Goal: Task Accomplishment & Management: Complete application form

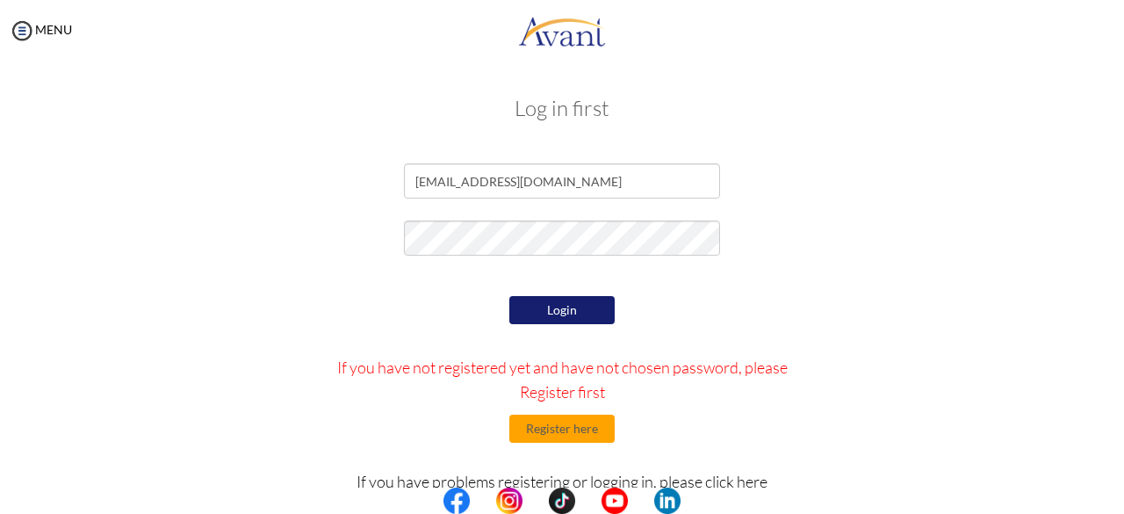
click at [572, 308] on button "Login" at bounding box center [561, 310] width 105 height 28
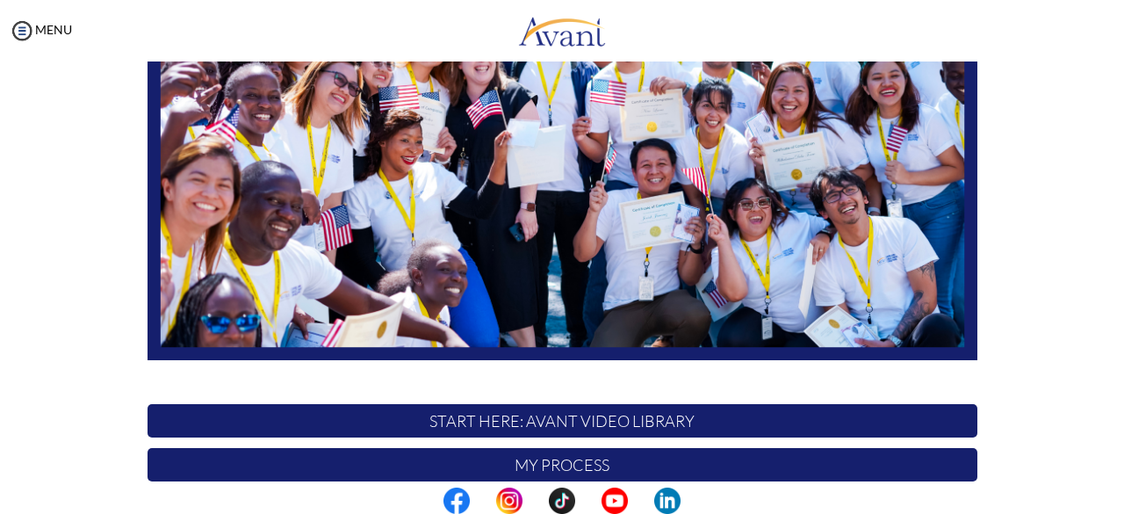
scroll to position [462, 0]
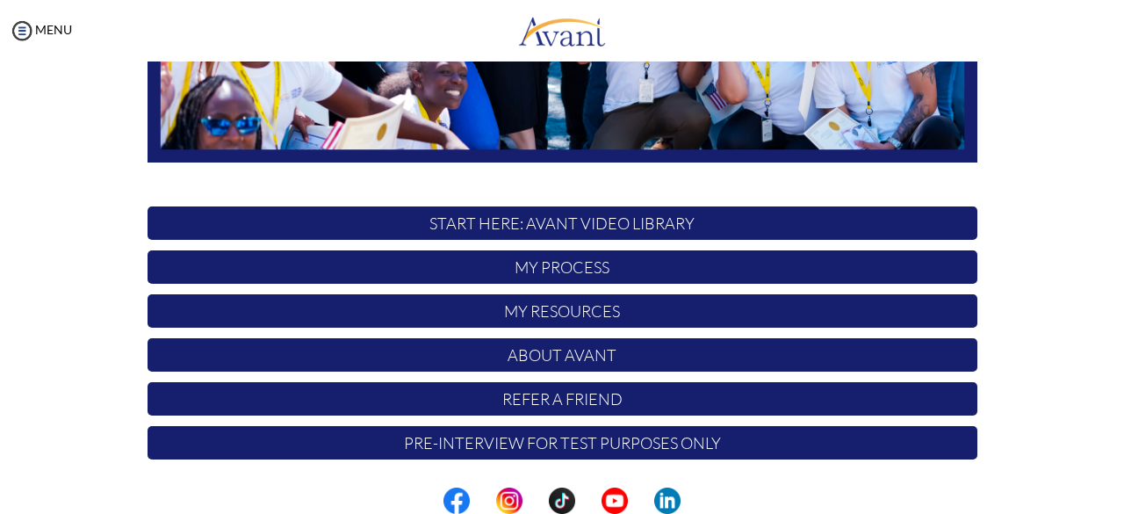
click at [584, 224] on p "START HERE: Avant Video Library" at bounding box center [563, 222] width 830 height 33
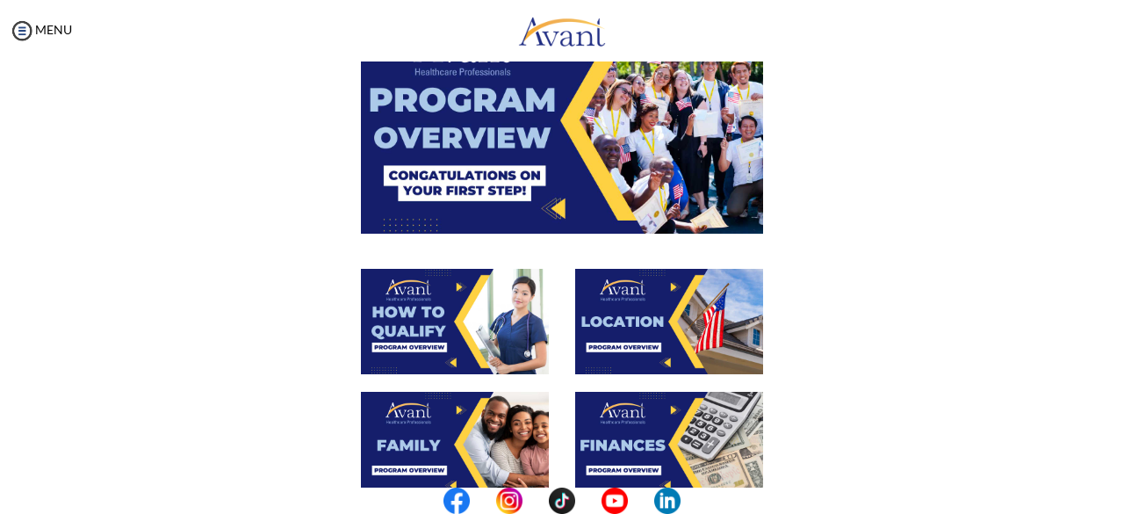
scroll to position [177, 0]
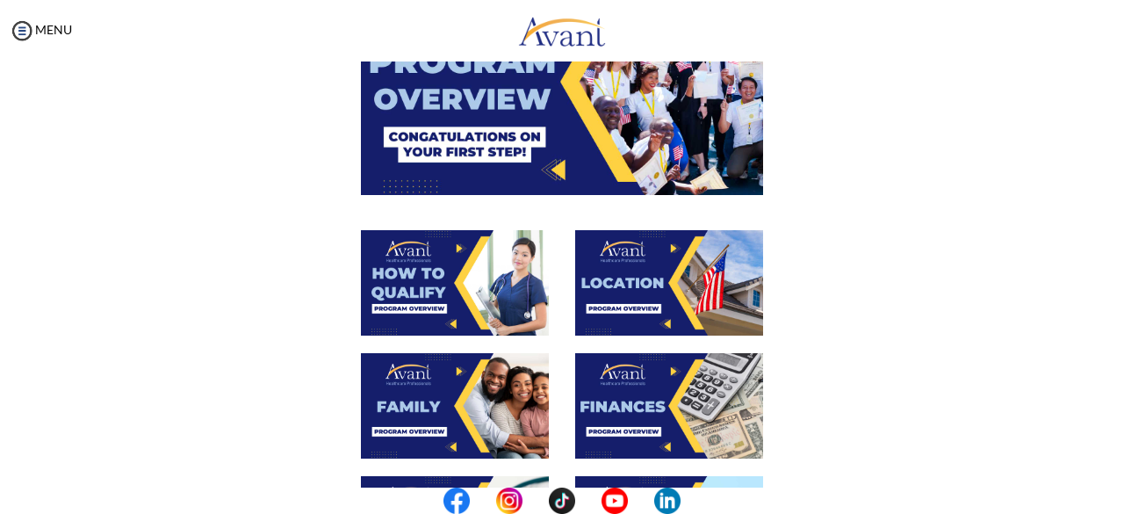
click at [432, 289] on img at bounding box center [455, 282] width 188 height 105
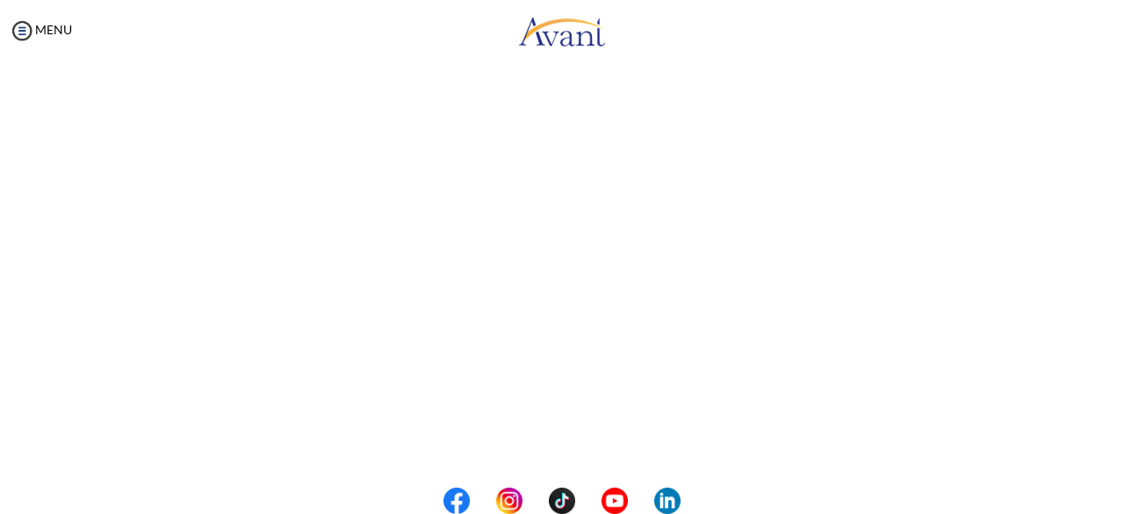
scroll to position [270, 0]
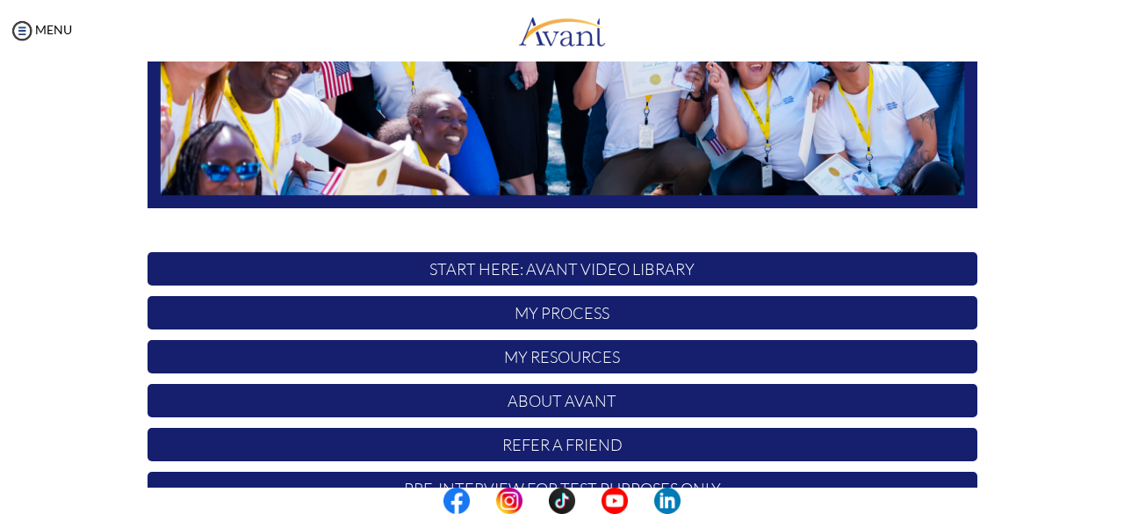
scroll to position [430, 0]
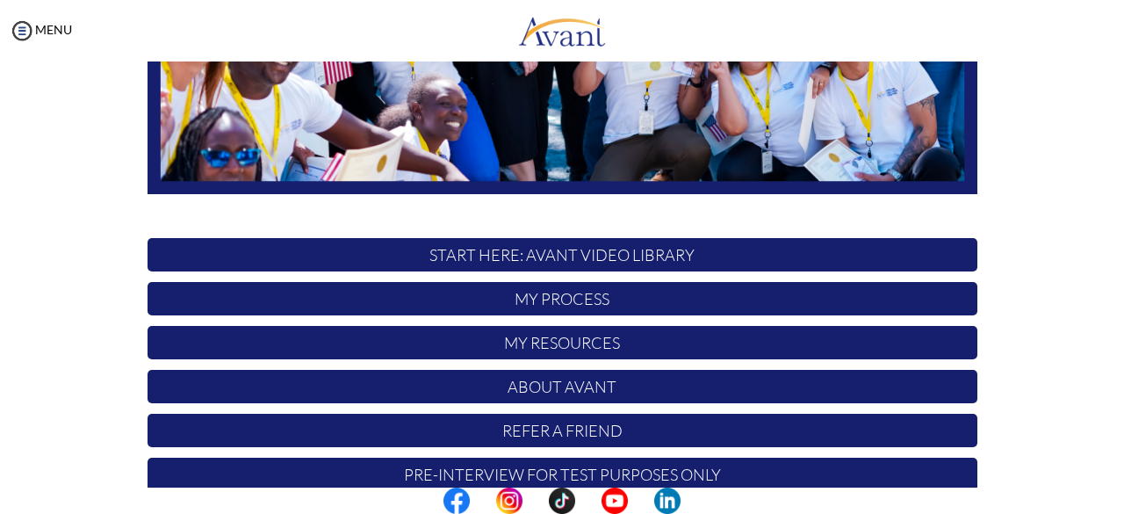
click at [600, 251] on p "START HERE: Avant Video Library" at bounding box center [563, 254] width 830 height 33
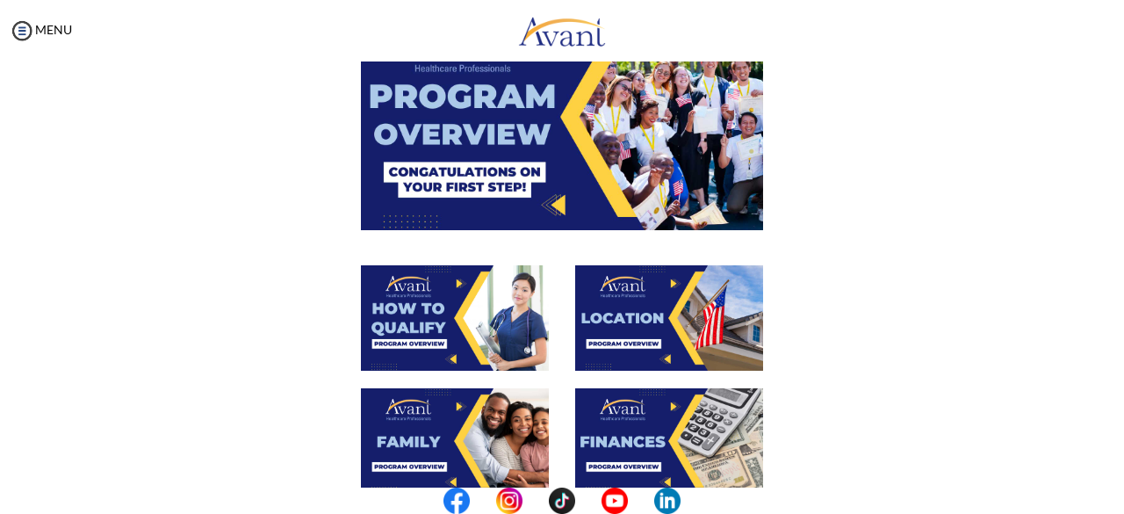
scroll to position [200, 0]
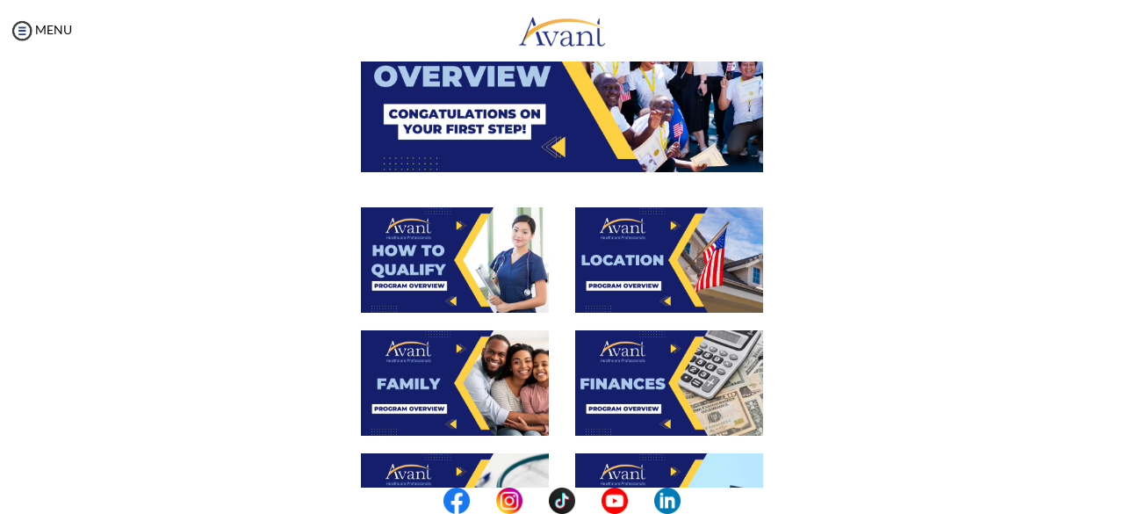
click at [646, 248] on img at bounding box center [669, 259] width 188 height 105
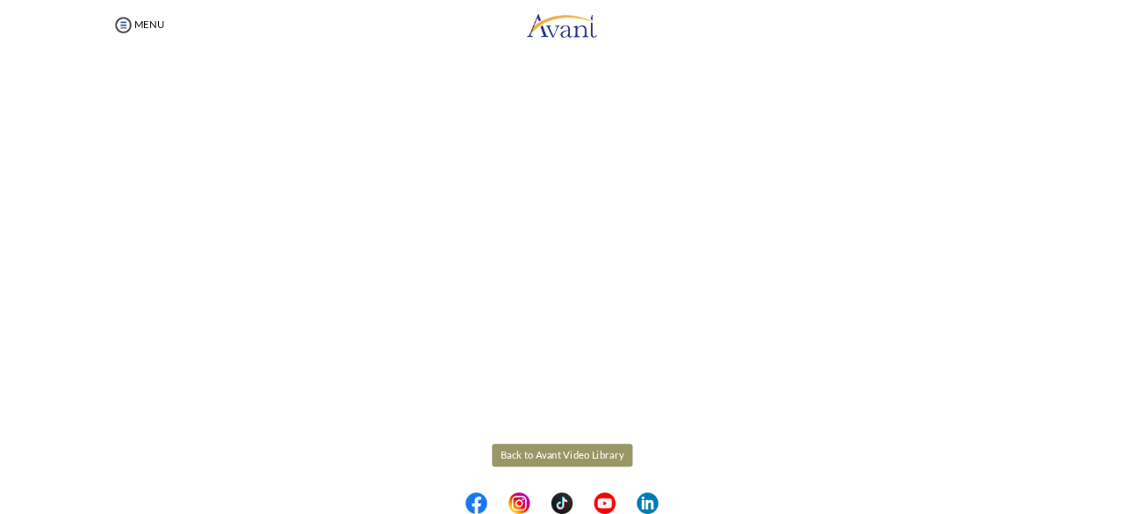
scroll to position [245, 0]
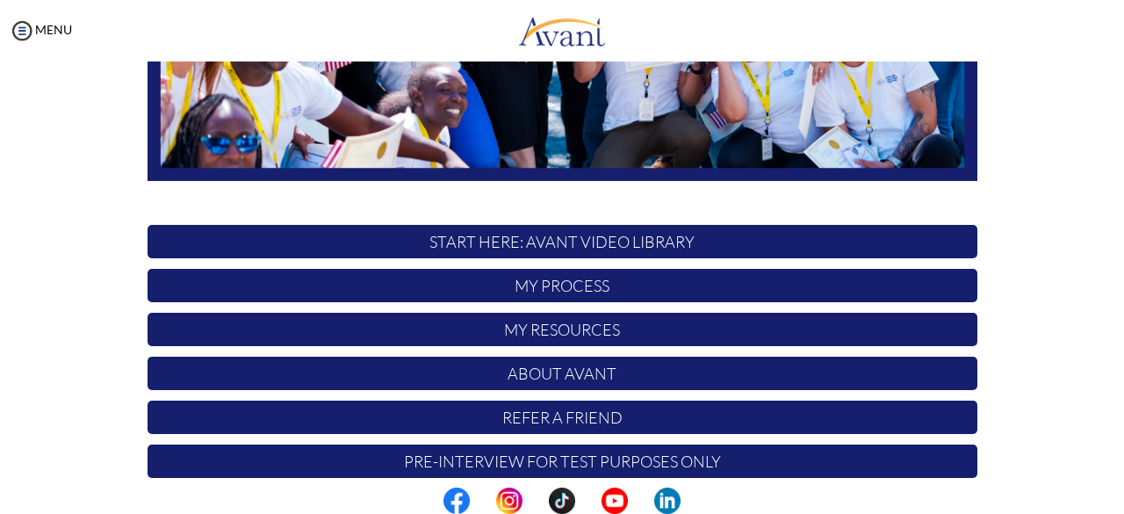
scroll to position [451, 0]
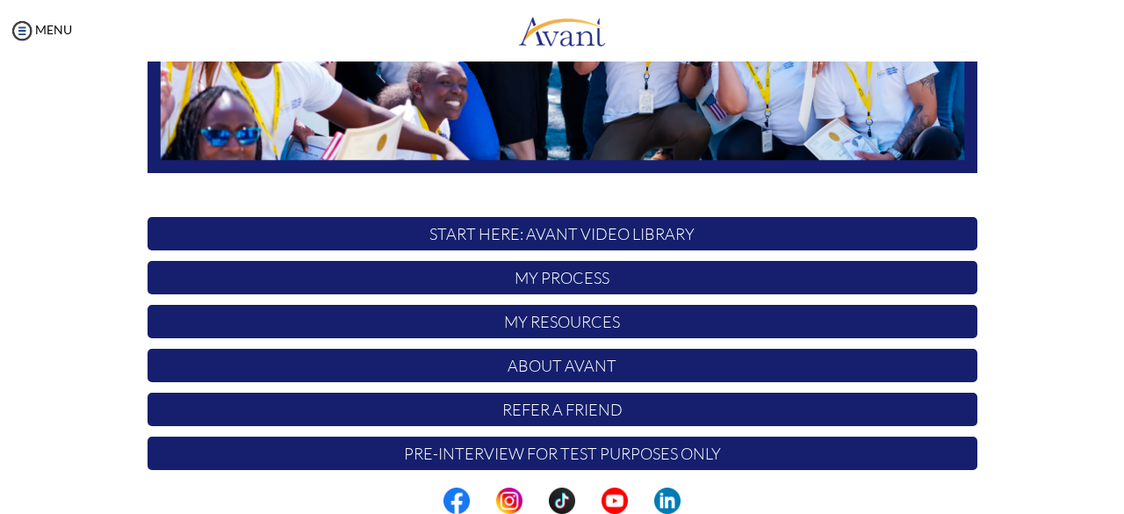
click at [645, 230] on p "START HERE: Avant Video Library" at bounding box center [563, 233] width 830 height 33
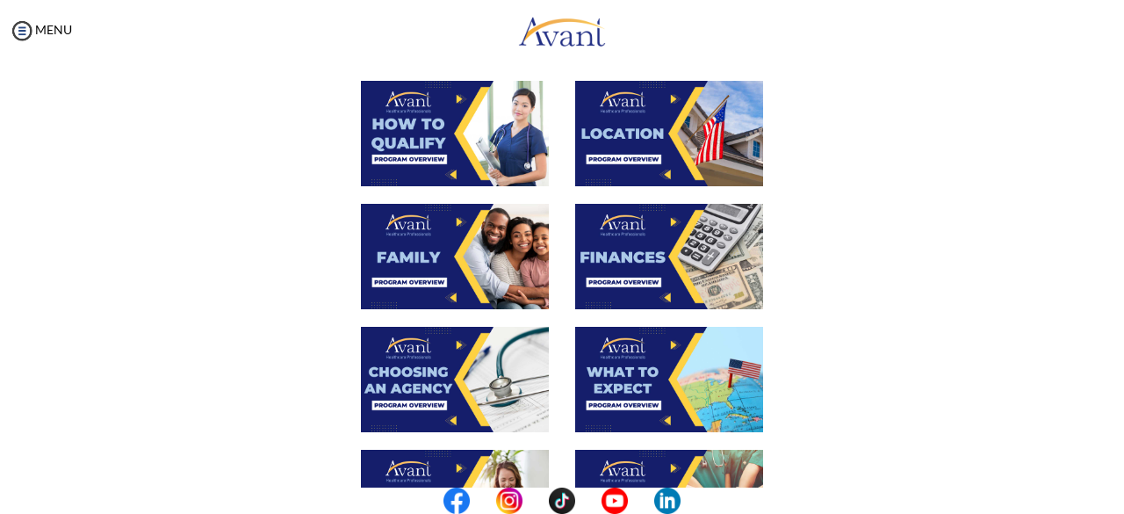
scroll to position [324, 0]
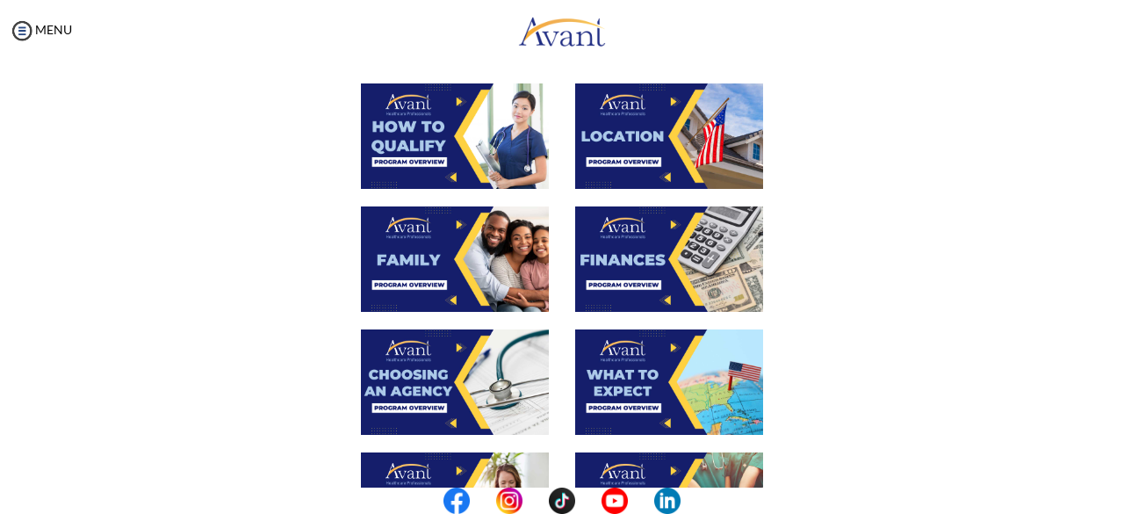
click at [418, 243] on img at bounding box center [455, 258] width 188 height 105
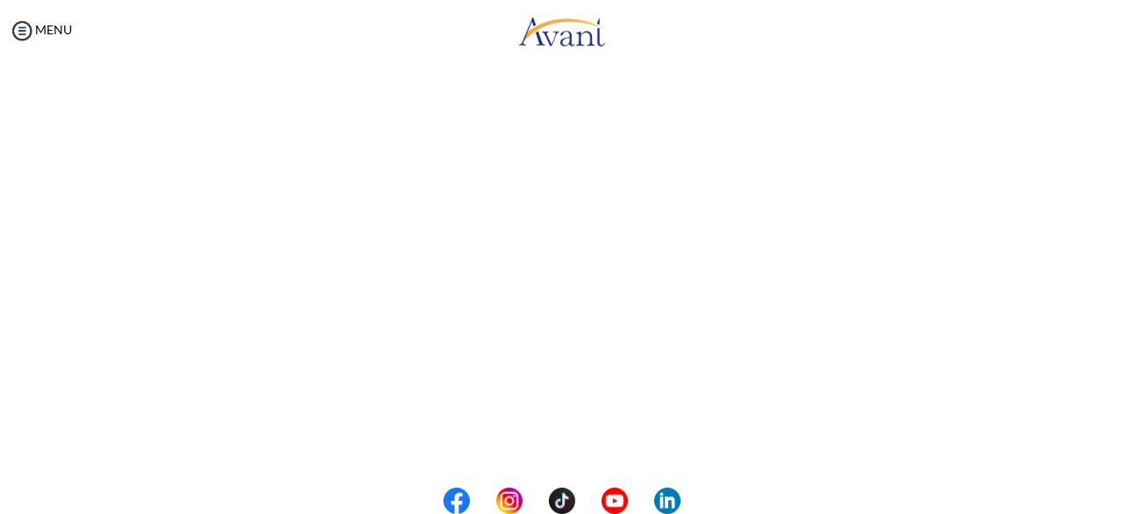
scroll to position [309, 0]
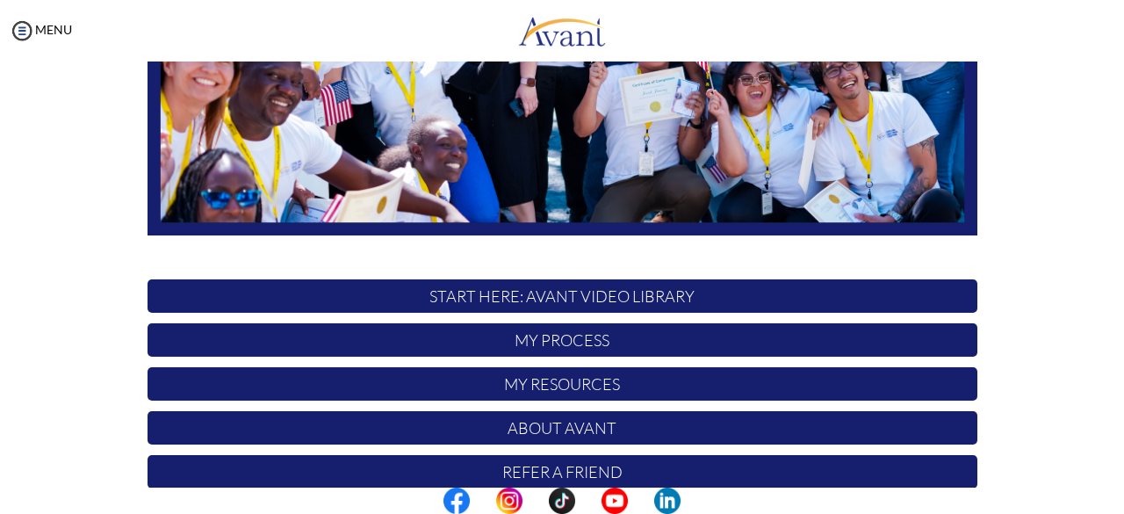
scroll to position [392, 0]
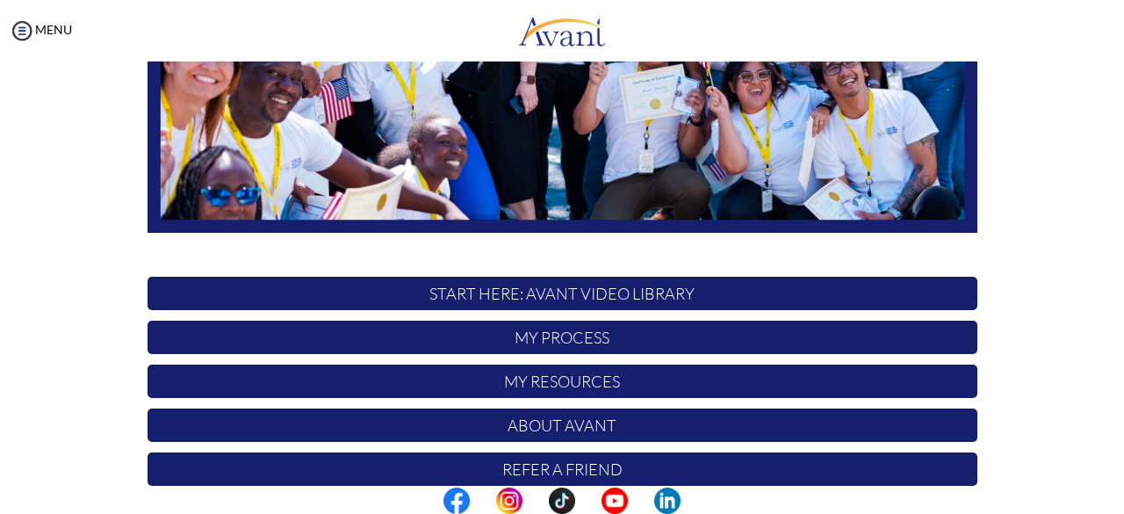
click at [555, 295] on p "START HERE: Avant Video Library" at bounding box center [563, 293] width 830 height 33
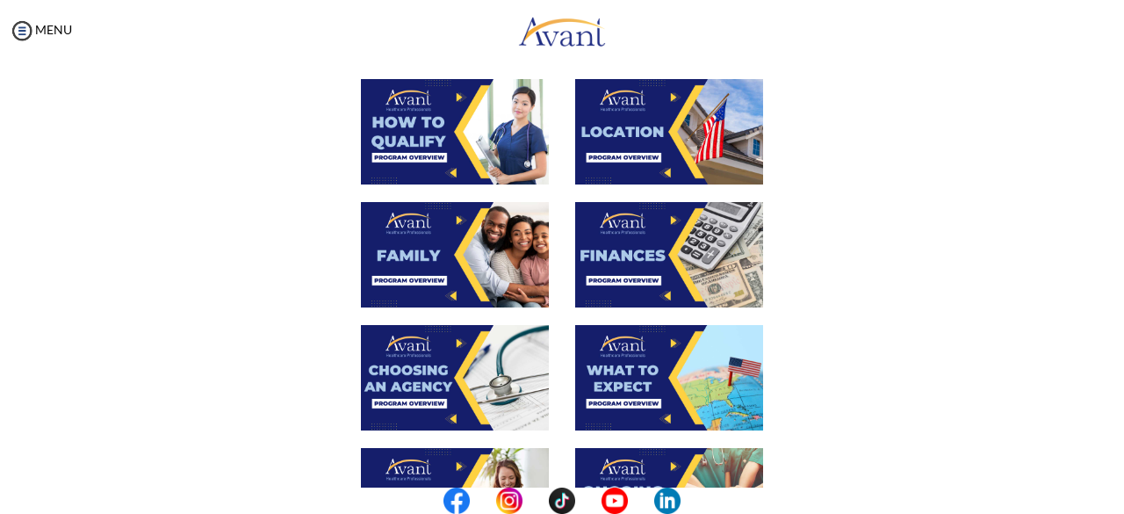
scroll to position [342, 0]
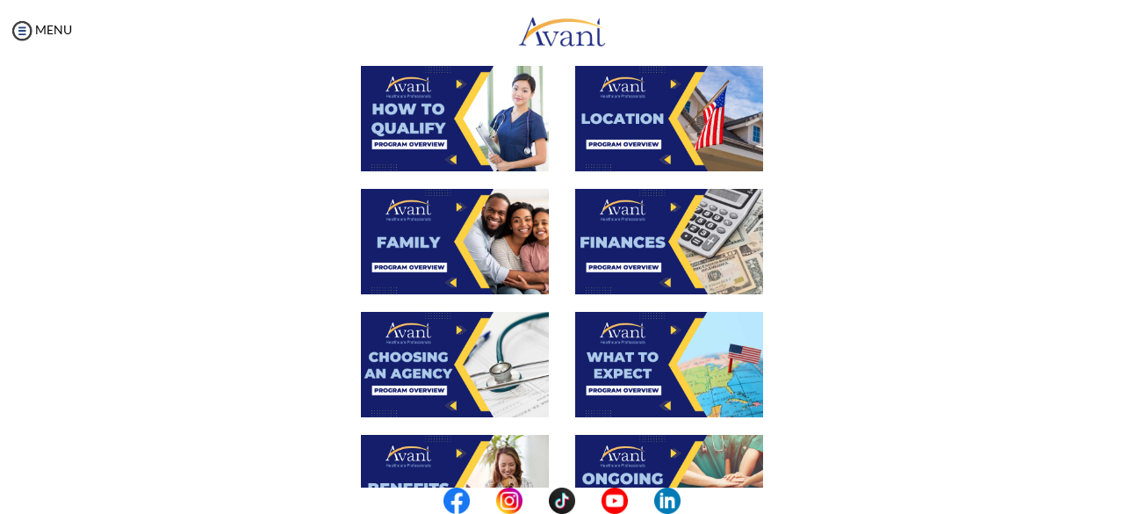
click at [681, 230] on img at bounding box center [669, 241] width 188 height 105
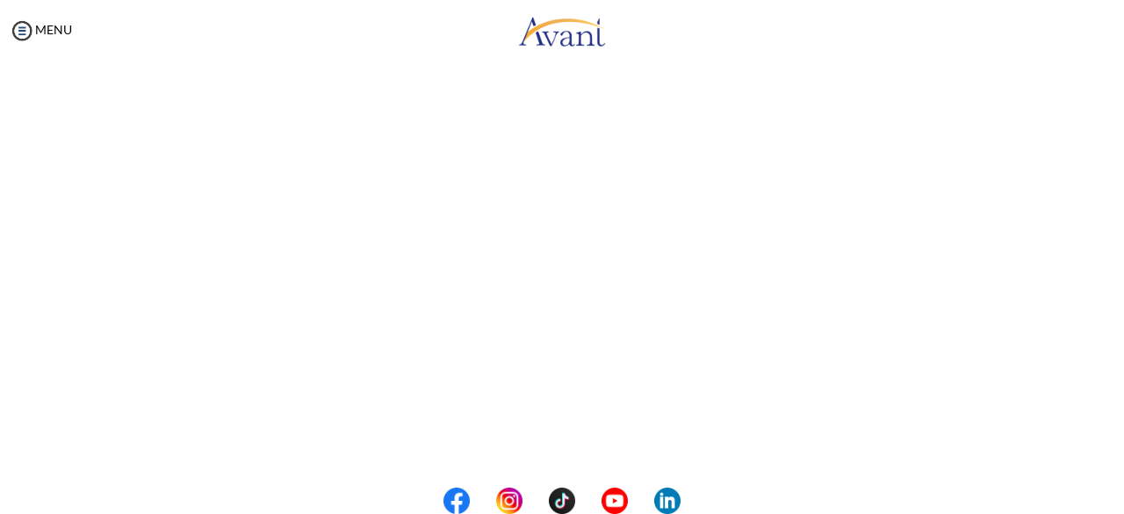
scroll to position [255, 0]
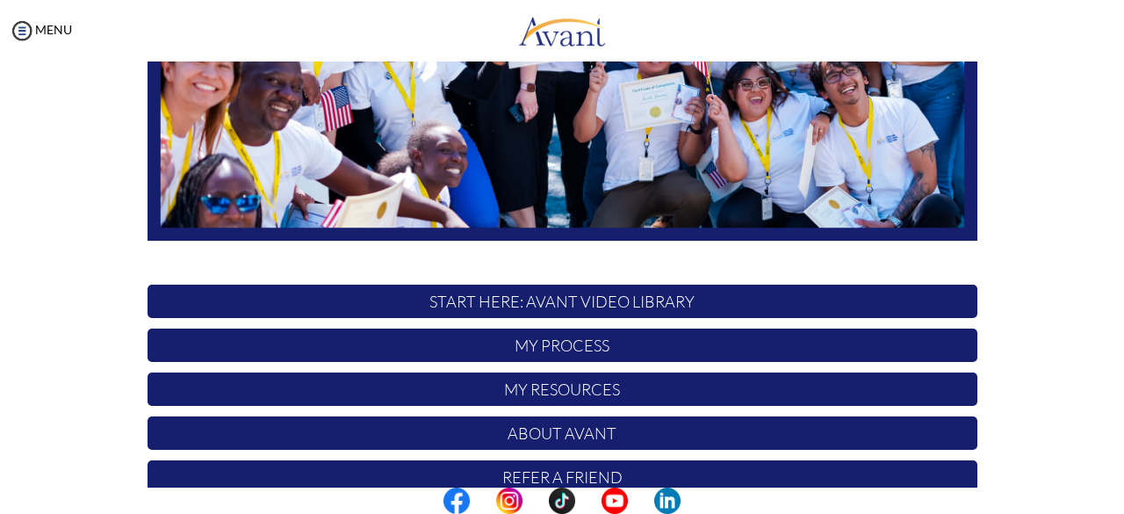
scroll to position [421, 0]
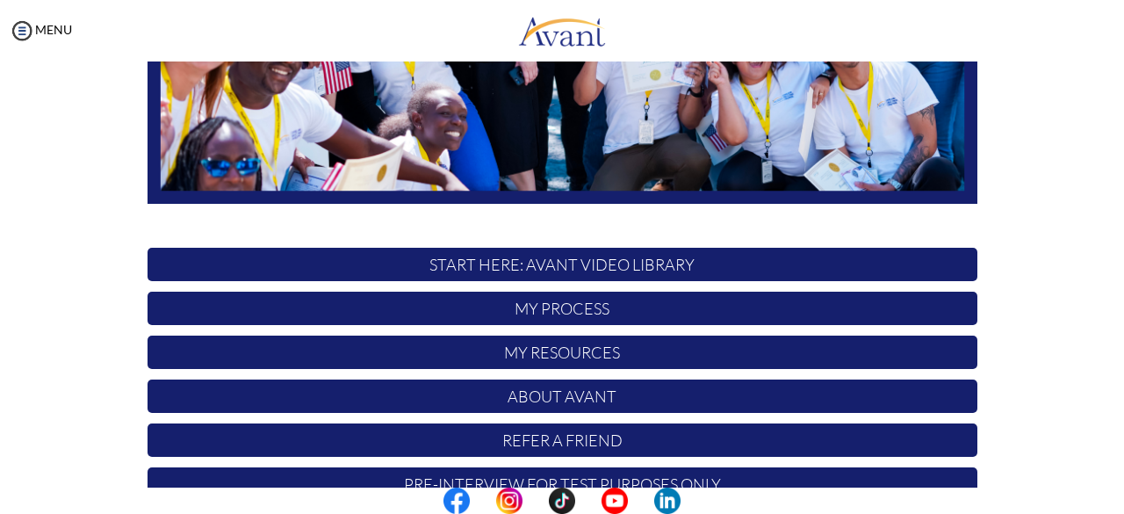
click at [574, 262] on p "START HERE: Avant Video Library" at bounding box center [563, 264] width 830 height 33
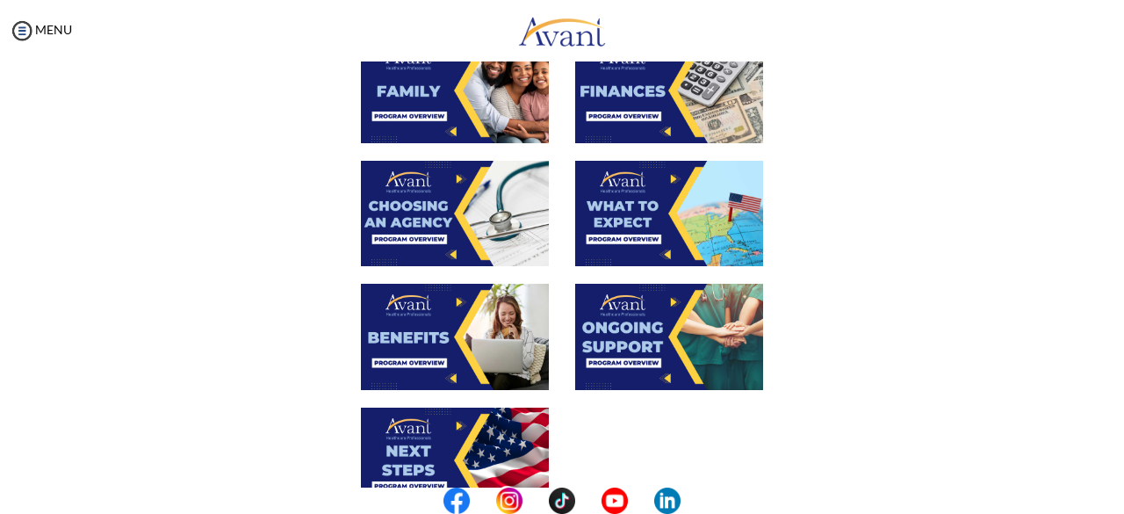
scroll to position [506, 0]
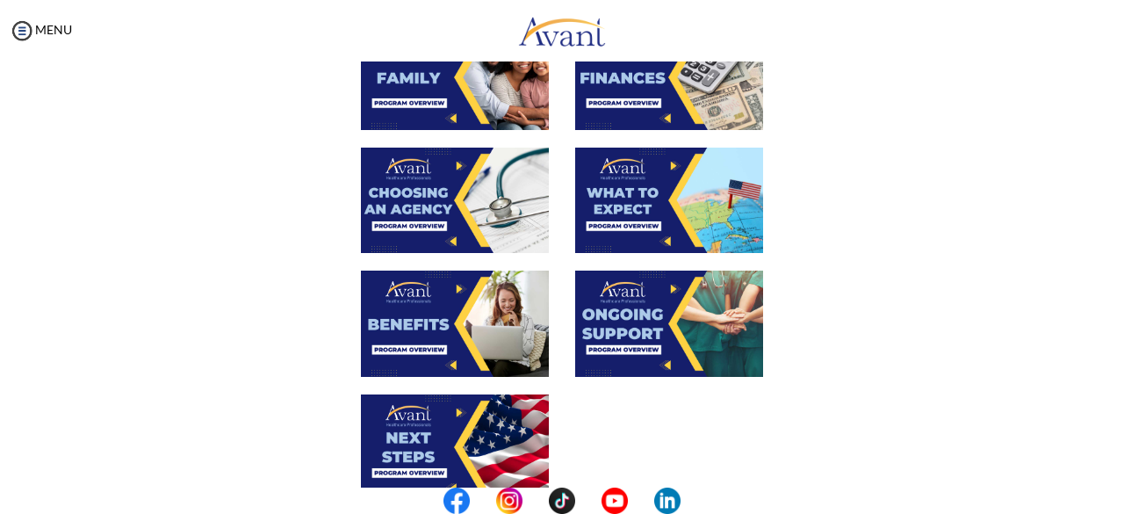
click at [418, 195] on img at bounding box center [455, 200] width 188 height 105
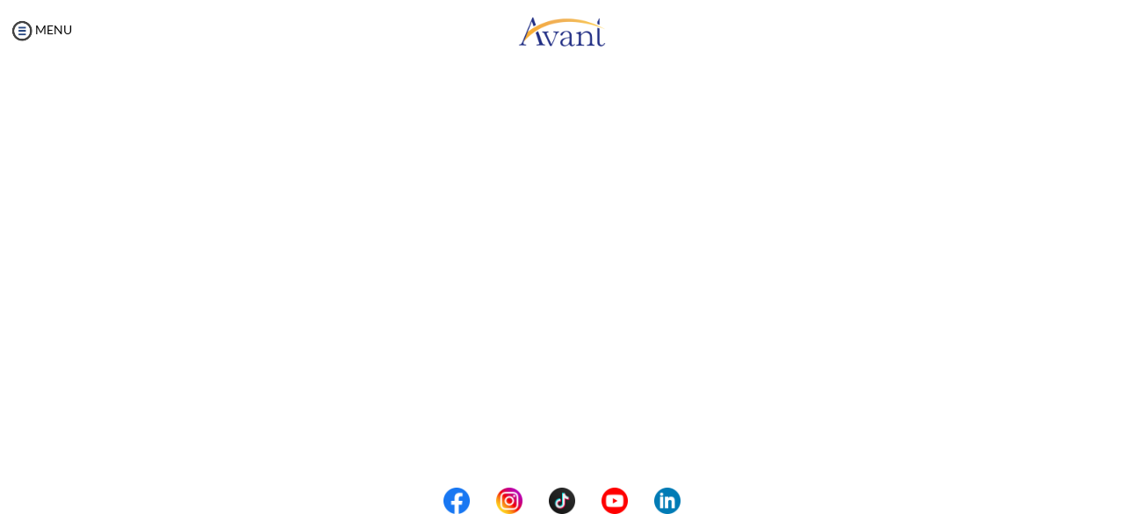
scroll to position [418, 0]
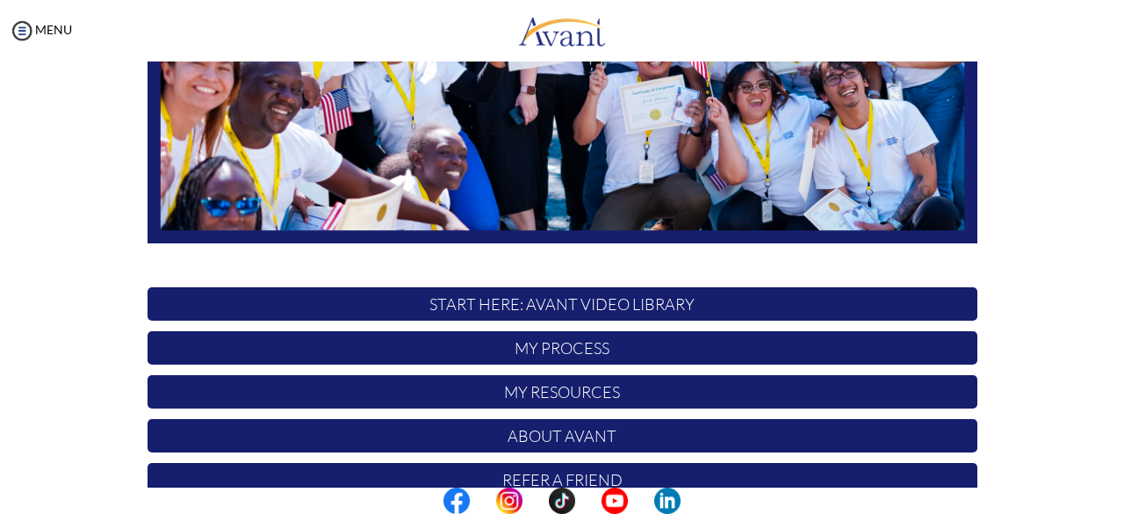
scroll to position [407, 0]
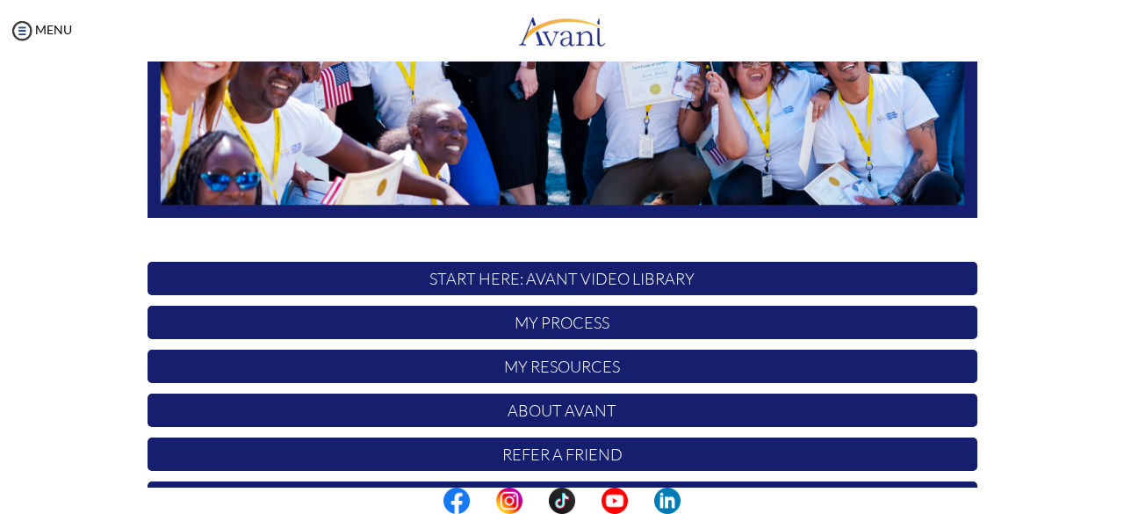
click at [560, 279] on p "START HERE: Avant Video Library" at bounding box center [563, 278] width 830 height 33
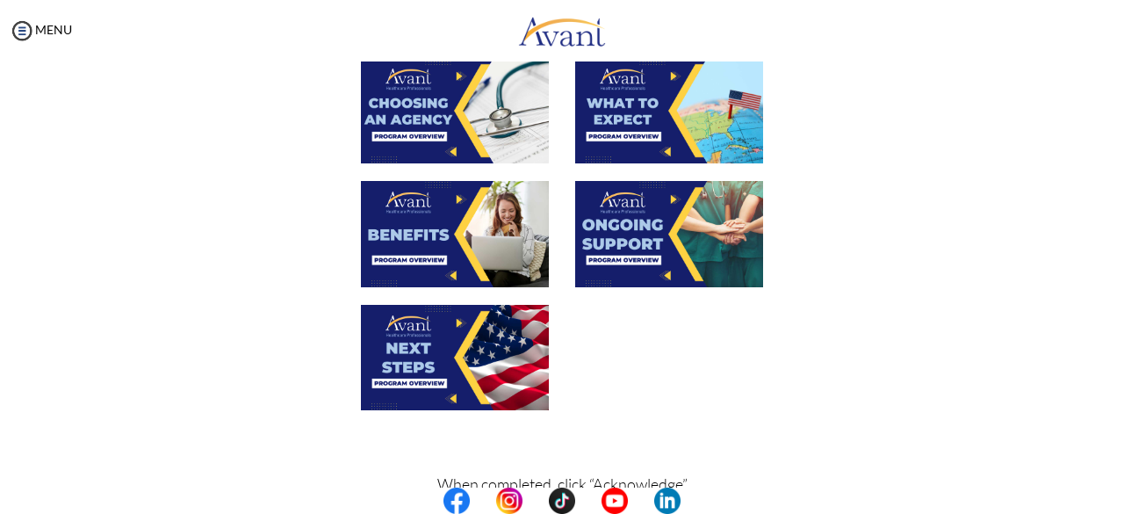
scroll to position [602, 0]
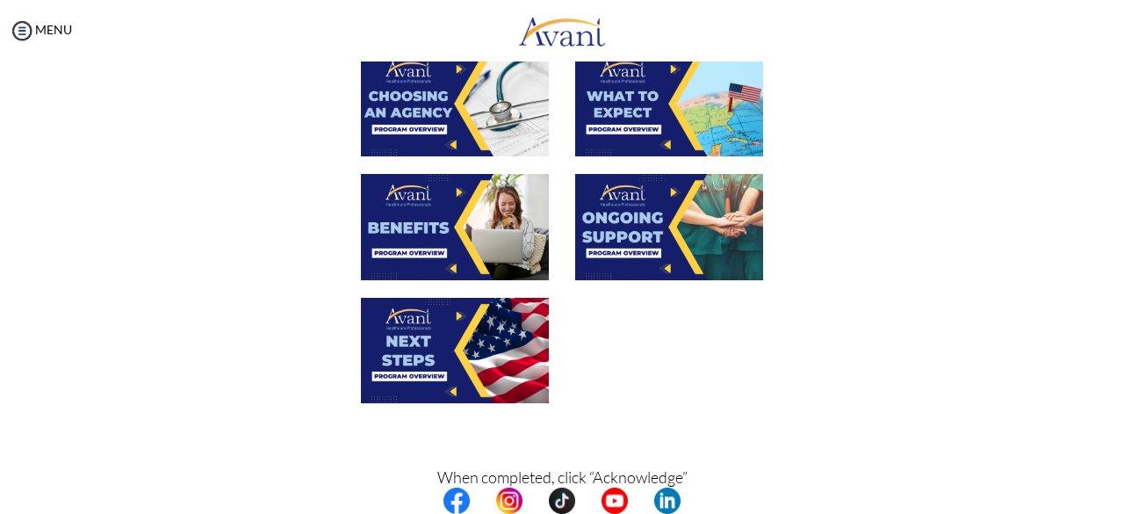
click at [420, 221] on img at bounding box center [455, 226] width 188 height 105
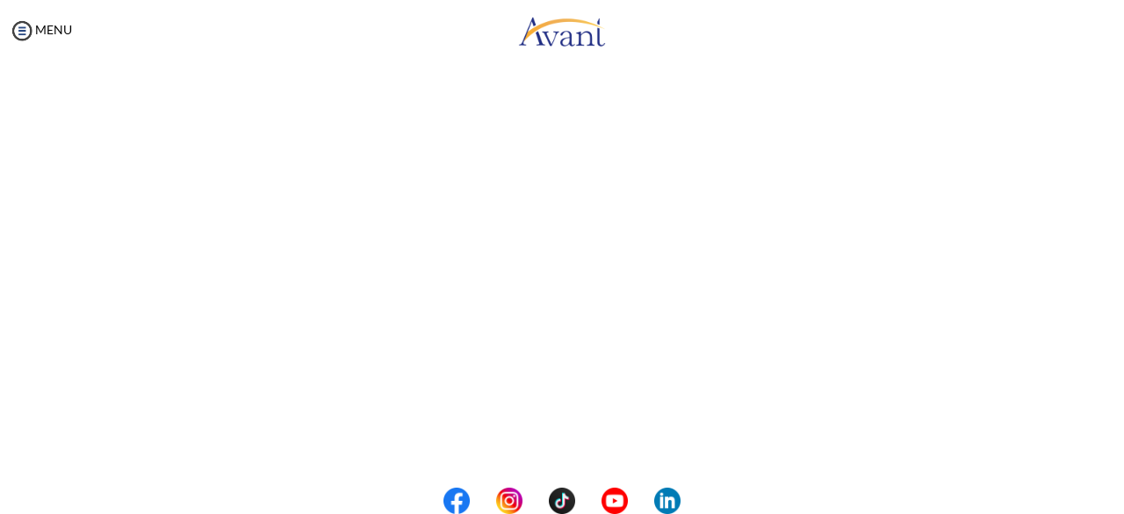
scroll to position [364, 0]
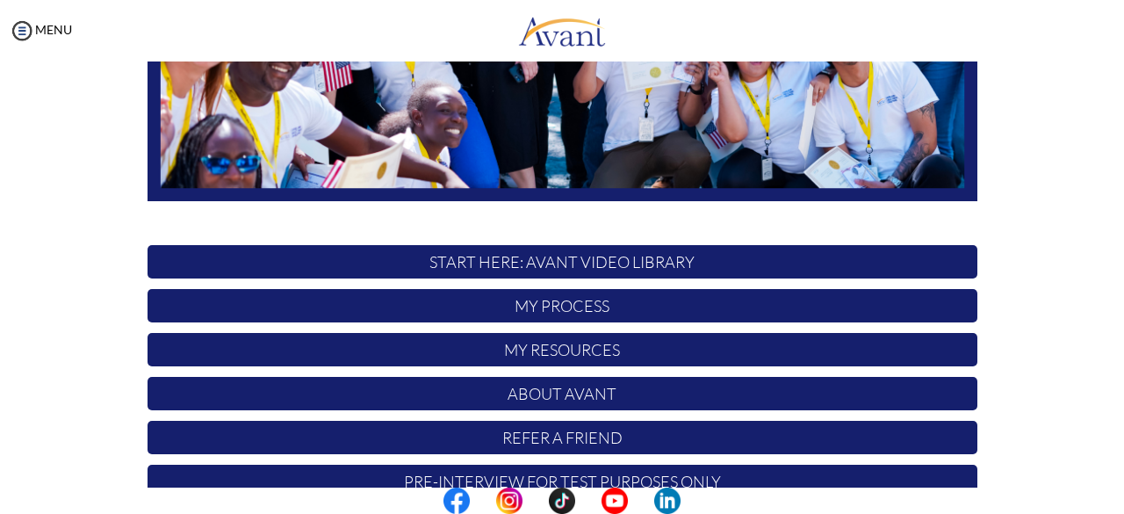
scroll to position [425, 0]
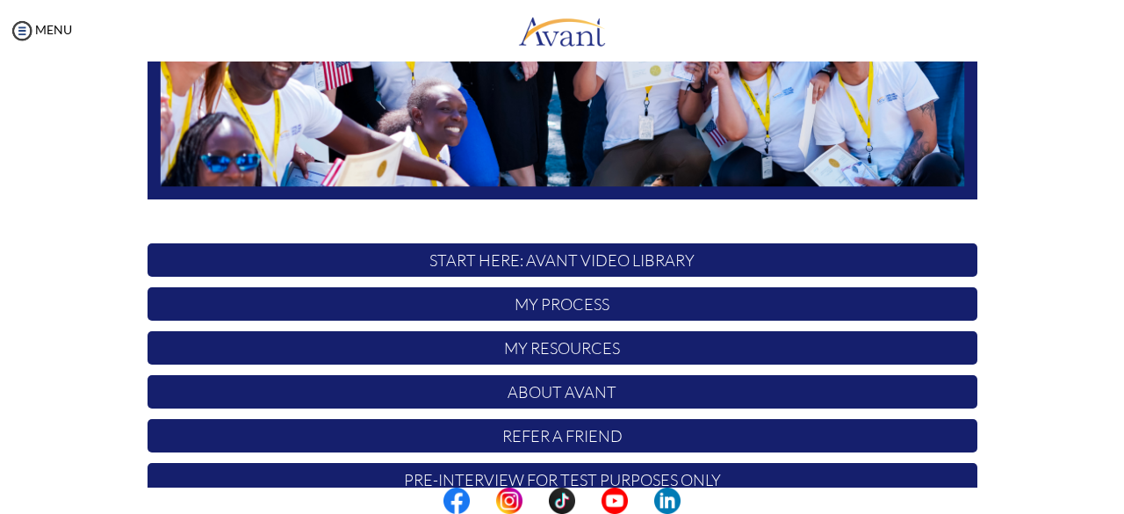
click at [557, 260] on p "START HERE: Avant Video Library" at bounding box center [563, 259] width 830 height 33
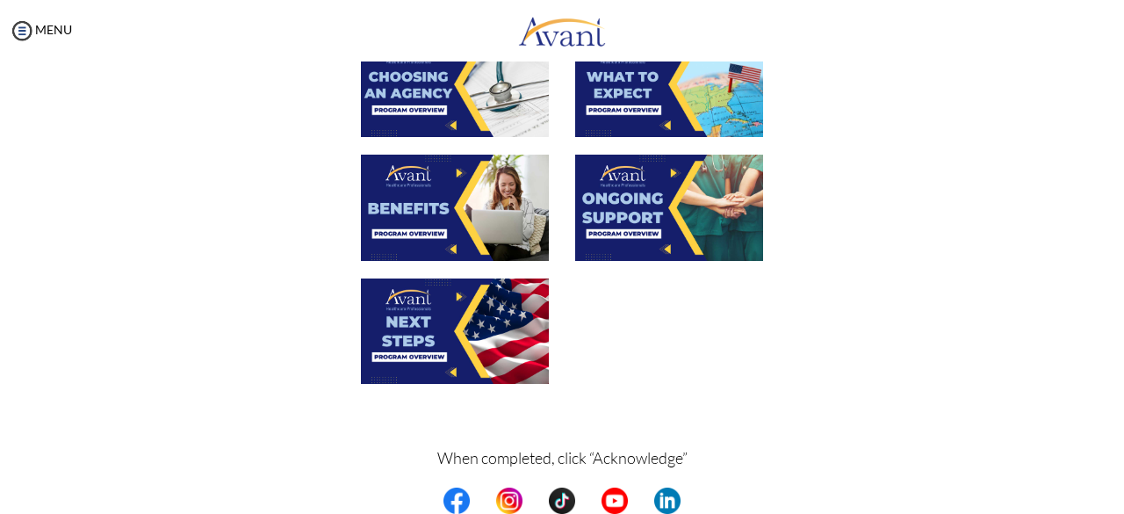
scroll to position [634, 0]
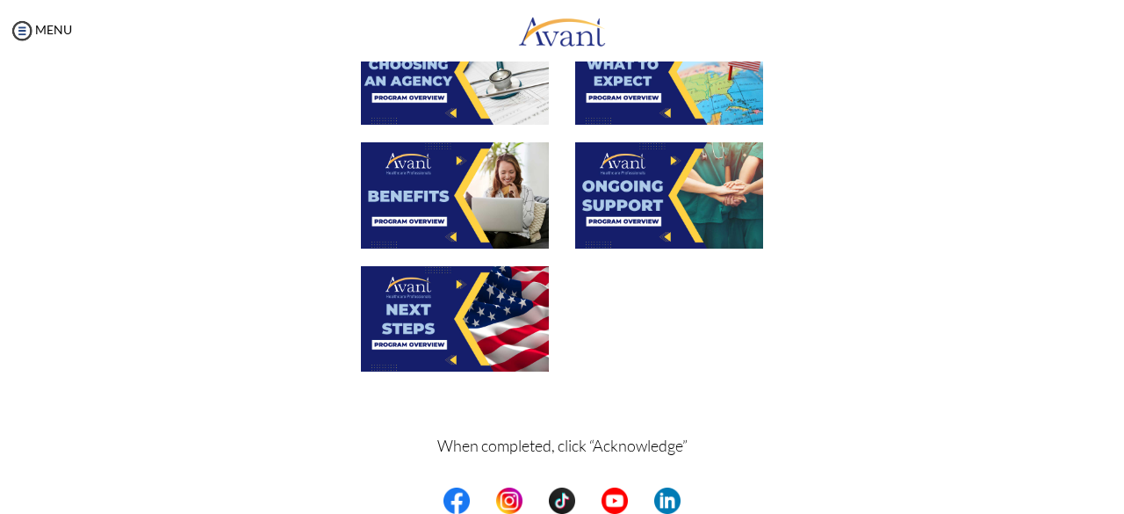
click at [434, 329] on img at bounding box center [455, 318] width 188 height 105
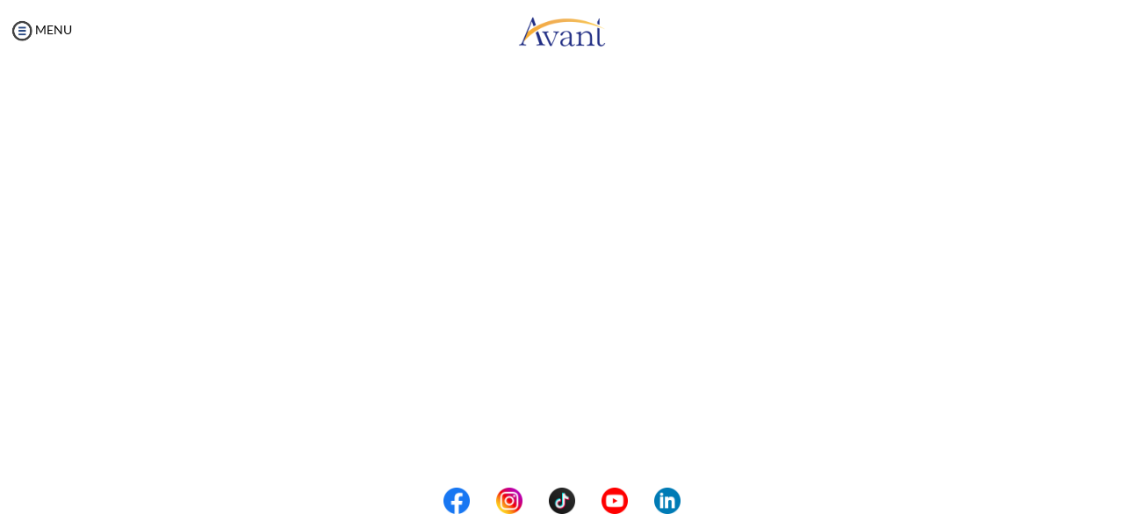
scroll to position [381, 0]
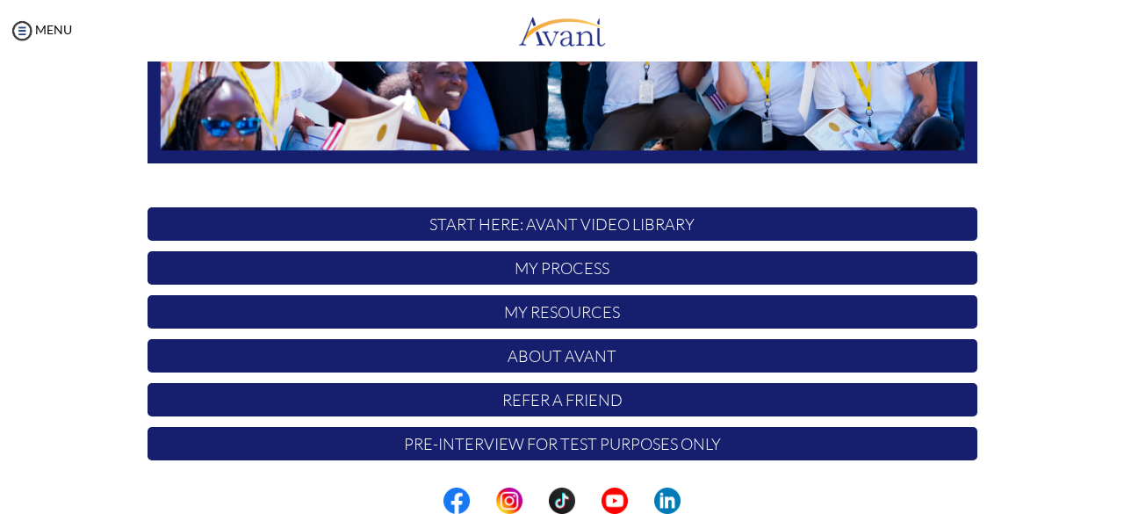
scroll to position [462, 0]
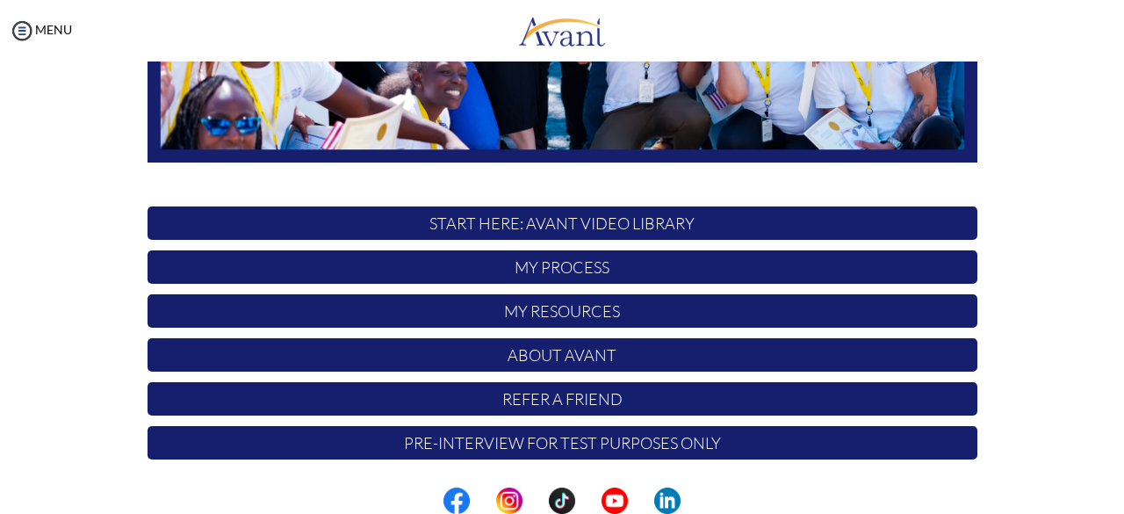
click at [579, 222] on p "START HERE: Avant Video Library" at bounding box center [563, 222] width 830 height 33
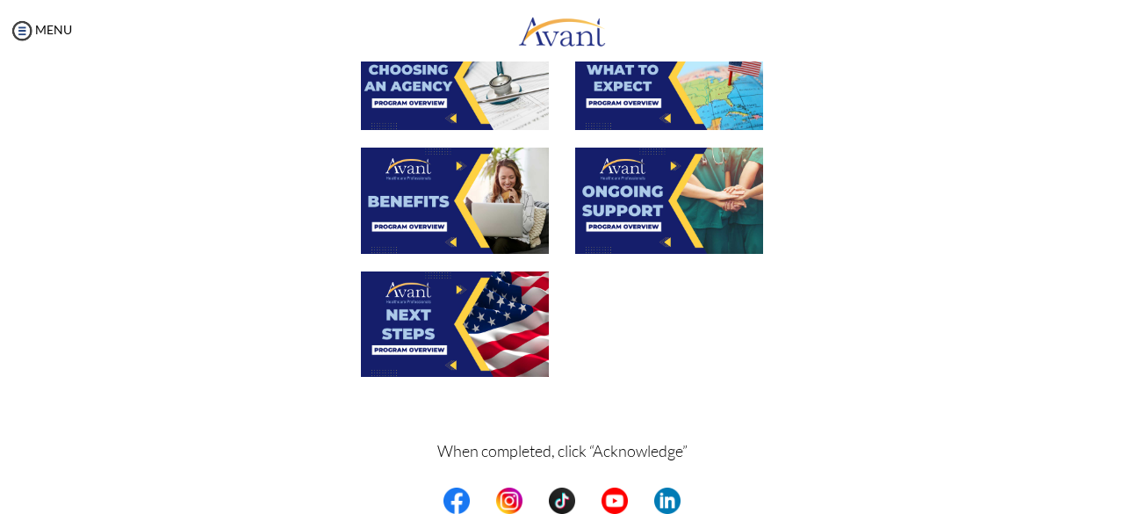
scroll to position [693, 0]
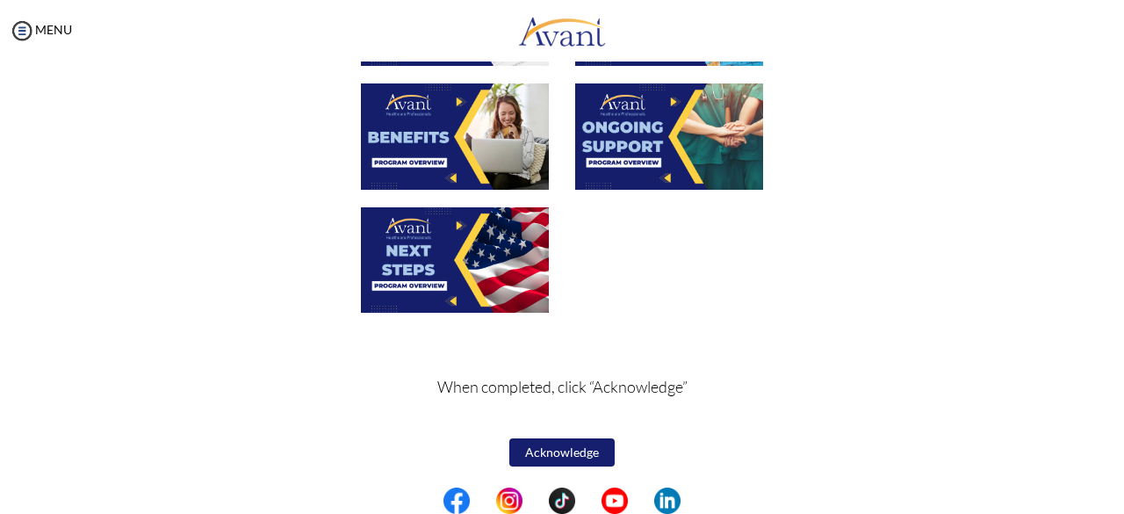
click at [570, 445] on button "Acknowledge" at bounding box center [561, 452] width 105 height 28
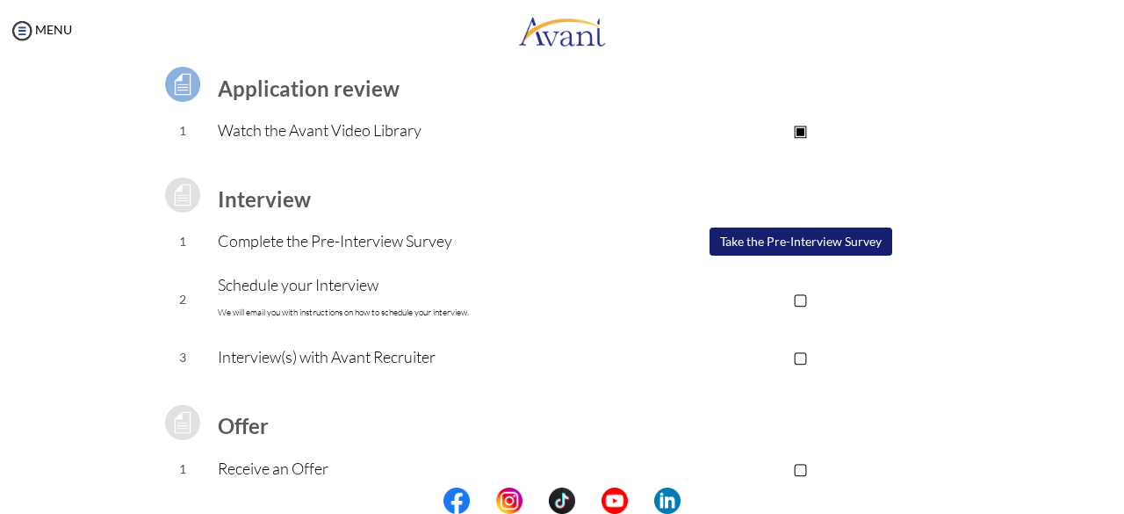
scroll to position [129, 0]
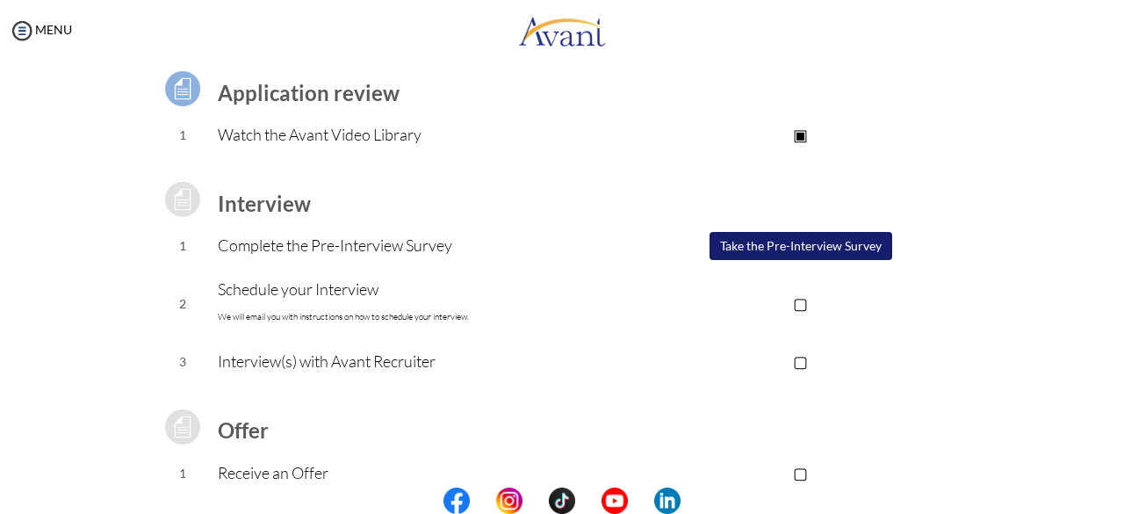
click at [777, 248] on button "Take the Pre-Interview Survey" at bounding box center [800, 246] width 183 height 28
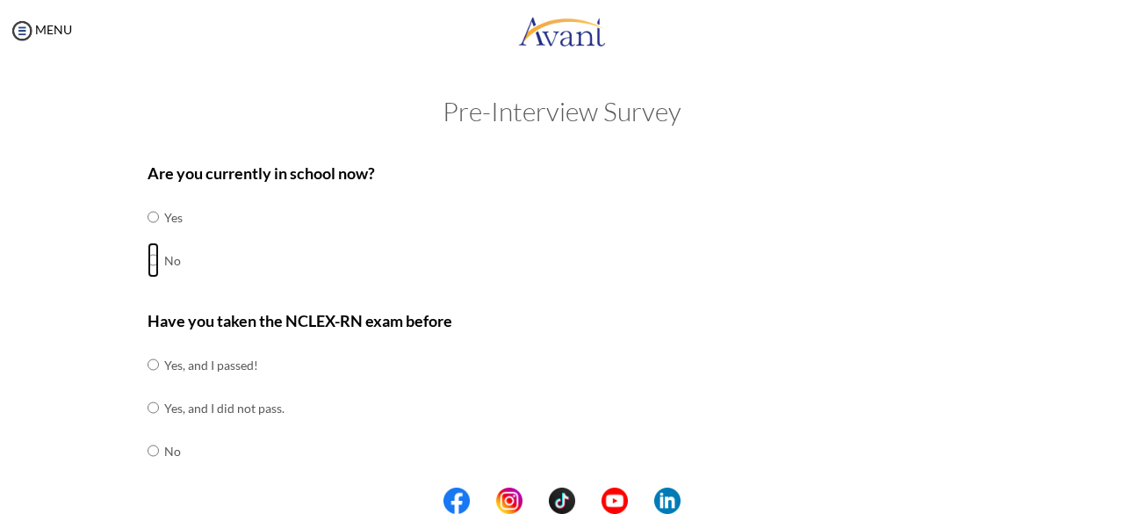
click at [148, 234] on input "radio" at bounding box center [153, 216] width 11 height 35
radio input "true"
click at [149, 382] on input "radio" at bounding box center [153, 364] width 11 height 35
radio input "true"
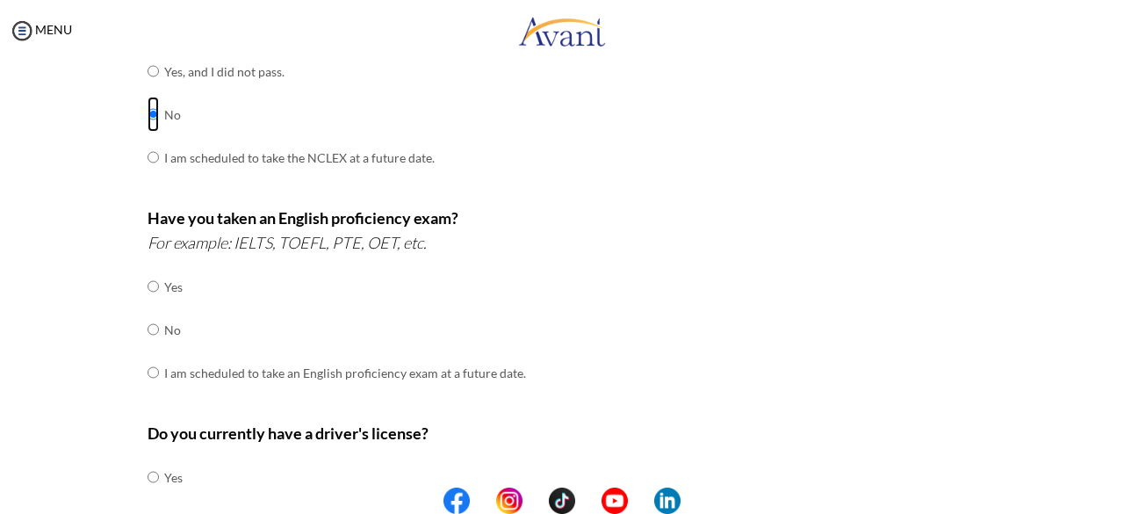
scroll to position [341, 0]
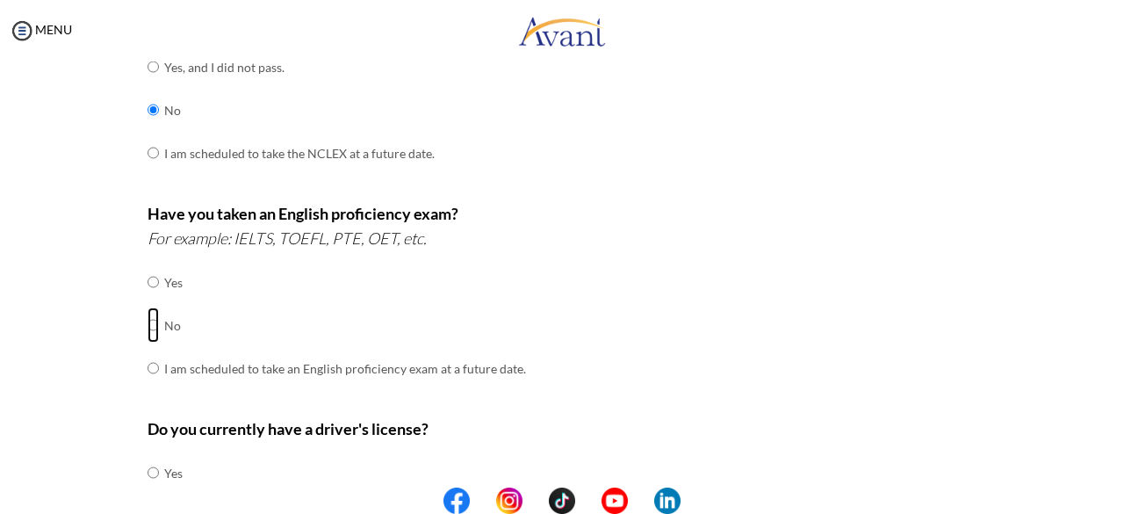
click at [148, 299] on input "radio" at bounding box center [153, 281] width 11 height 35
radio input "true"
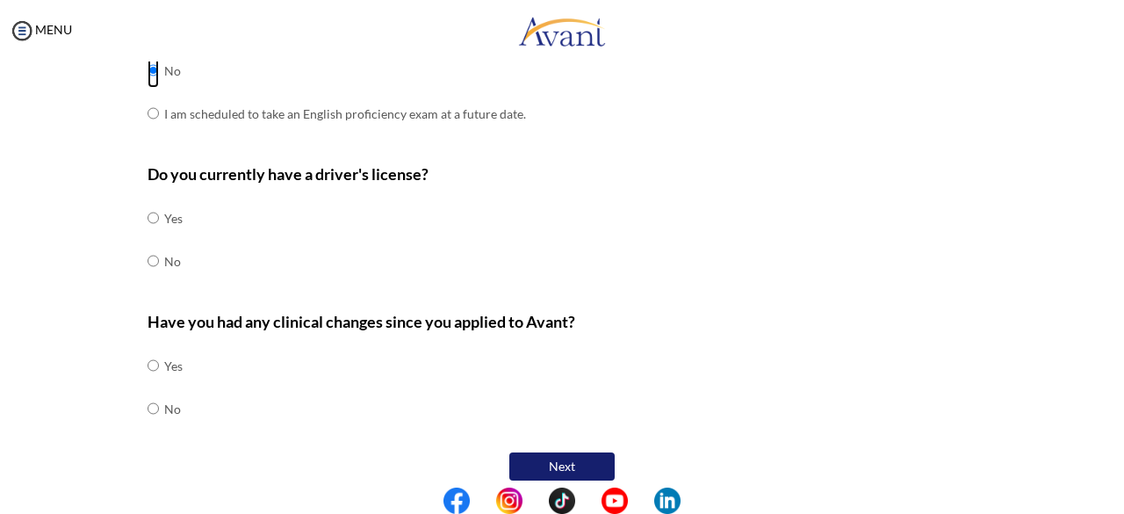
scroll to position [605, 0]
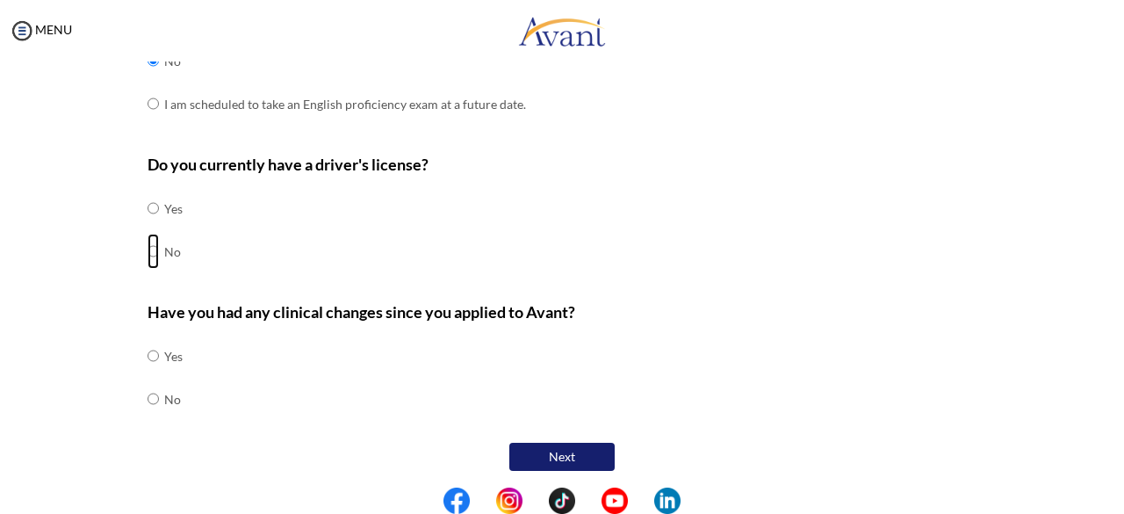
click at [148, 226] on input "radio" at bounding box center [153, 208] width 11 height 35
radio input "true"
click at [148, 373] on input "radio" at bounding box center [153, 355] width 11 height 35
radio input "true"
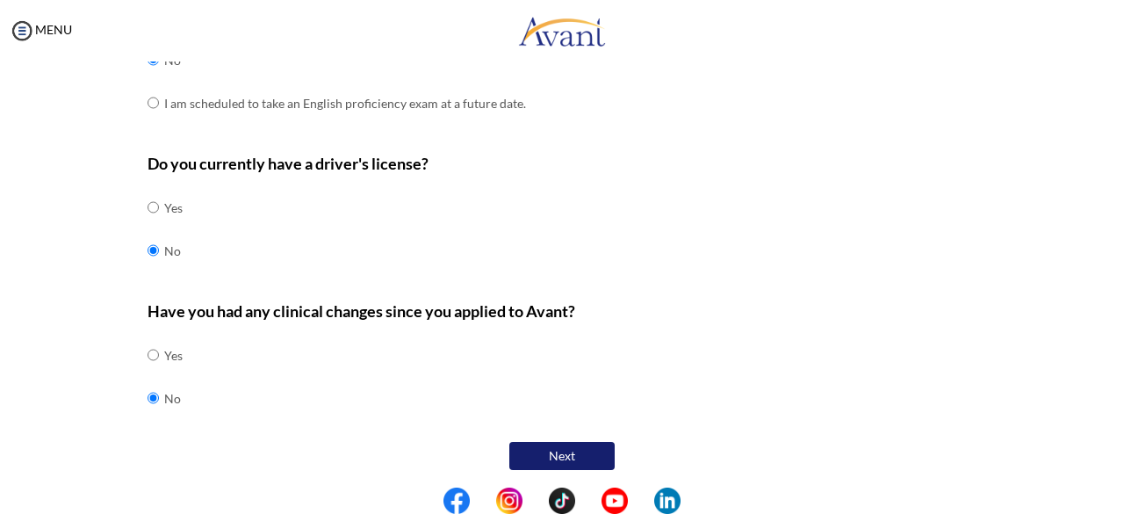
click at [575, 447] on button "Next" at bounding box center [561, 456] width 105 height 28
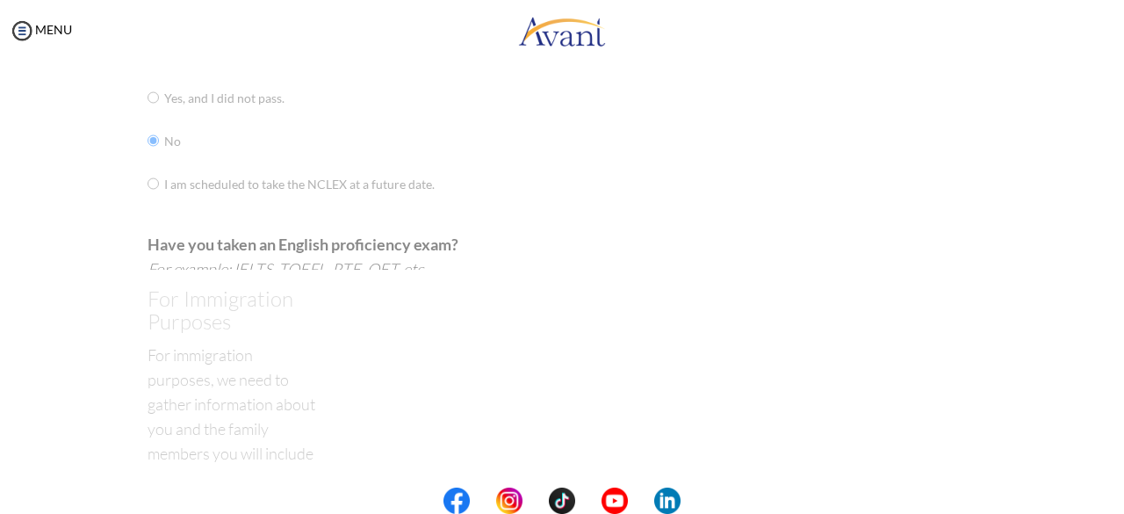
scroll to position [35, 0]
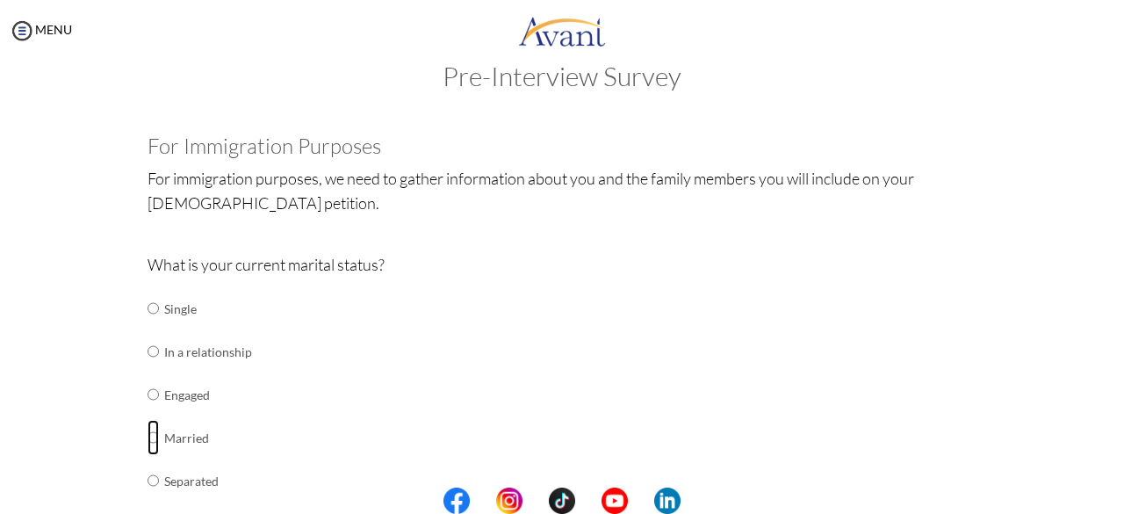
click at [148, 326] on input "radio" at bounding box center [153, 308] width 11 height 35
radio input "true"
click at [148, 291] on input "radio" at bounding box center [153, 308] width 11 height 35
radio input "true"
click at [148, 291] on input "radio" at bounding box center [153, 308] width 11 height 35
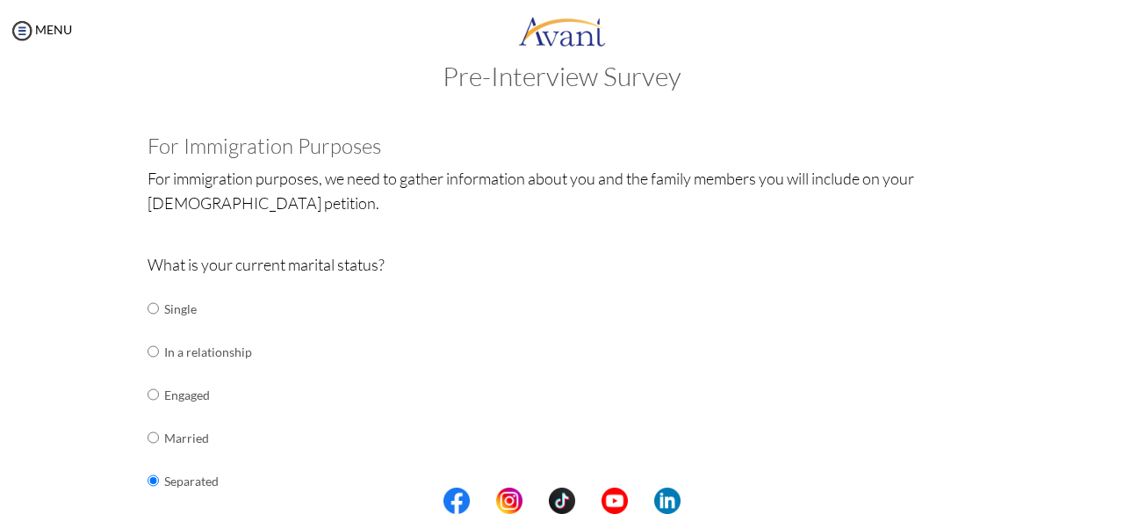
radio input "true"
click at [148, 291] on input "radio" at bounding box center [153, 308] width 11 height 35
radio input "true"
click at [148, 291] on input "radio" at bounding box center [153, 308] width 11 height 35
radio input "true"
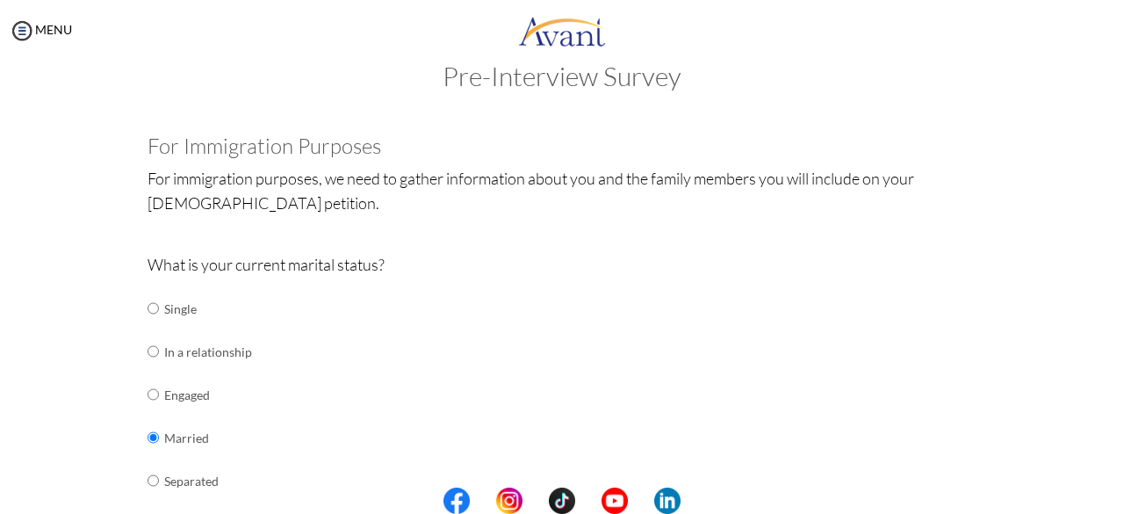
click at [673, 356] on div "What is your current marital status? Single In a relationship Engaged Married S…" at bounding box center [563, 429] width 830 height 354
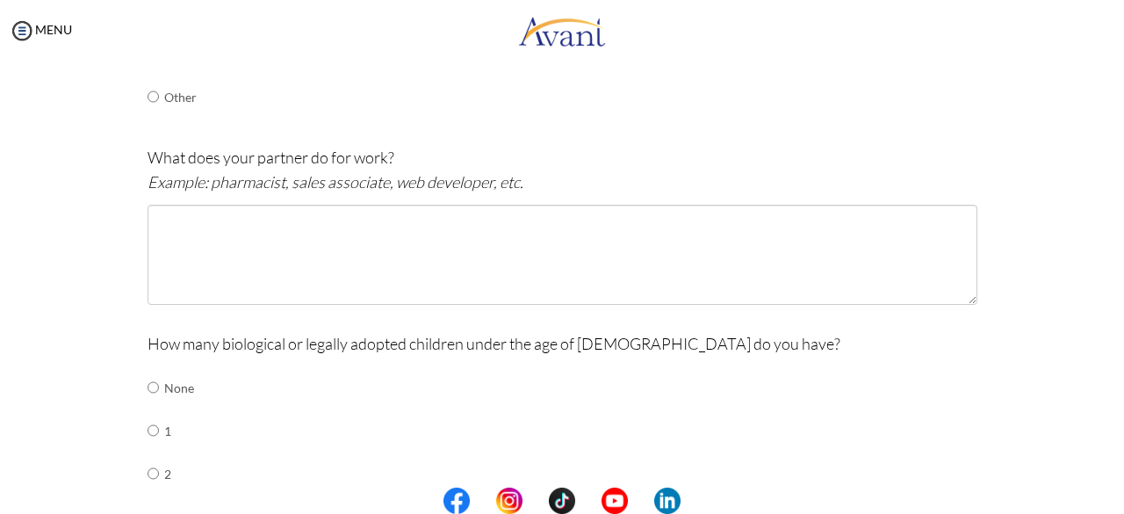
scroll to position [506, 0]
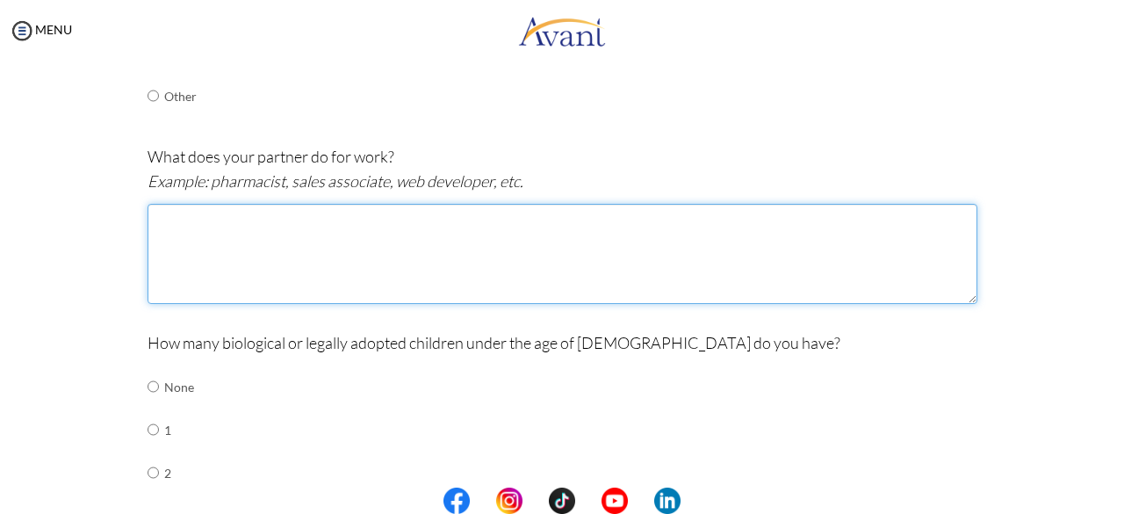
click at [191, 253] on textarea at bounding box center [563, 254] width 830 height 100
type textarea "my spouse works as a waitress"
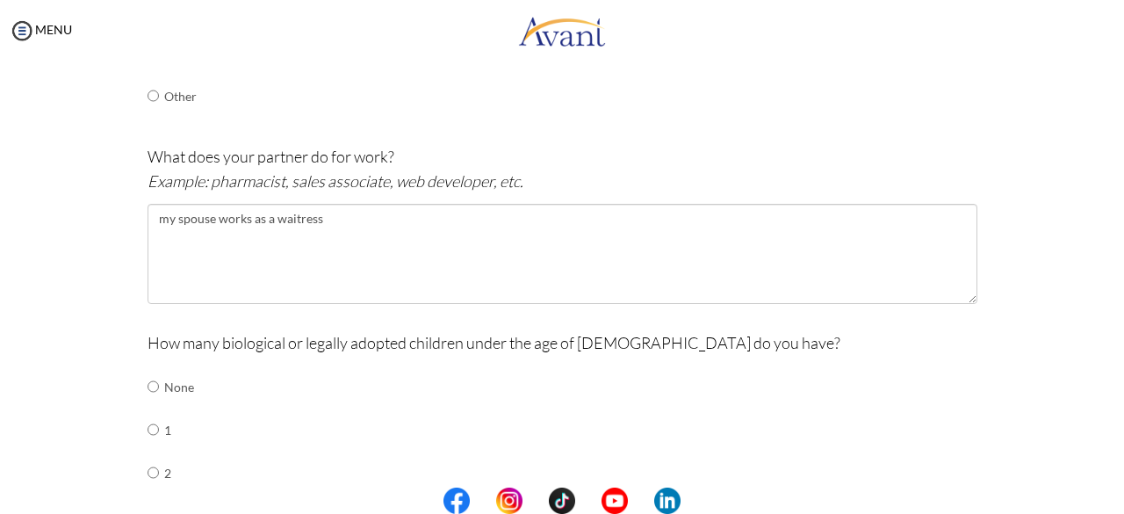
click at [618, 356] on div "How many biological or legally adopted children under the age of 21 do you have…" at bounding box center [563, 485] width 830 height 311
click at [148, 404] on input "radio" at bounding box center [153, 386] width 11 height 35
radio input "true"
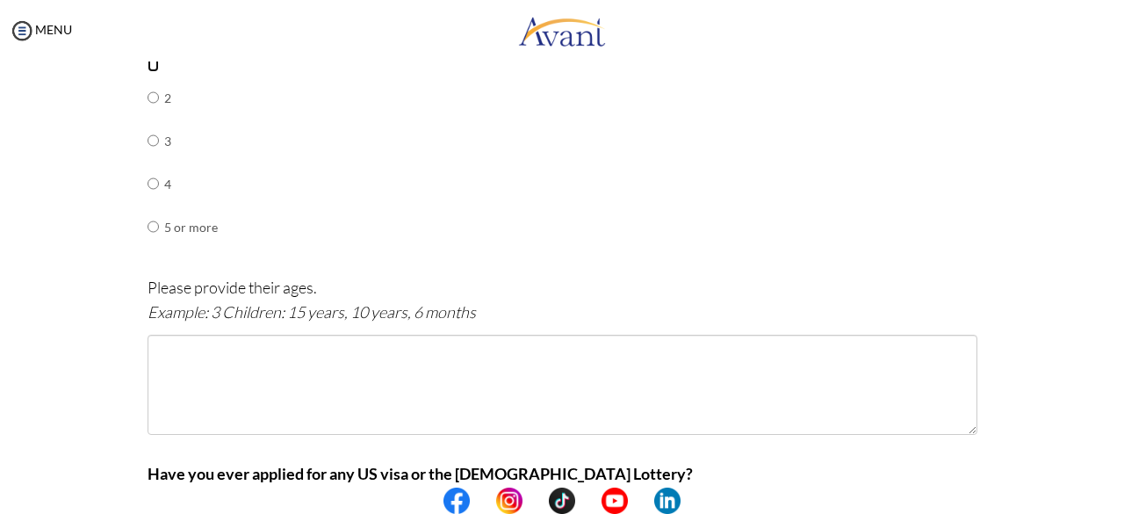
scroll to position [883, 0]
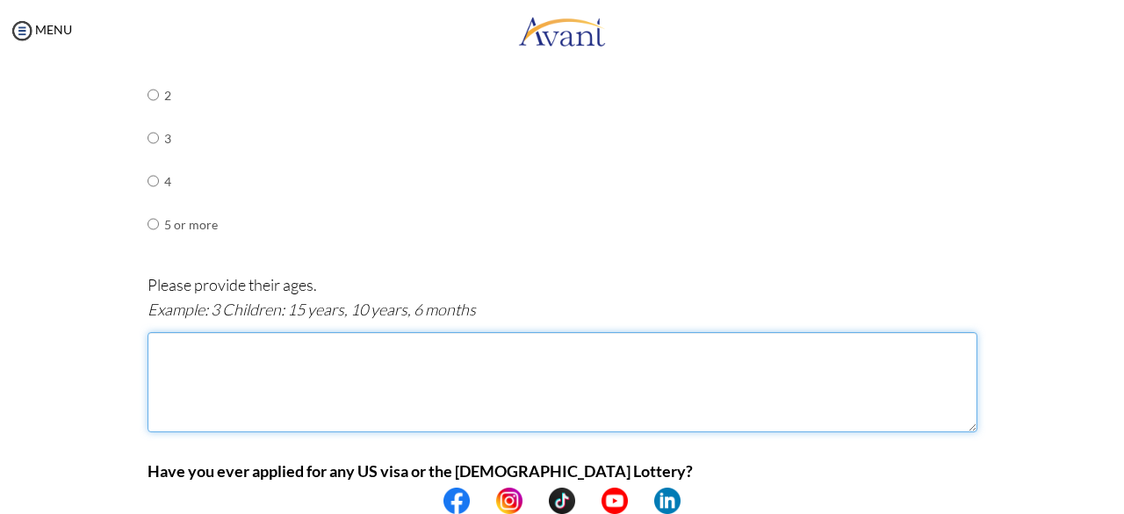
click at [157, 350] on textarea at bounding box center [563, 382] width 830 height 100
type textarea "one child; 3 yrs"
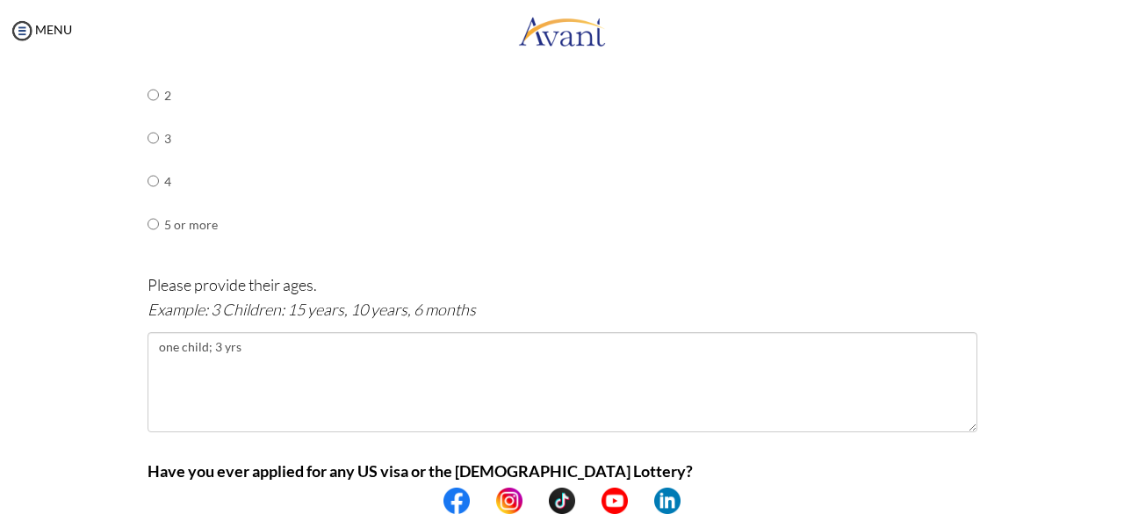
click at [349, 440] on div "Please provide their ages. Example: 3 Children: 15 years, 10 years, 6 months on…" at bounding box center [563, 360] width 830 height 177
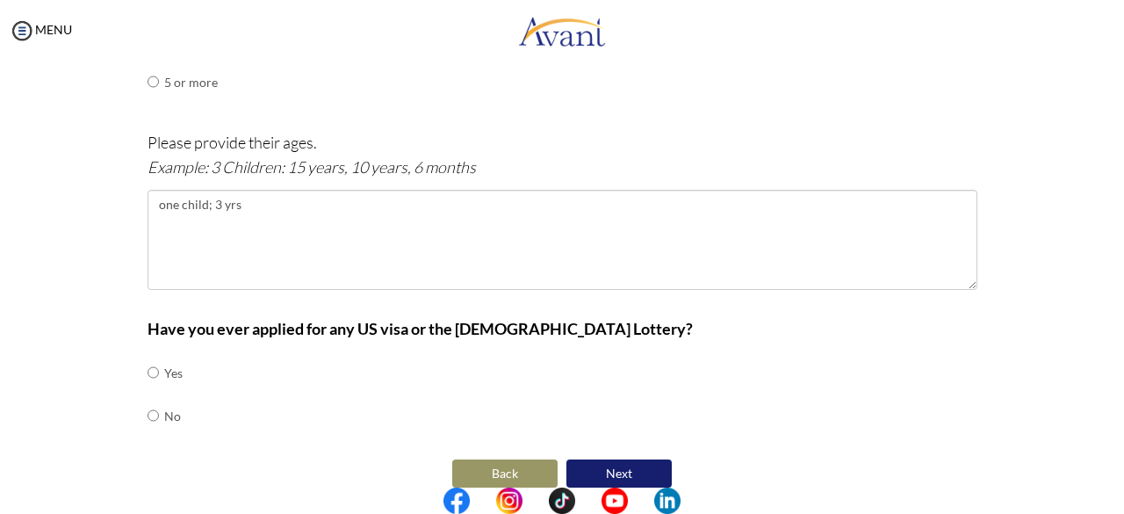
scroll to position [1041, 0]
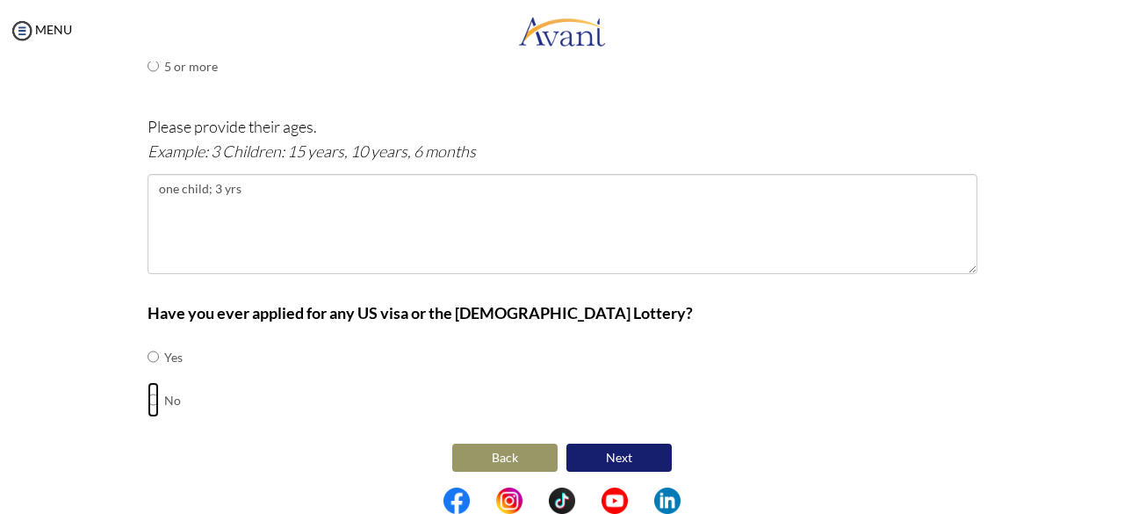
click at [148, 374] on input "radio" at bounding box center [153, 356] width 11 height 35
radio input "true"
click at [613, 452] on button "Next" at bounding box center [618, 457] width 105 height 28
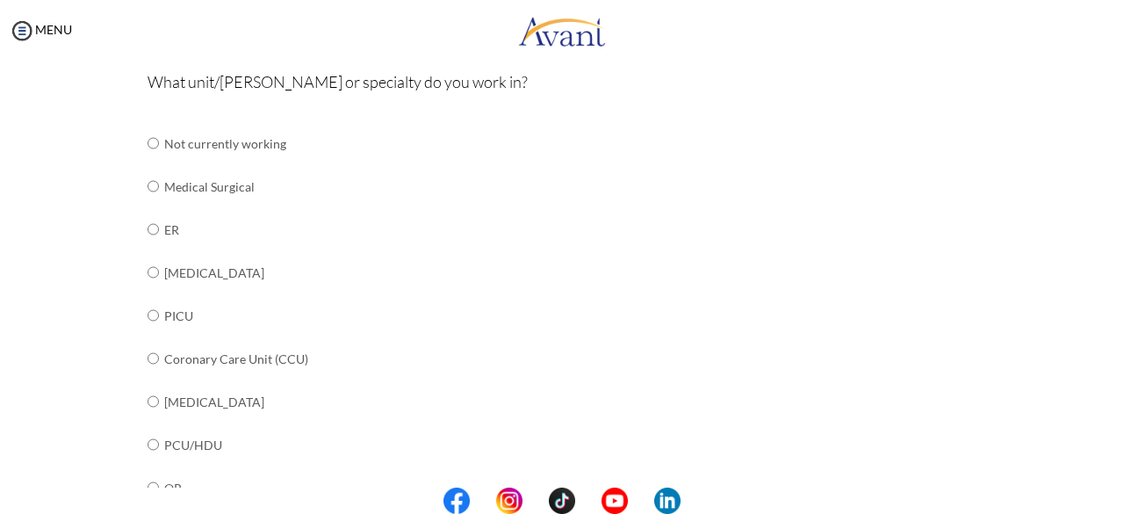
scroll to position [196, 0]
click at [148, 158] on input "radio" at bounding box center [153, 140] width 11 height 35
radio input "true"
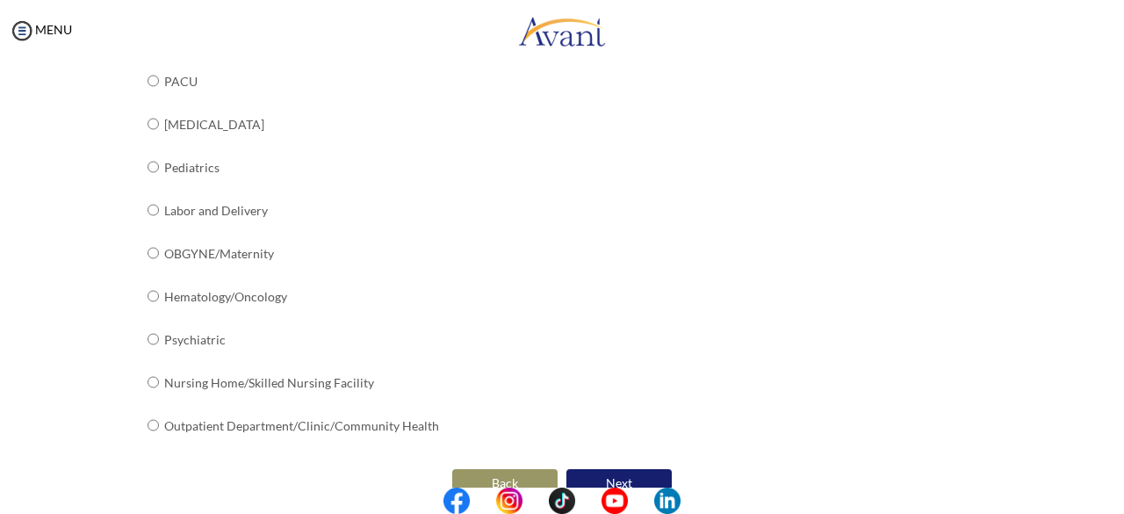
scroll to position [754, 0]
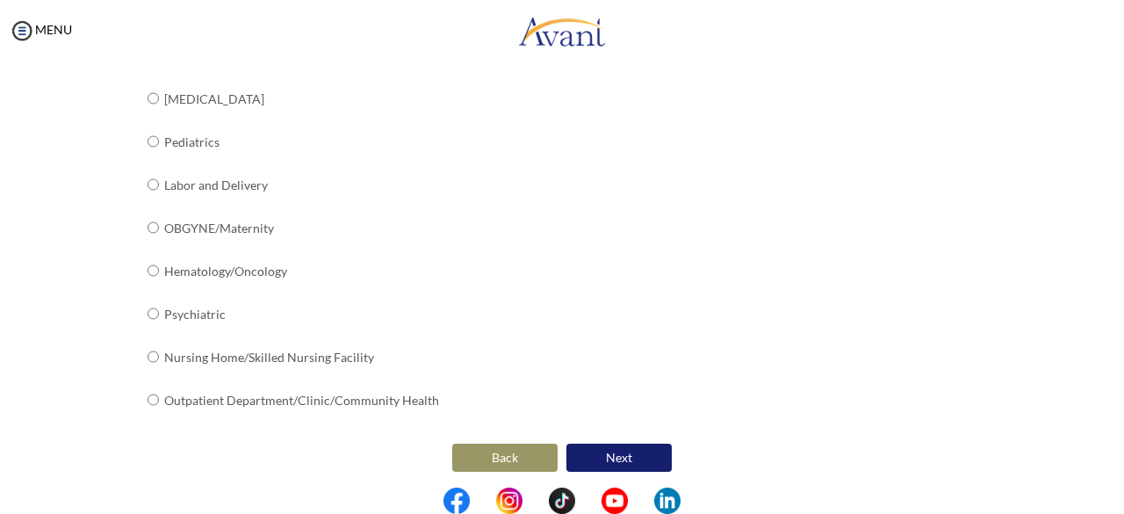
click at [613, 452] on button "Next" at bounding box center [618, 457] width 105 height 28
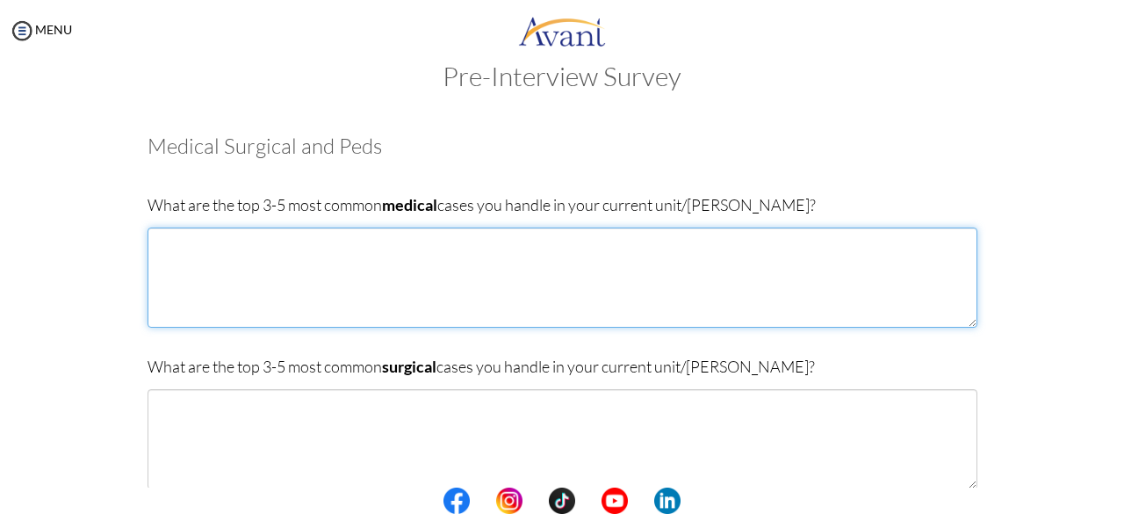
click at [149, 247] on textarea at bounding box center [563, 277] width 830 height 100
click at [156, 261] on textarea "pneumonia diabetes hypertension" at bounding box center [563, 277] width 830 height 100
click at [225, 278] on textarea "pneumonia diabetes hypertension" at bounding box center [563, 277] width 830 height 100
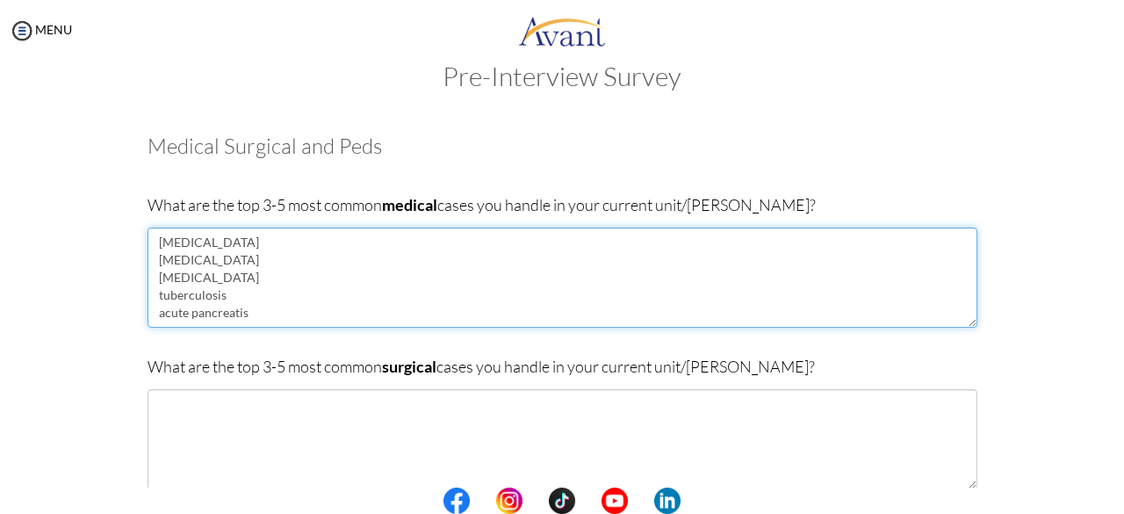
type textarea "pneumonia diabetes hypertension tuberculosis acute pancreatis"
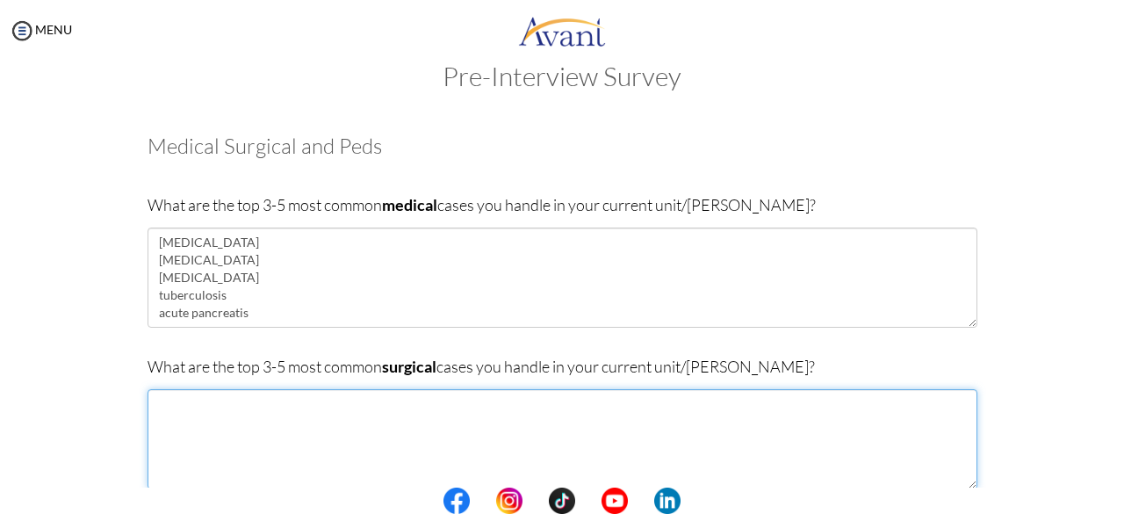
click at [226, 415] on textarea at bounding box center [563, 439] width 830 height 100
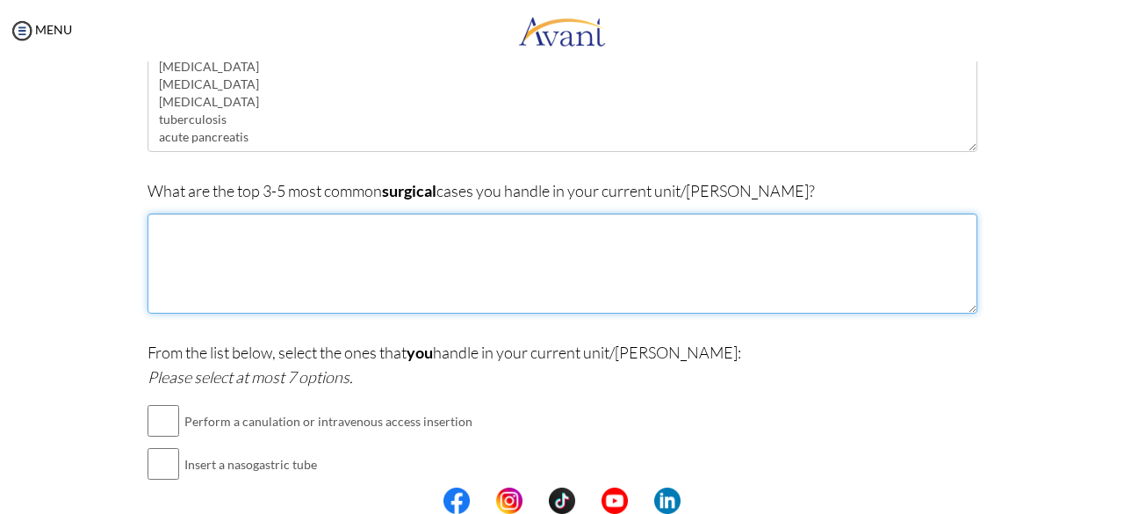
scroll to position [213, 0]
click at [162, 233] on textarea at bounding box center [563, 261] width 830 height 100
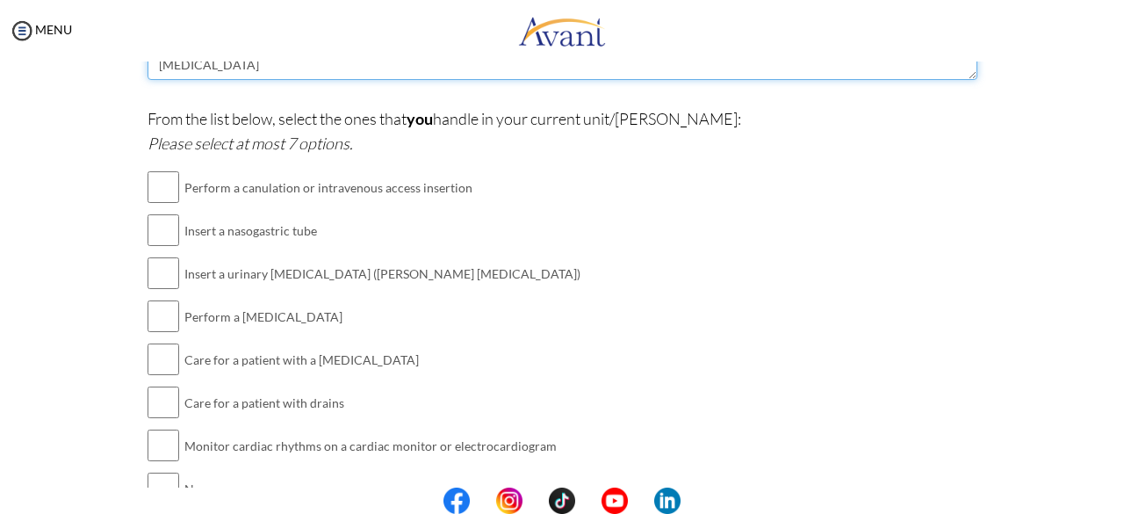
scroll to position [461, 0]
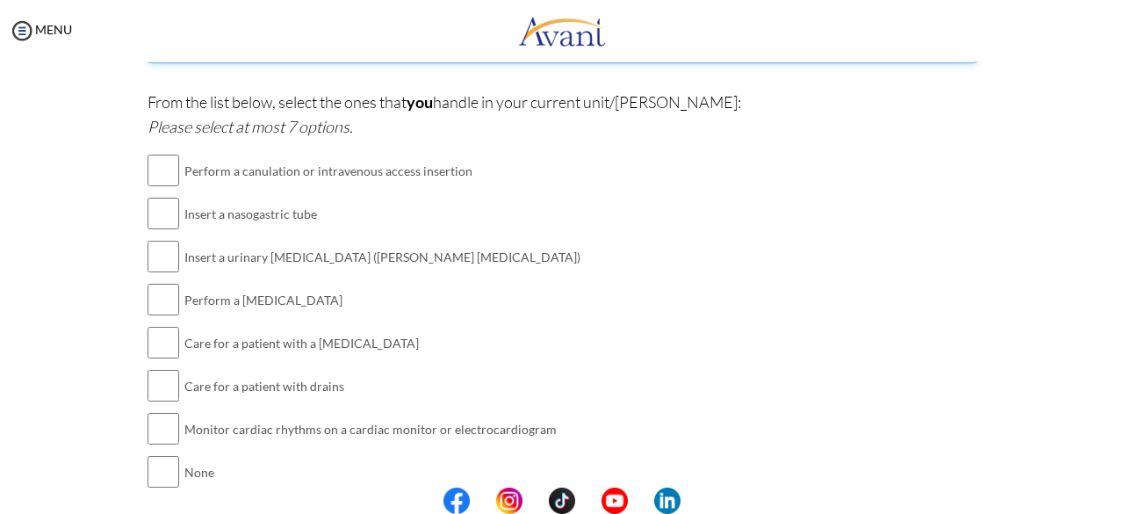
type textarea "appendecectomy burns RTA hernia intestinal obstruction"
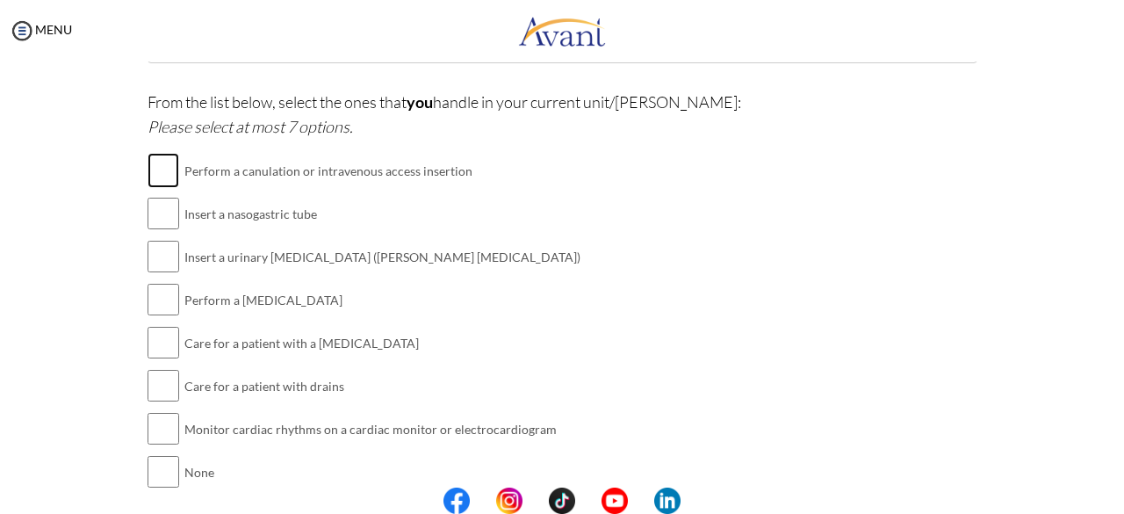
click at [167, 171] on input "checkbox" at bounding box center [164, 170] width 32 height 35
checkbox input "true"
click at [162, 213] on input "checkbox" at bounding box center [164, 213] width 32 height 35
checkbox input "true"
click at [155, 258] on input "checkbox" at bounding box center [164, 256] width 32 height 35
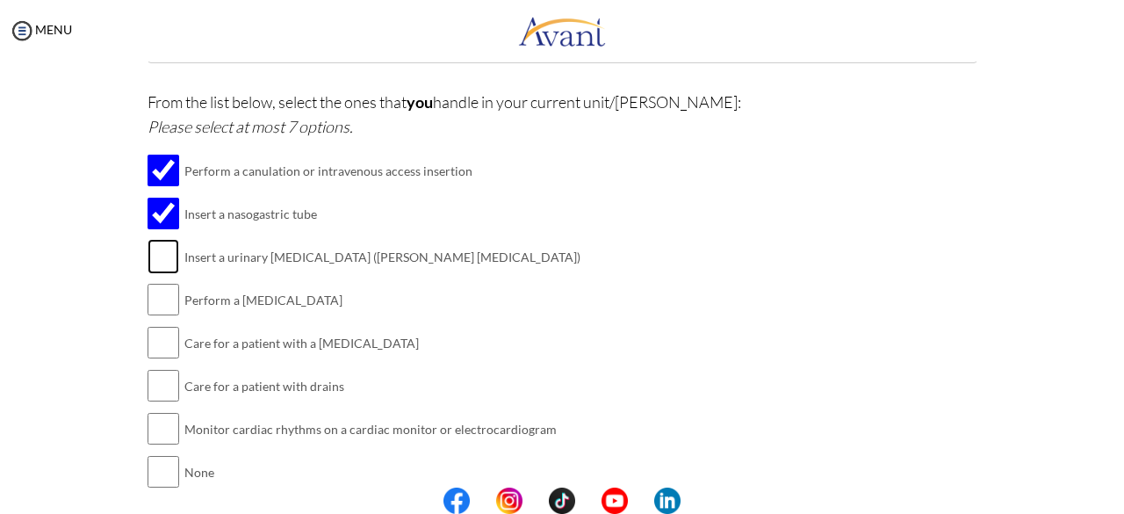
checkbox input "true"
click at [153, 304] on input "checkbox" at bounding box center [164, 299] width 32 height 35
checkbox input "true"
click at [160, 335] on input "checkbox" at bounding box center [164, 342] width 32 height 35
checkbox input "true"
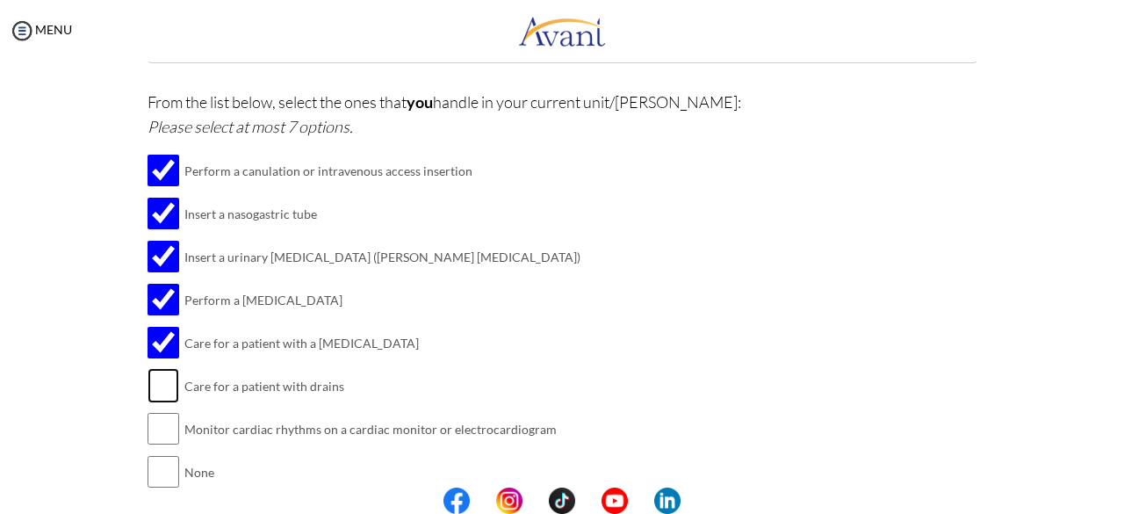
click at [157, 381] on input "checkbox" at bounding box center [164, 385] width 32 height 35
checkbox input "true"
click at [160, 419] on input "checkbox" at bounding box center [164, 428] width 32 height 35
checkbox input "true"
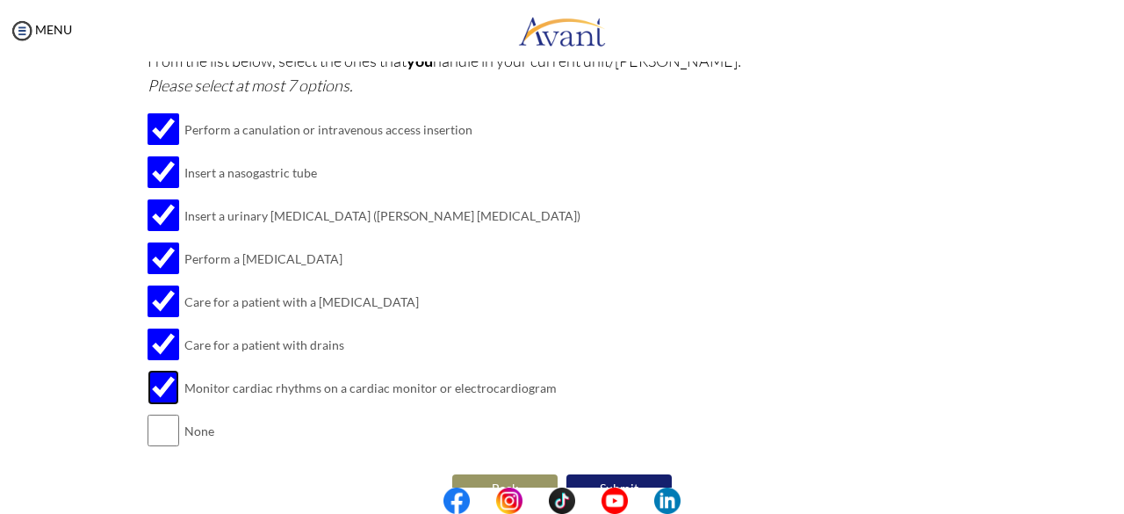
scroll to position [536, 0]
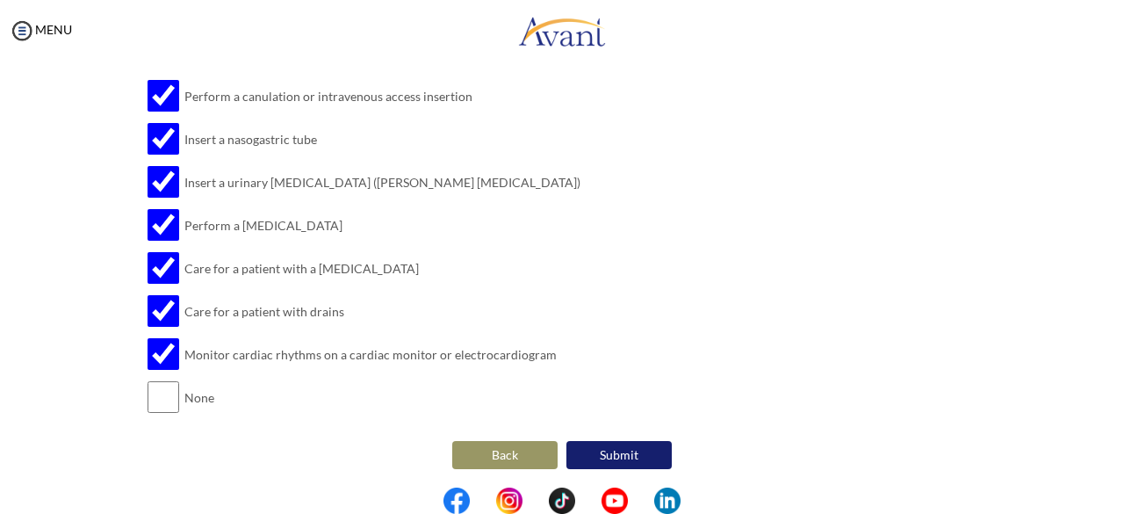
click at [646, 450] on button "Submit" at bounding box center [618, 455] width 105 height 28
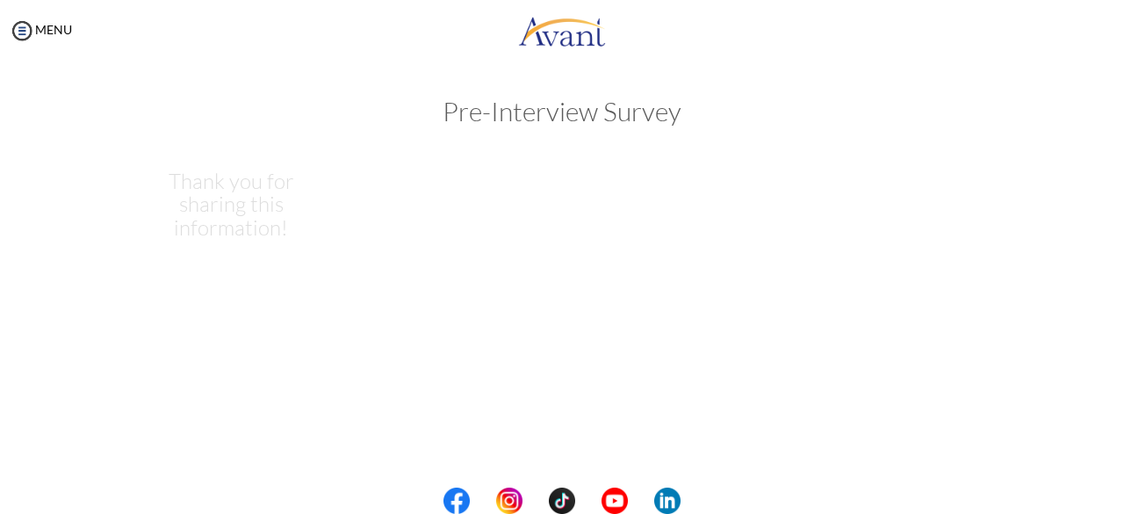
scroll to position [0, 0]
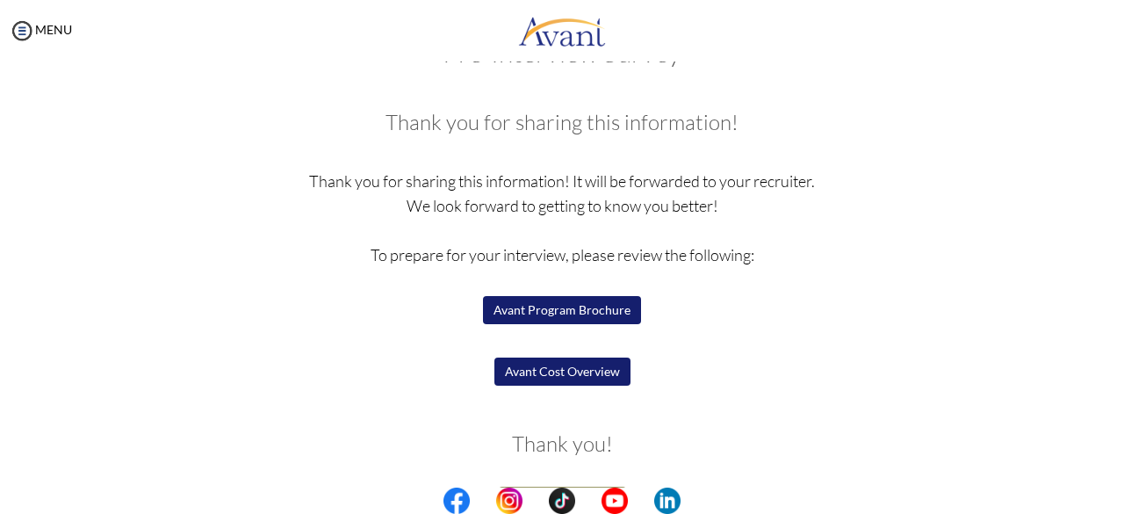
scroll to position [107, 0]
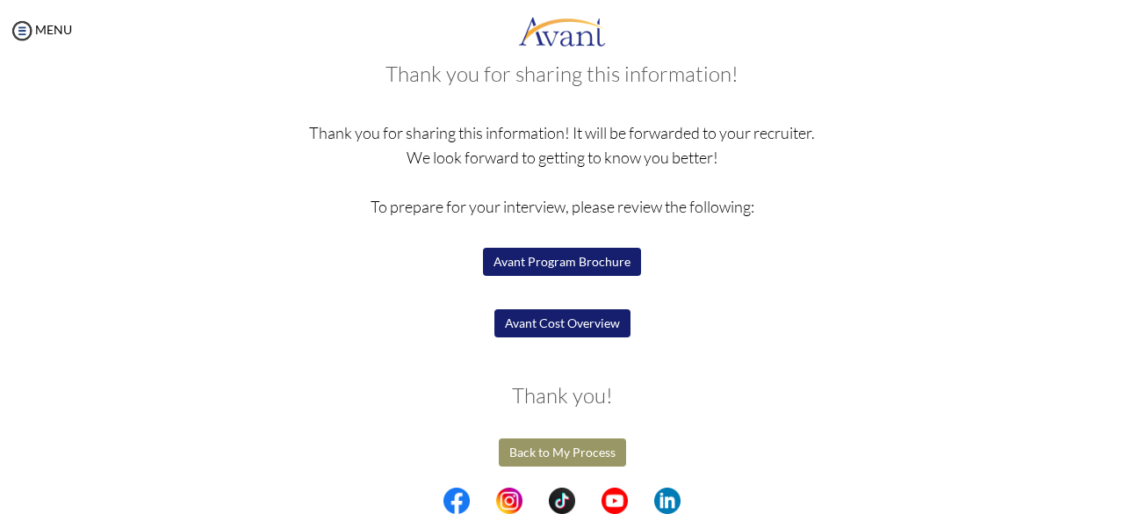
click at [589, 260] on button "Avant Program Brochure" at bounding box center [562, 262] width 158 height 28
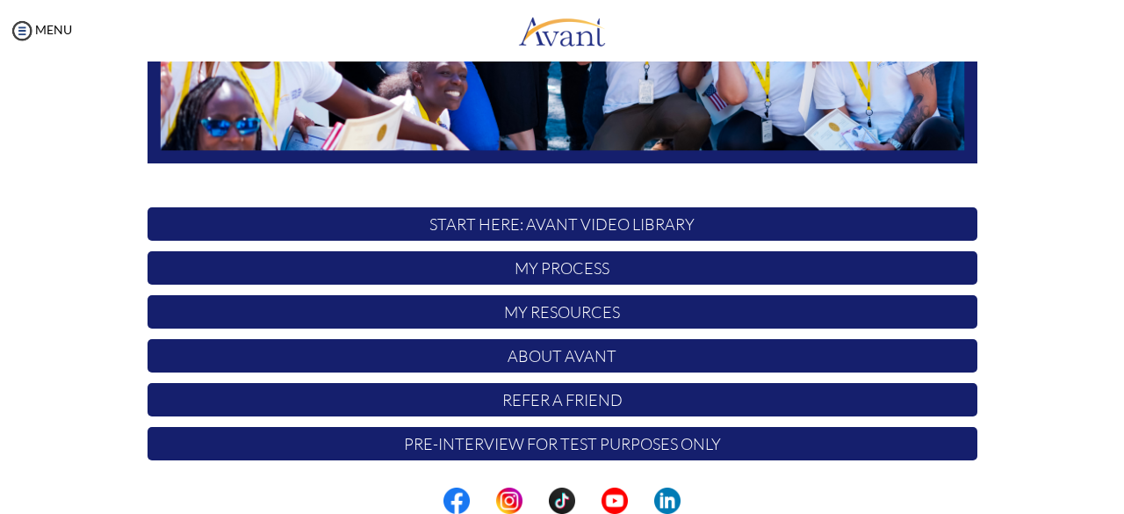
scroll to position [462, 0]
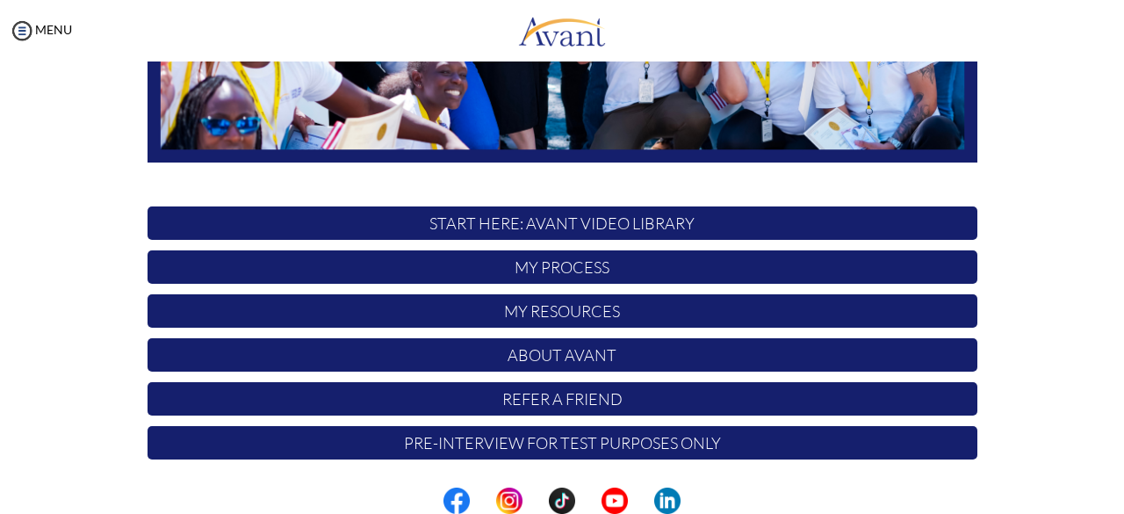
click at [543, 444] on p "Pre-Interview for test purposes only" at bounding box center [563, 442] width 830 height 33
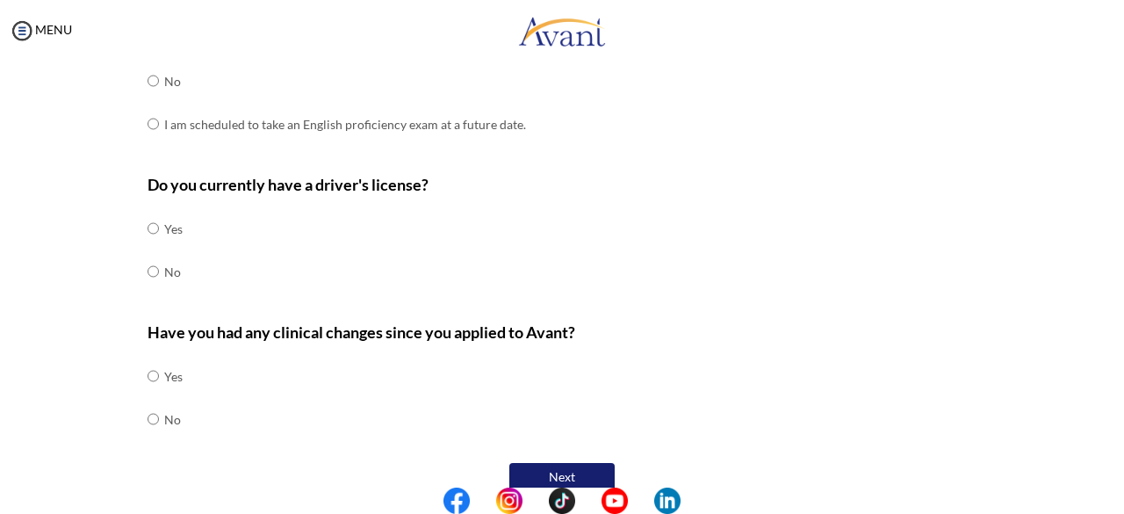
scroll to position [606, 0]
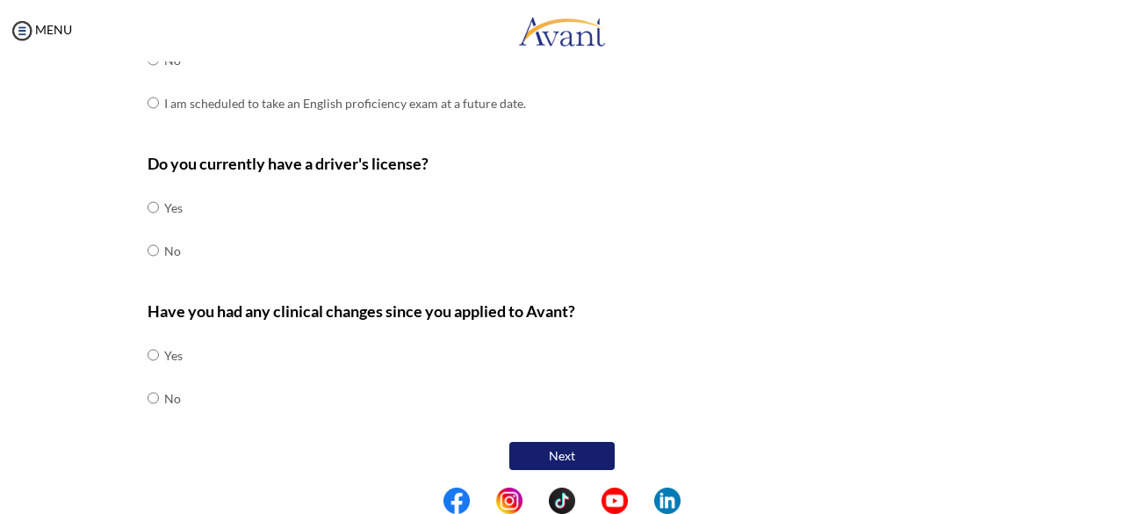
click at [544, 456] on button "Next" at bounding box center [561, 456] width 105 height 28
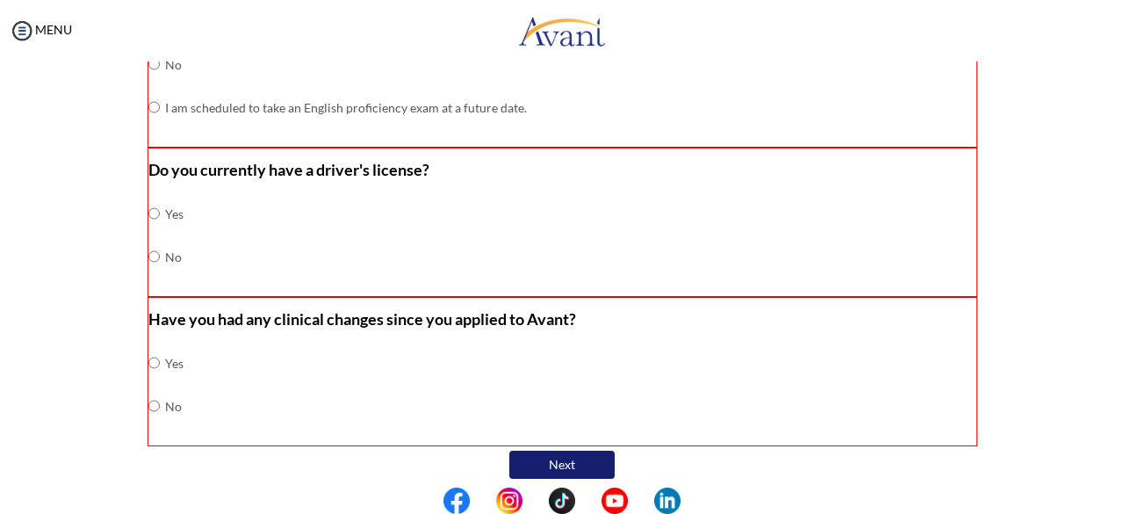
scroll to position [612, 0]
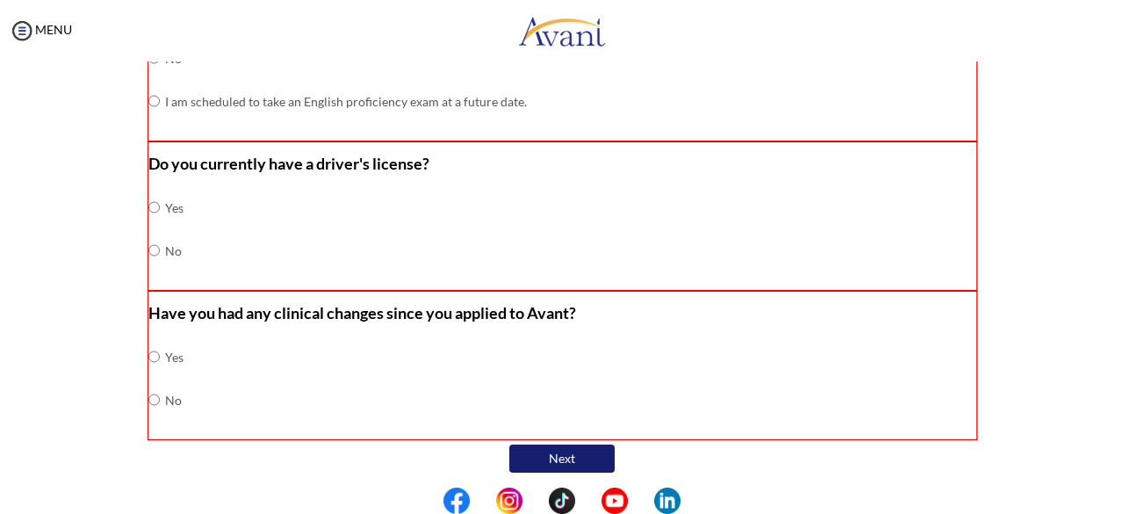
click at [541, 449] on button "Next" at bounding box center [561, 458] width 105 height 28
click at [148, 374] on input "radio" at bounding box center [153, 356] width 11 height 35
radio input "true"
click at [149, 225] on input "radio" at bounding box center [153, 207] width 11 height 35
radio input "true"
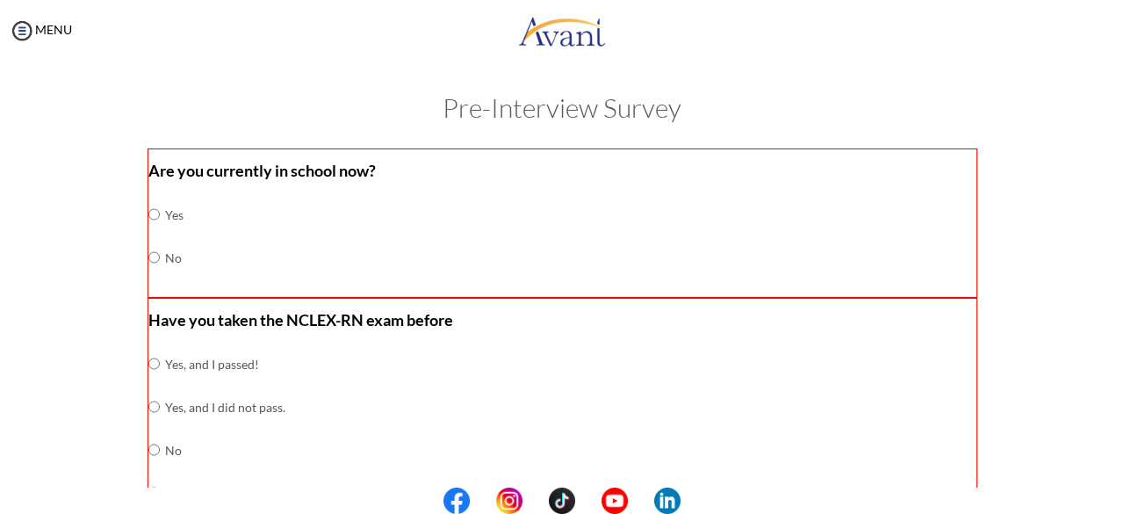
scroll to position [0, 0]
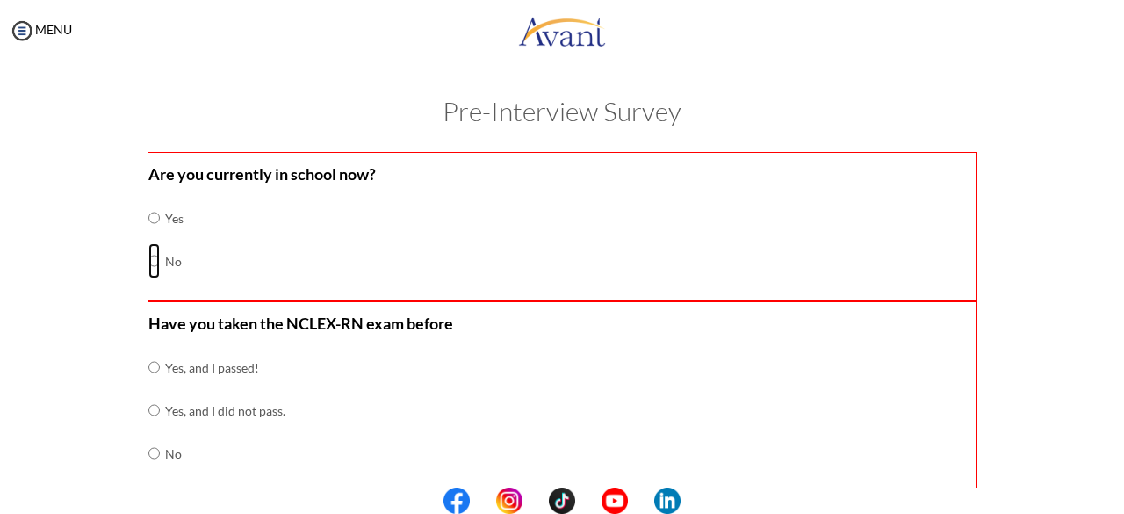
click at [148, 235] on input "radio" at bounding box center [153, 217] width 11 height 35
radio input "true"
click at [148, 385] on input "radio" at bounding box center [153, 366] width 11 height 35
radio input "true"
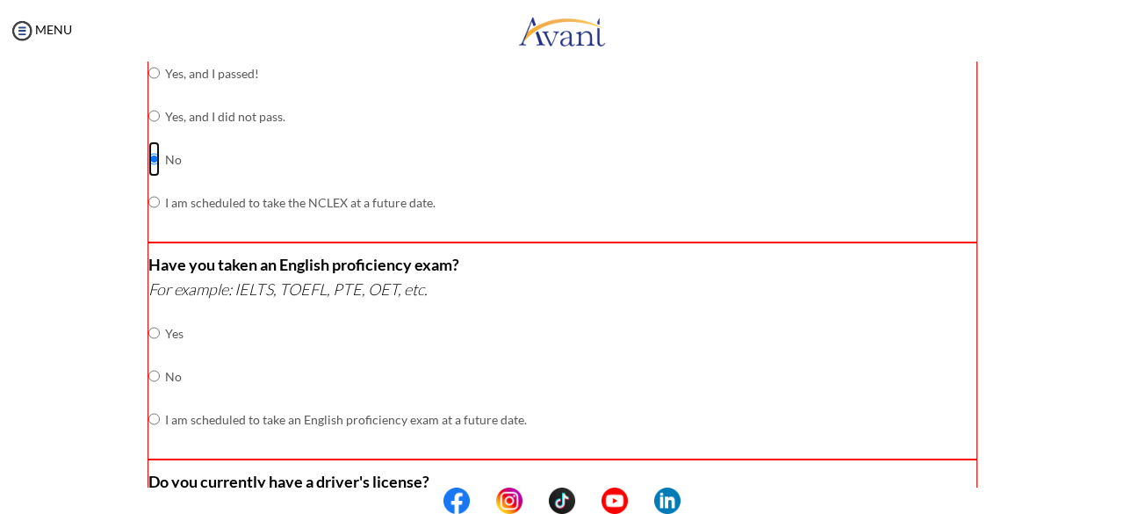
scroll to position [301, 0]
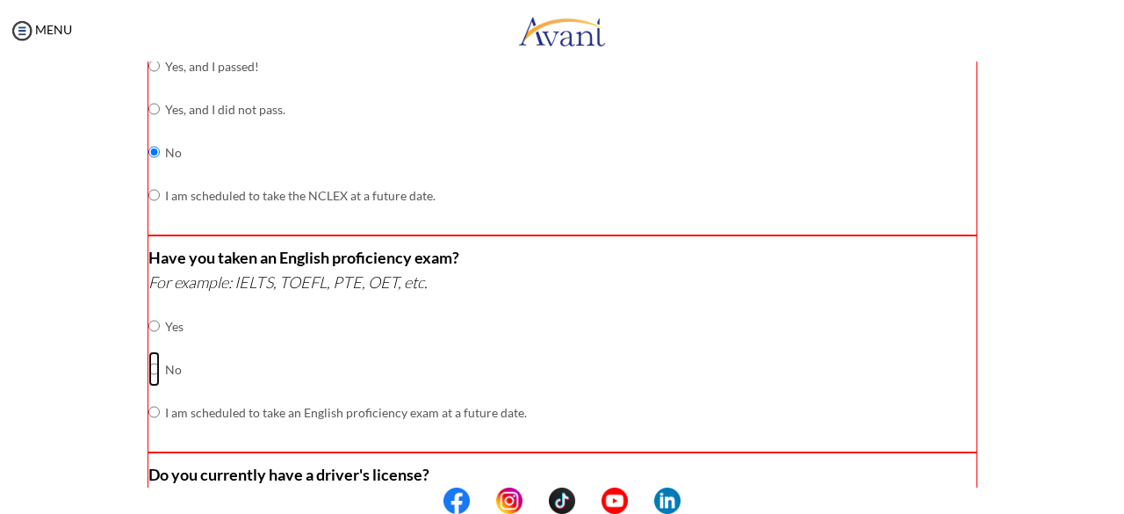
click at [148, 343] on input "radio" at bounding box center [153, 325] width 11 height 35
radio input "true"
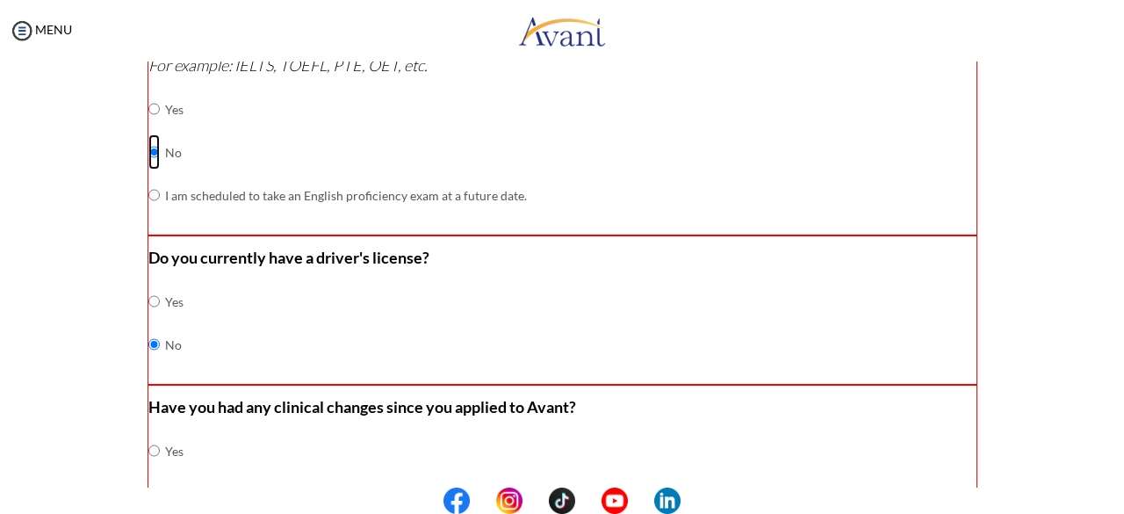
scroll to position [612, 0]
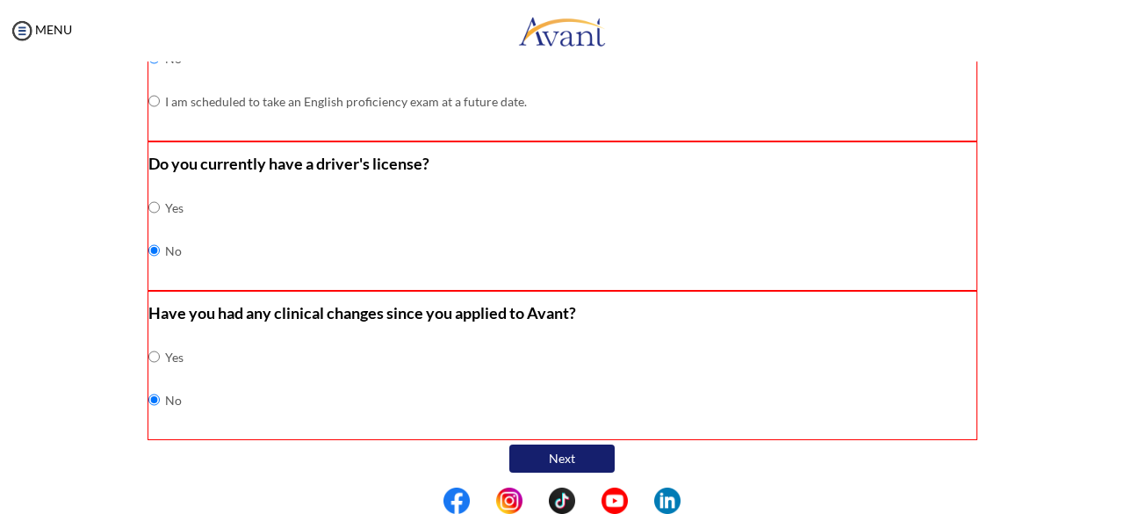
click at [546, 459] on button "Next" at bounding box center [561, 458] width 105 height 28
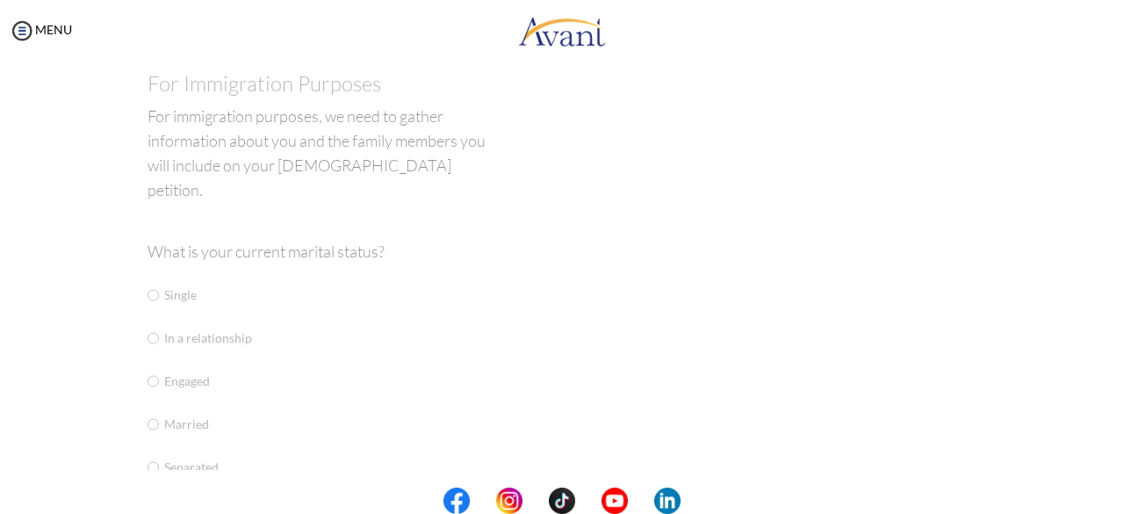
scroll to position [35, 0]
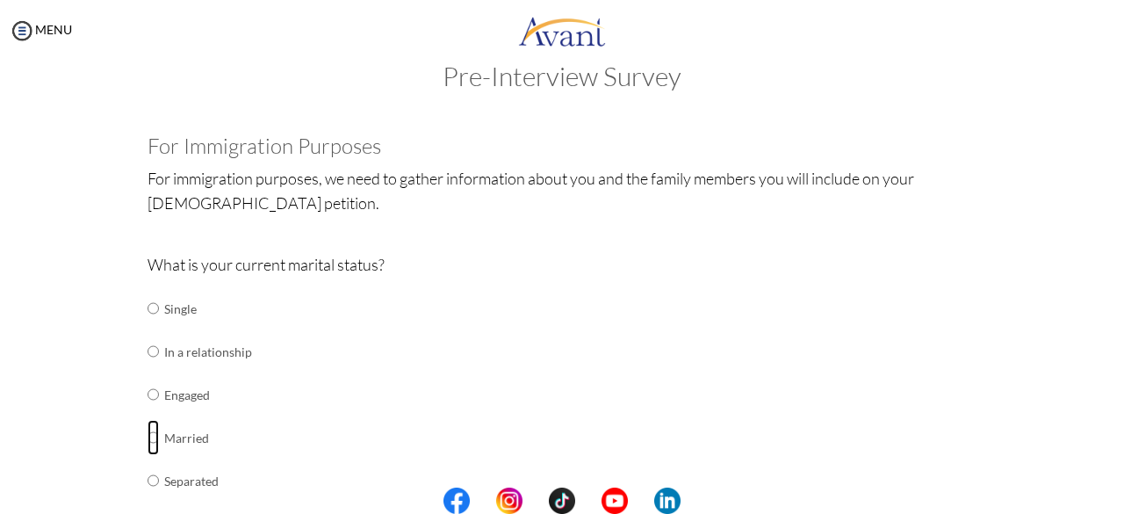
click at [148, 326] on input "radio" at bounding box center [153, 308] width 11 height 35
radio input "true"
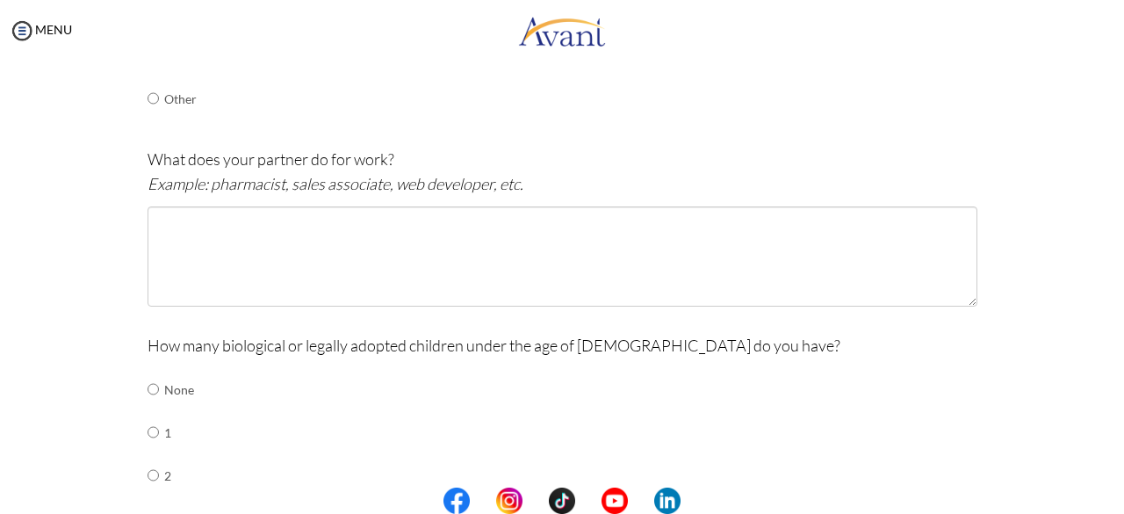
scroll to position [526, 0]
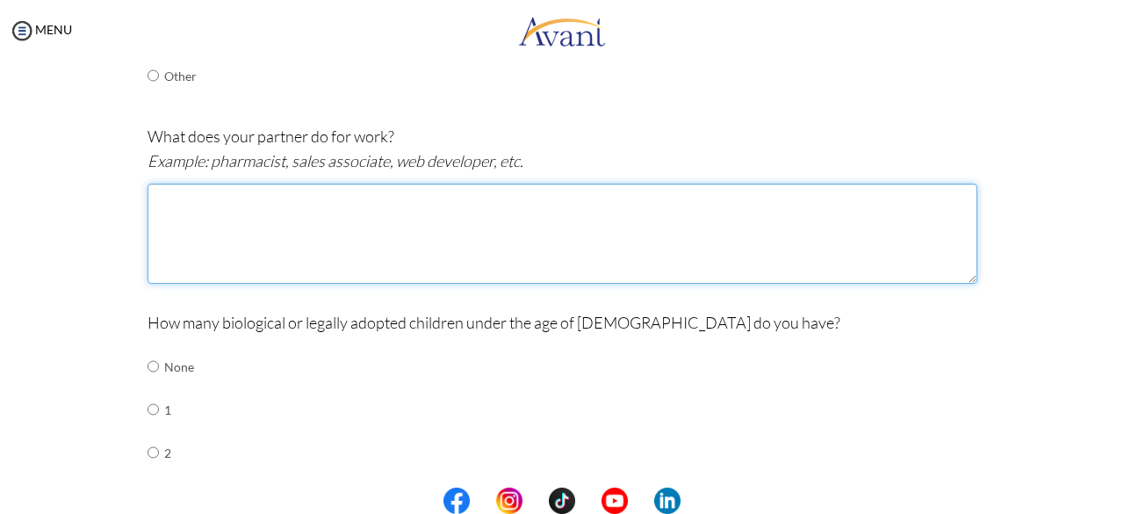
click at [281, 247] on textarea at bounding box center [563, 234] width 830 height 100
type textarea "hy"
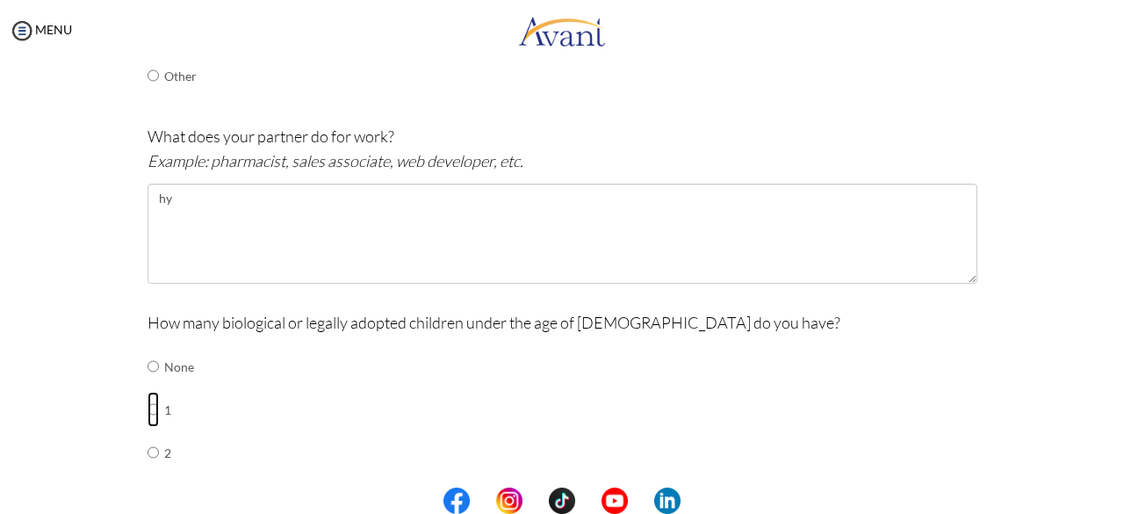
click at [148, 384] on input "radio" at bounding box center [153, 366] width 11 height 35
radio input "true"
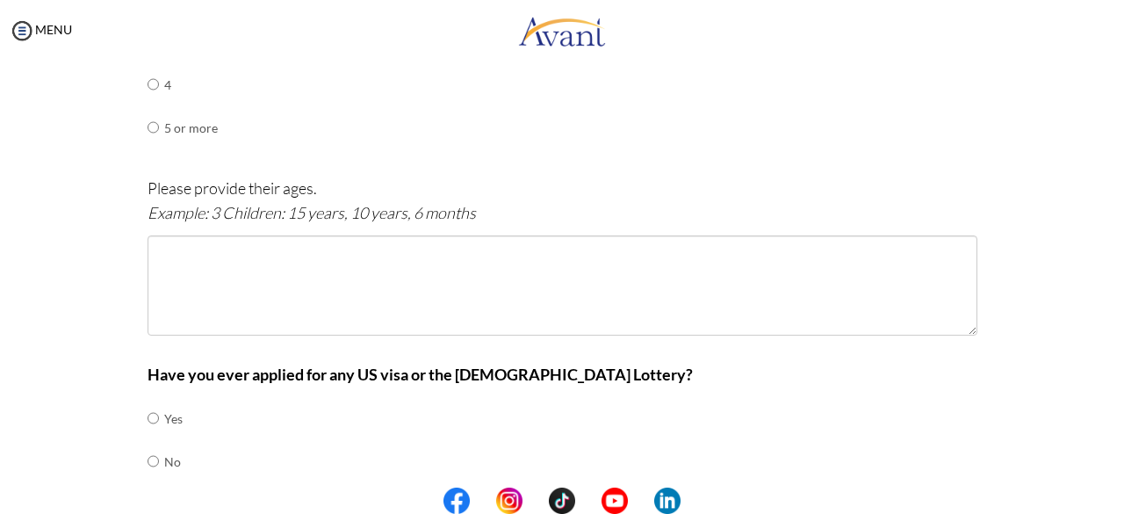
scroll to position [994, 0]
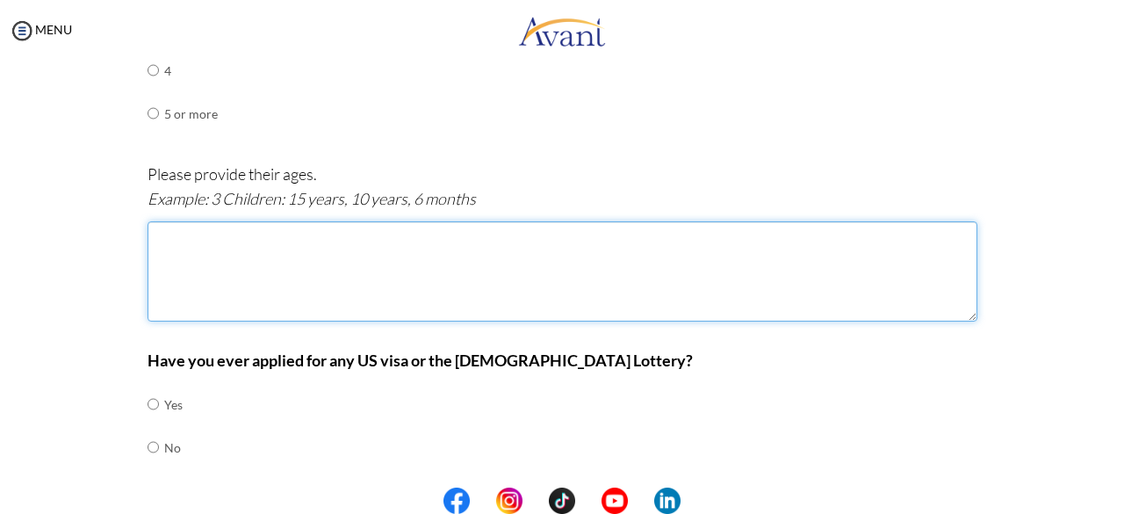
click at [393, 287] on textarea at bounding box center [563, 271] width 830 height 100
type textarea "gt"
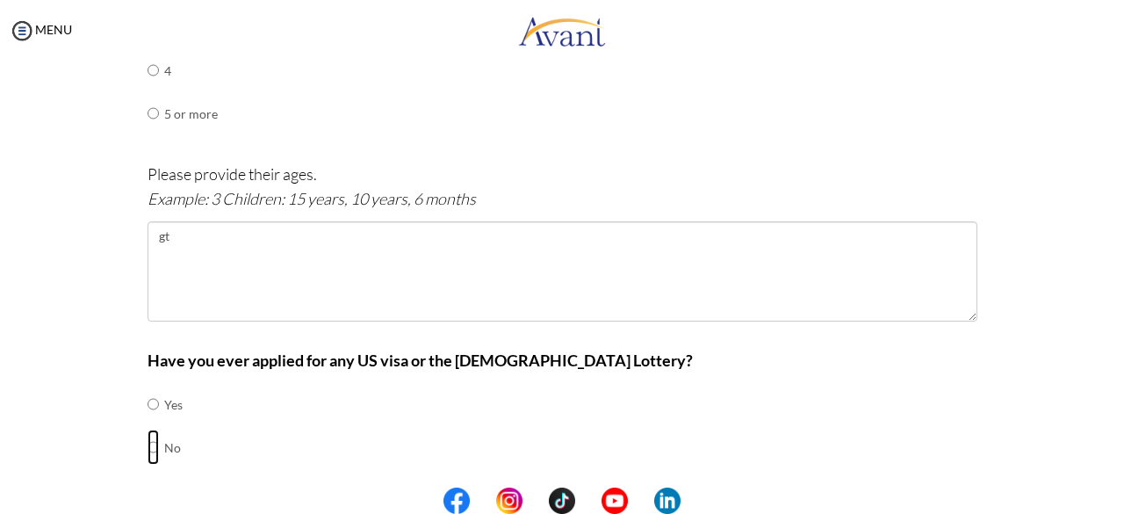
click at [148, 421] on input "radio" at bounding box center [153, 403] width 11 height 35
radio input "true"
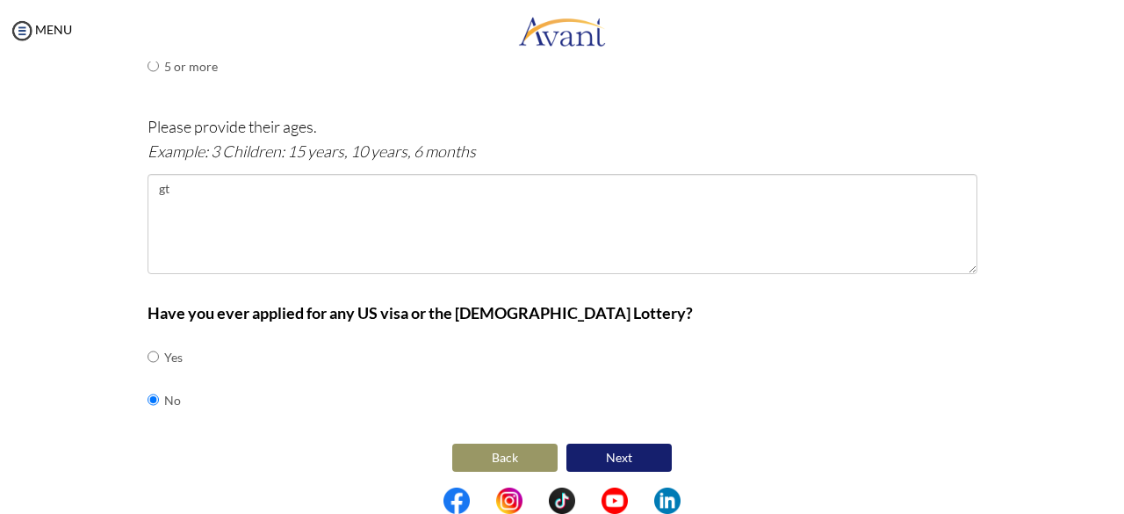
click at [626, 457] on button "Next" at bounding box center [618, 457] width 105 height 28
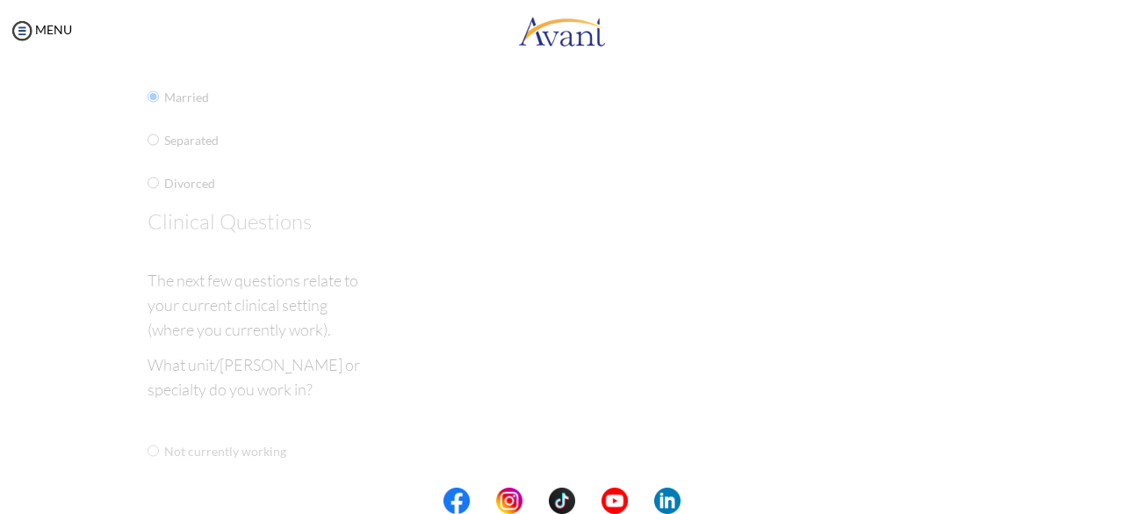
scroll to position [35, 0]
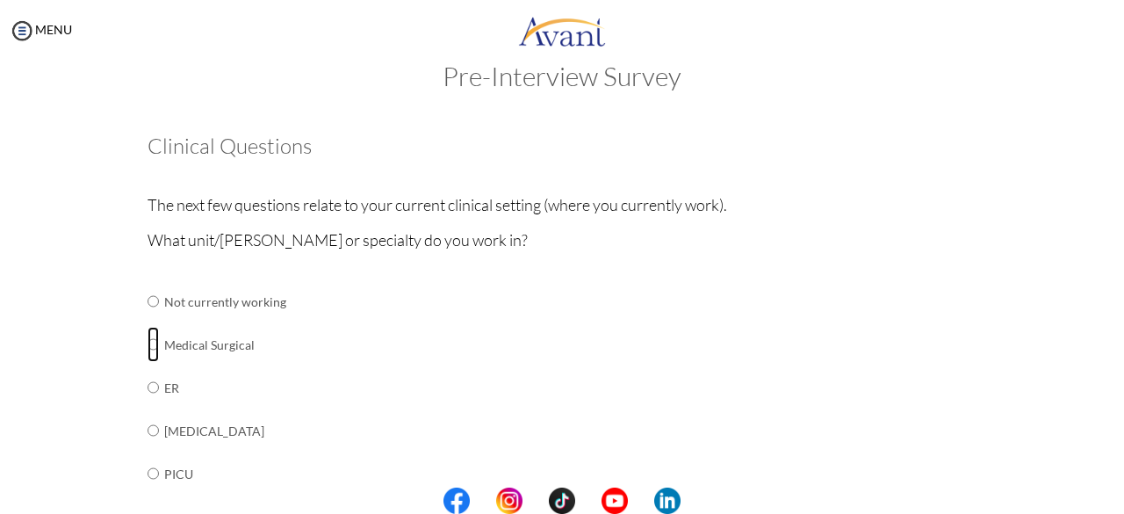
click at [148, 319] on input "radio" at bounding box center [153, 301] width 11 height 35
radio input "true"
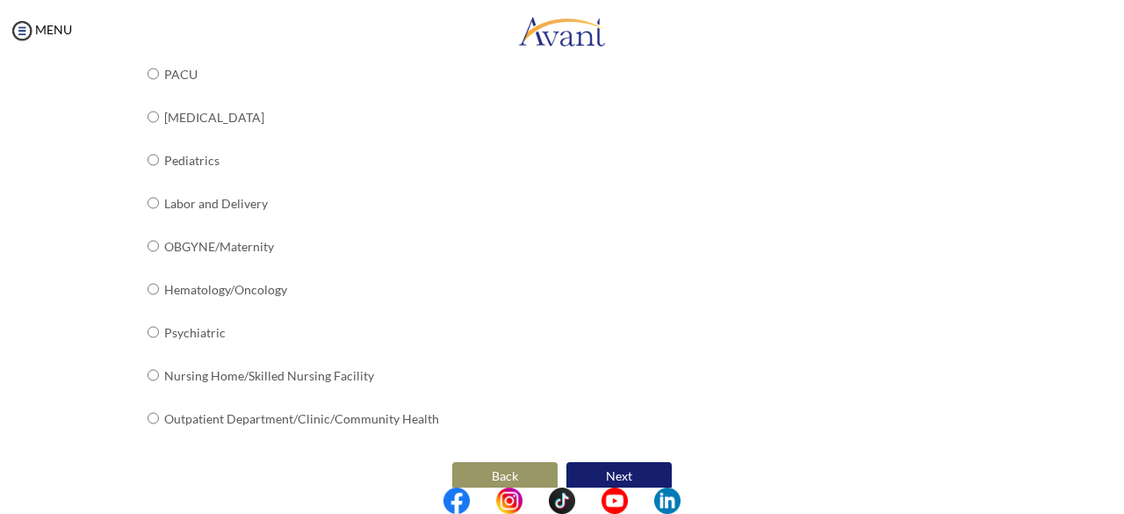
scroll to position [754, 0]
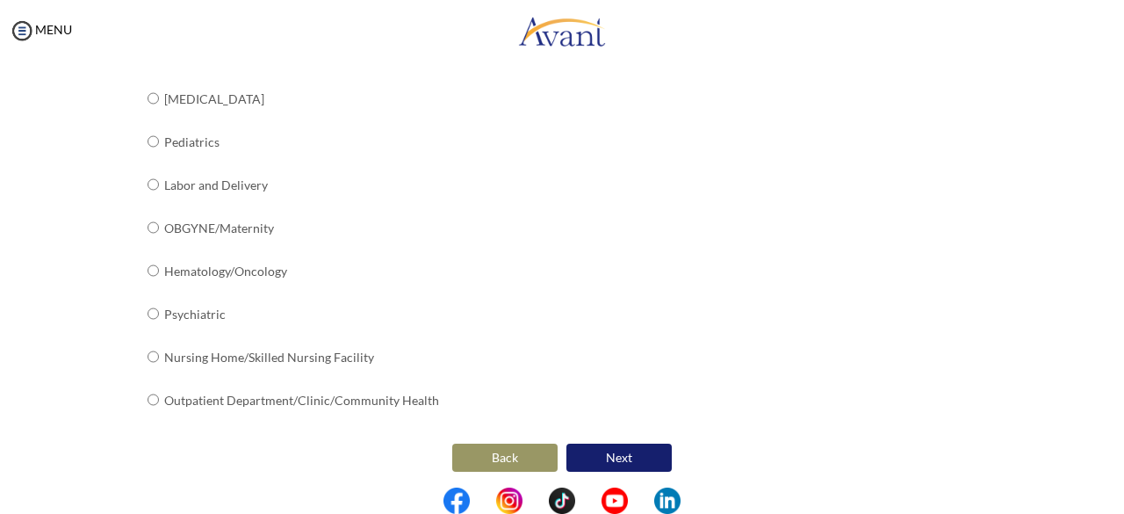
click at [615, 454] on button "Next" at bounding box center [618, 457] width 105 height 28
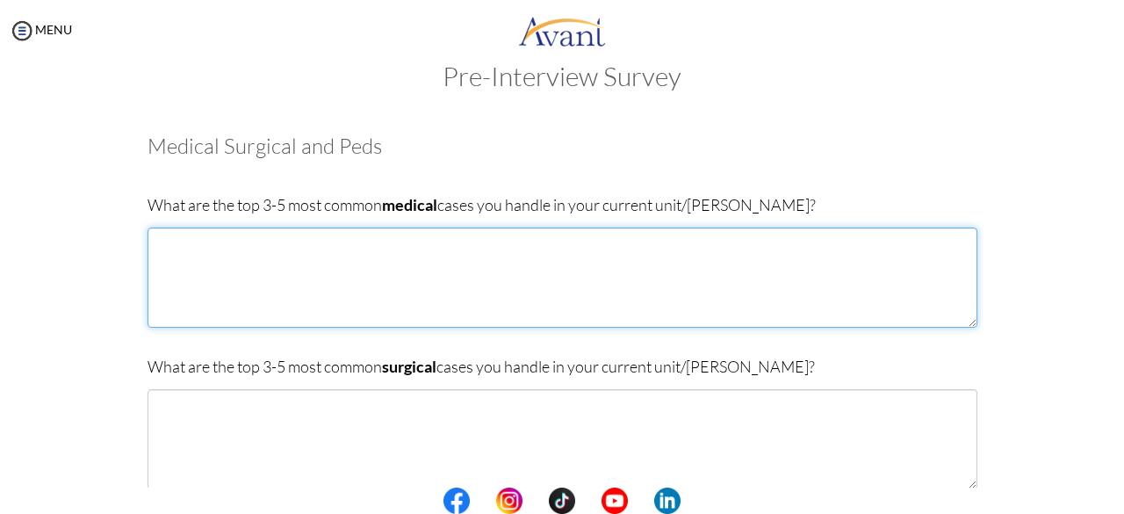
click at [629, 307] on textarea at bounding box center [563, 277] width 830 height 100
type textarea "hy"
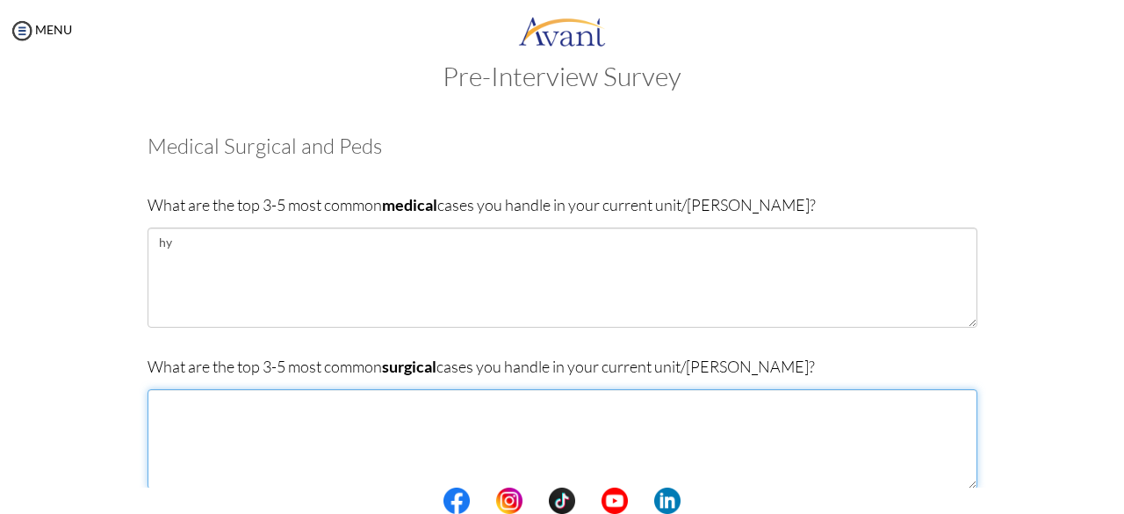
click at [457, 431] on textarea at bounding box center [563, 439] width 830 height 100
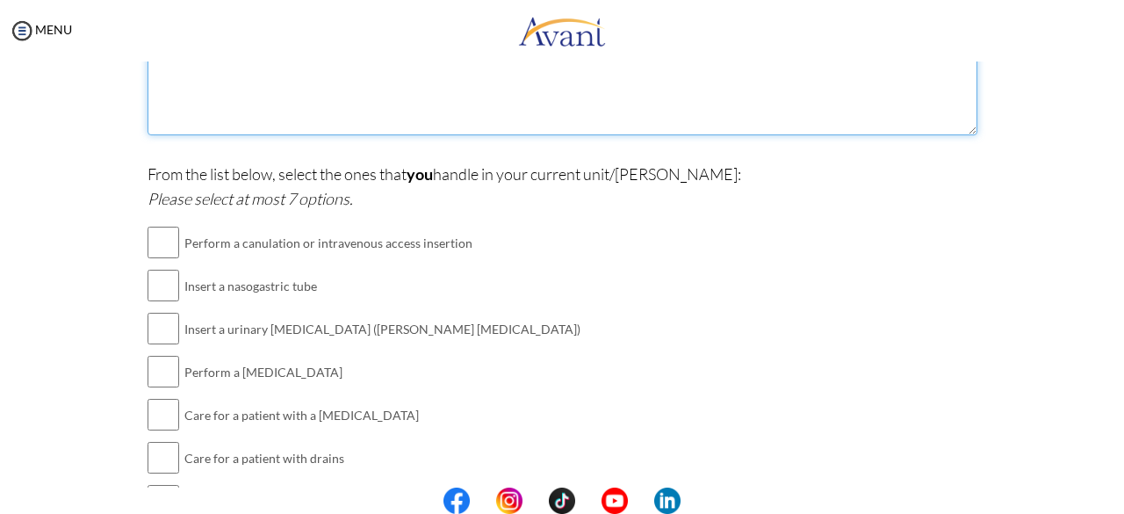
scroll to position [407, 0]
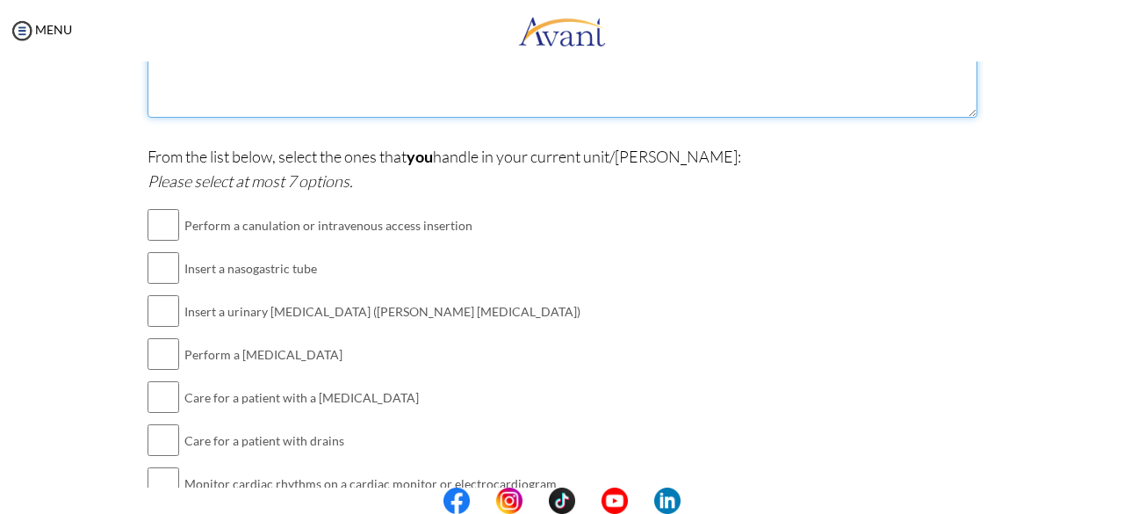
type textarea "hy"
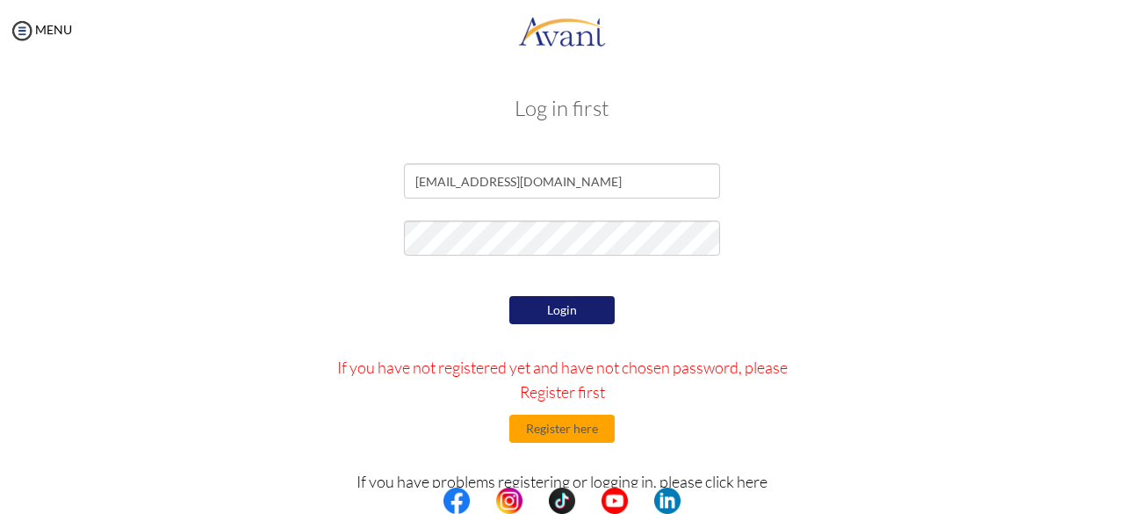
click at [558, 312] on button "Login" at bounding box center [561, 310] width 105 height 28
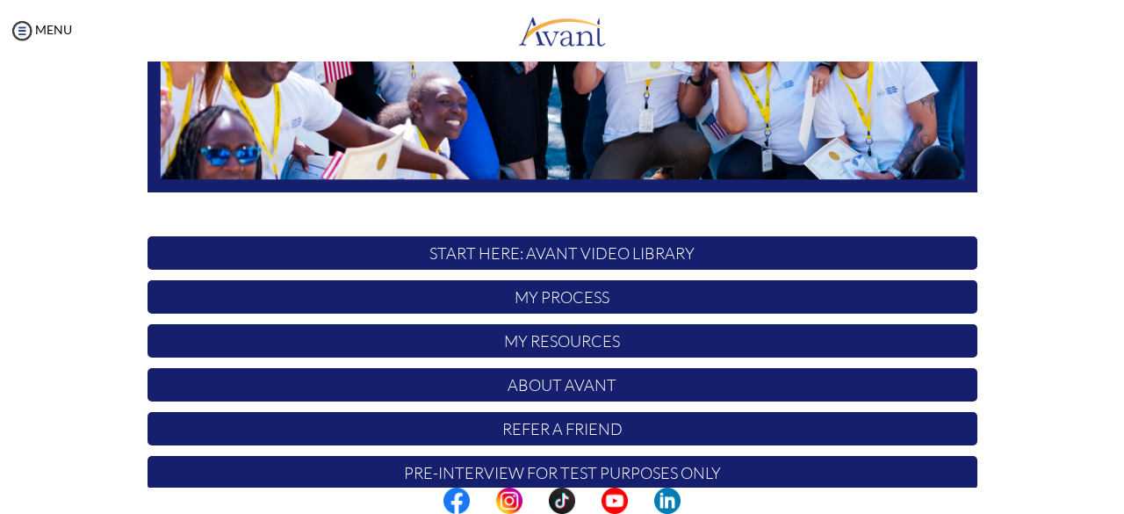
scroll to position [462, 0]
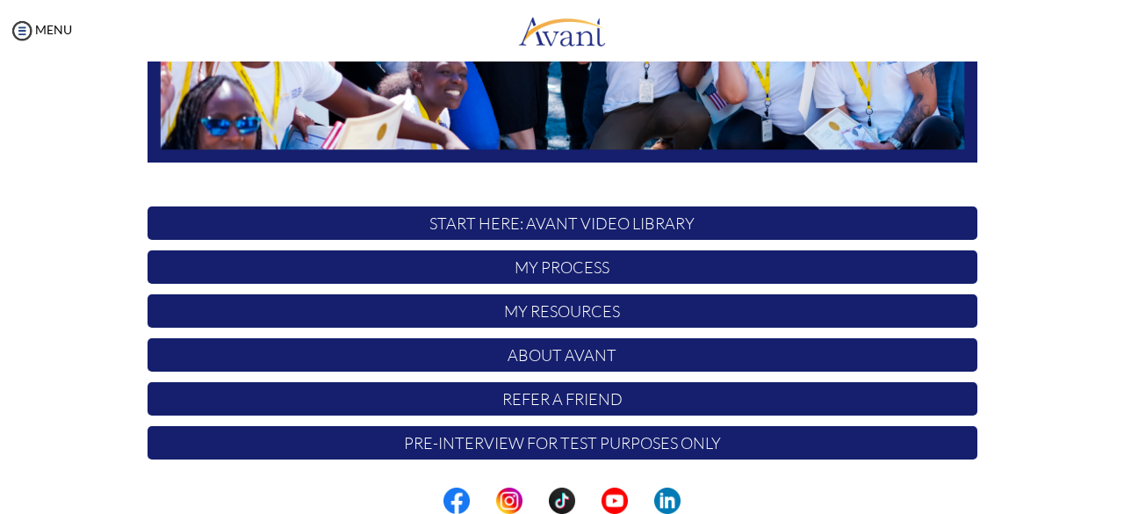
click at [568, 446] on p "Pre-Interview for test purposes only" at bounding box center [563, 442] width 830 height 33
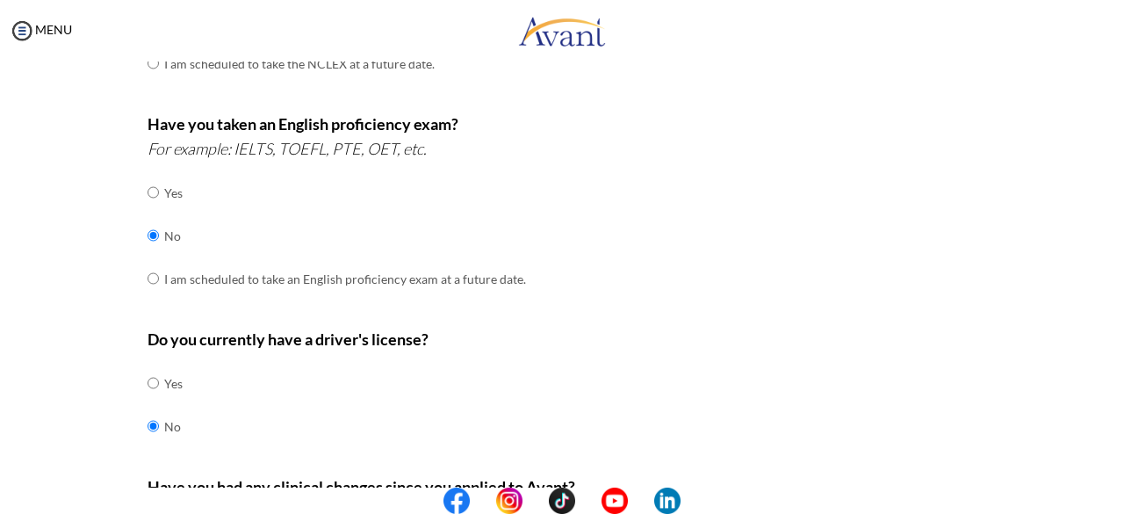
scroll to position [606, 0]
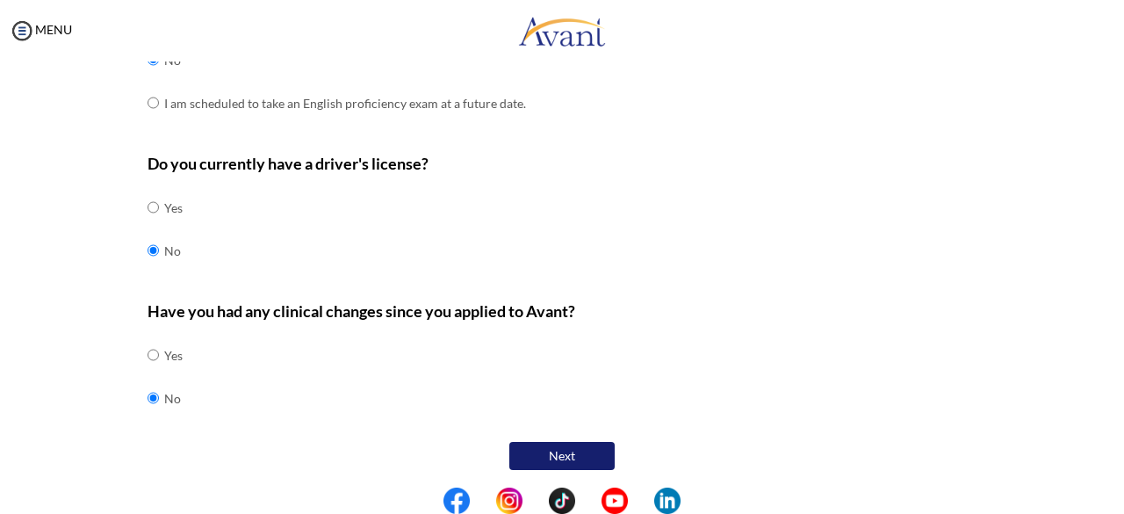
click at [530, 450] on button "Next" at bounding box center [561, 456] width 105 height 28
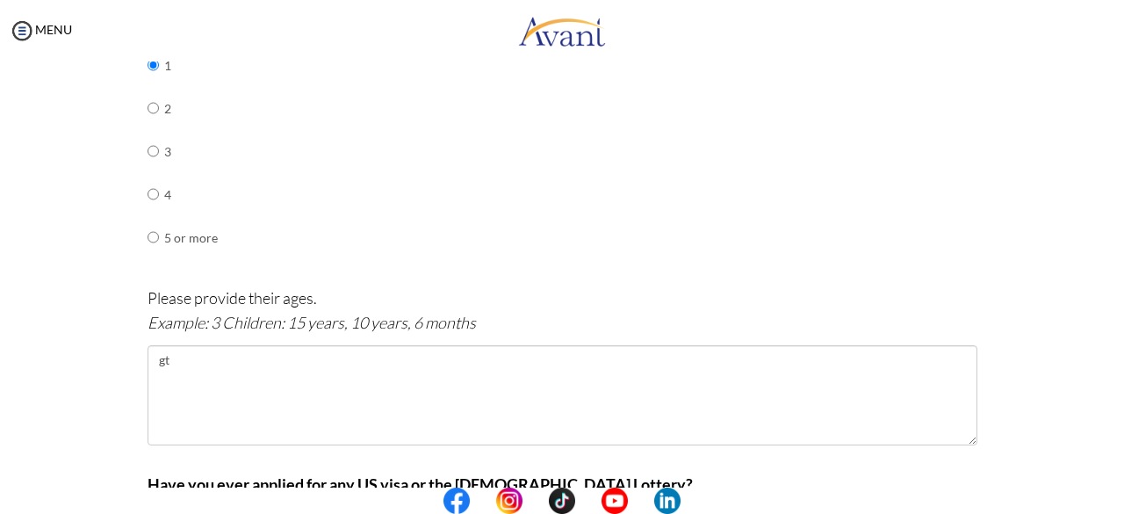
scroll to position [1041, 0]
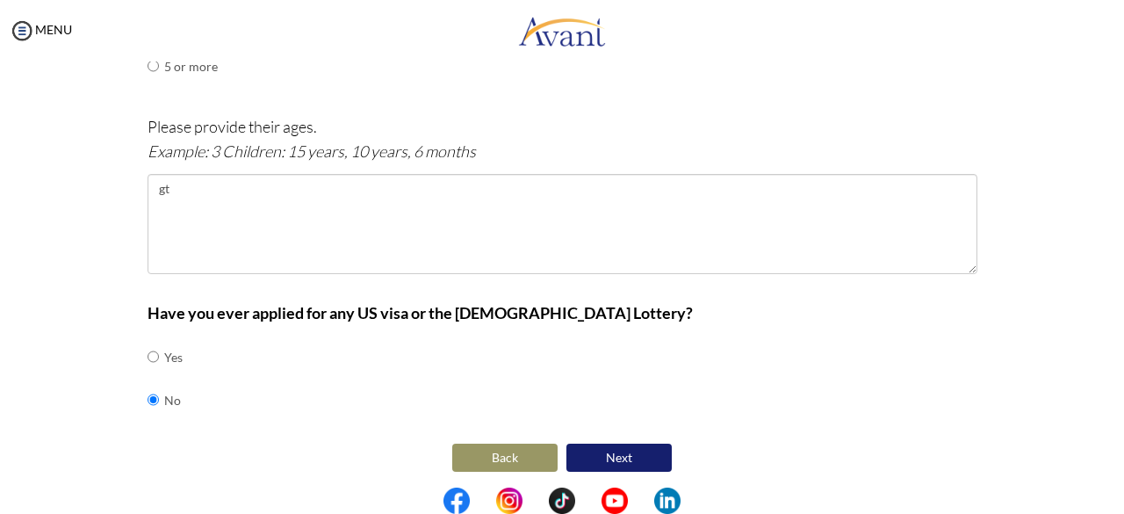
click at [572, 450] on button "Next" at bounding box center [618, 457] width 105 height 28
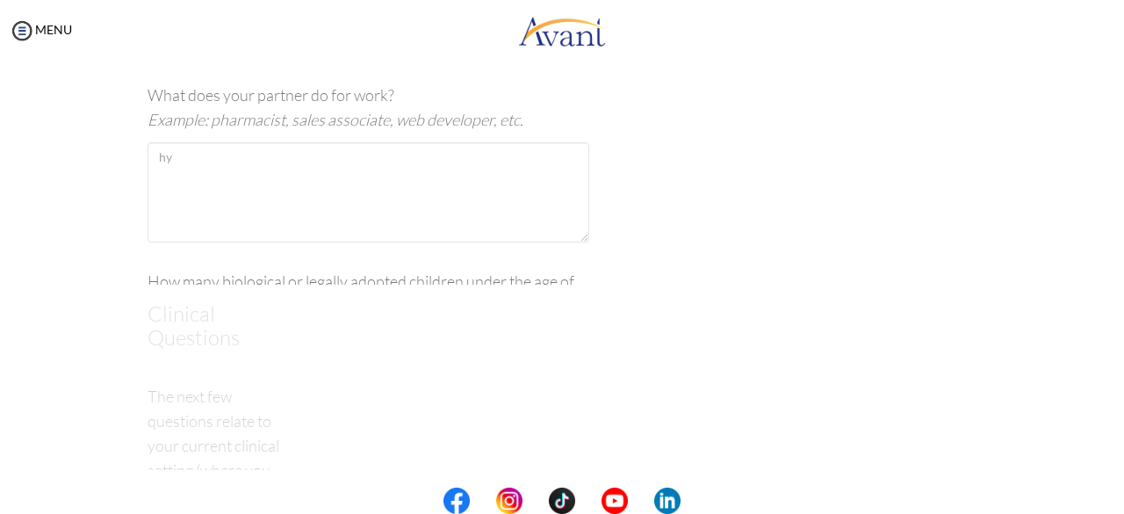
scroll to position [35, 0]
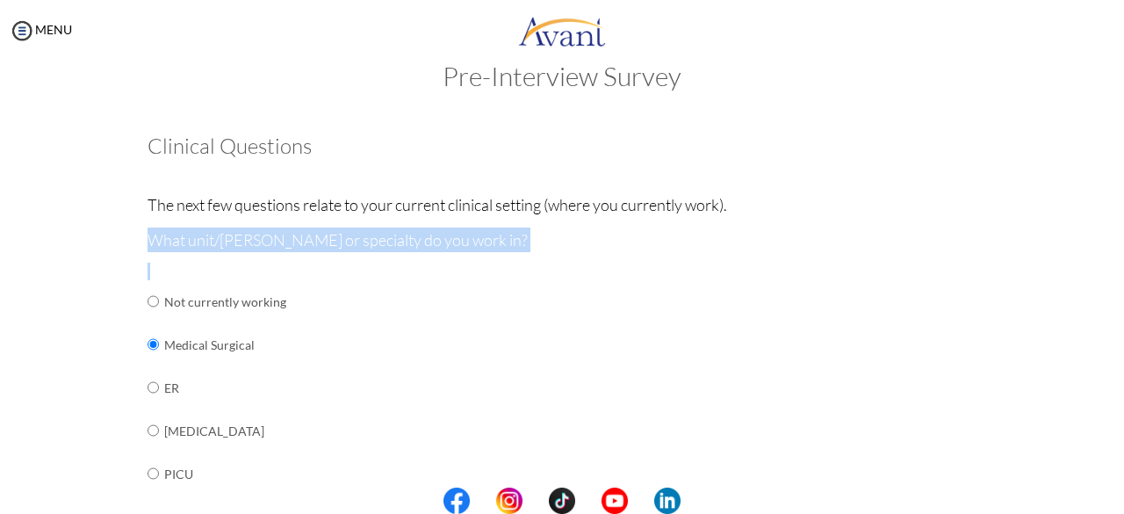
drag, startPoint x: 1105, startPoint y: 191, endPoint x: 1091, endPoint y: 364, distance: 173.6
click at [1091, 364] on div "My Status What is the next step? We would like you to watch the introductory vi…" at bounding box center [562, 318] width 1124 height 514
click at [1096, 258] on div "My Status What is the next step? We would like you to watch the introductory vi…" at bounding box center [562, 318] width 1124 height 514
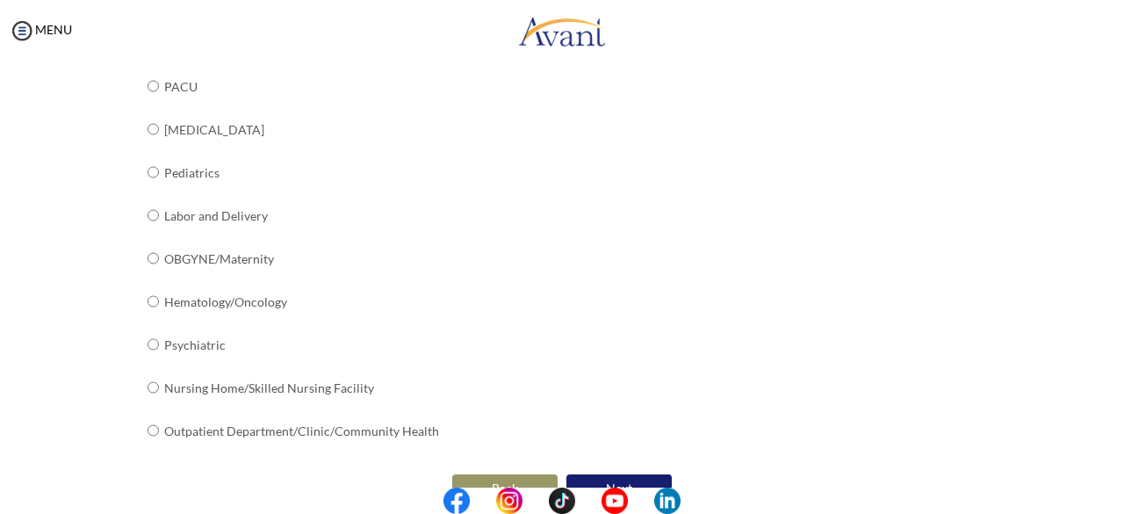
scroll to position [754, 0]
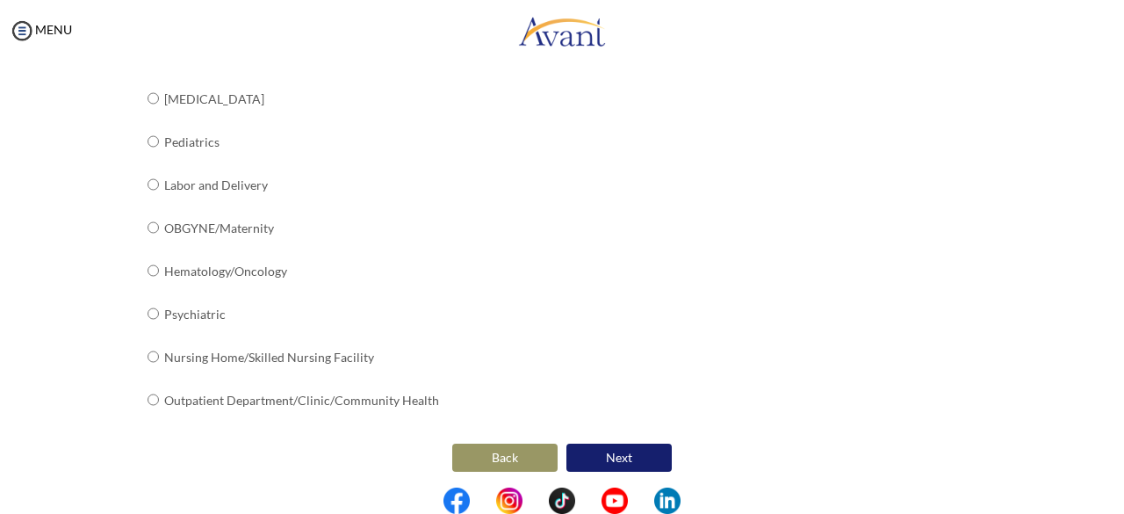
click at [631, 457] on button "Next" at bounding box center [618, 457] width 105 height 28
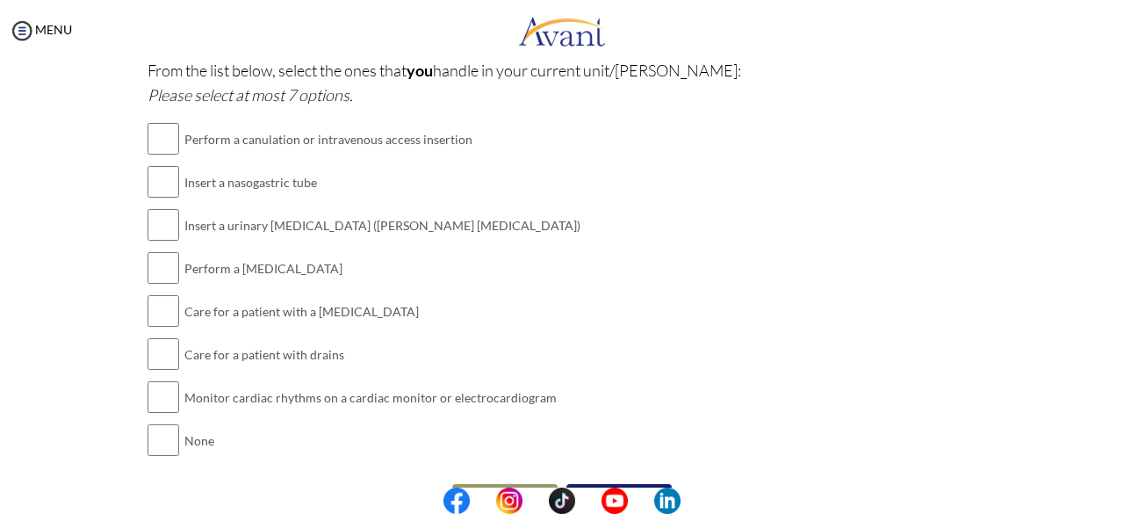
scroll to position [495, 0]
